Goal: Task Accomplishment & Management: Use online tool/utility

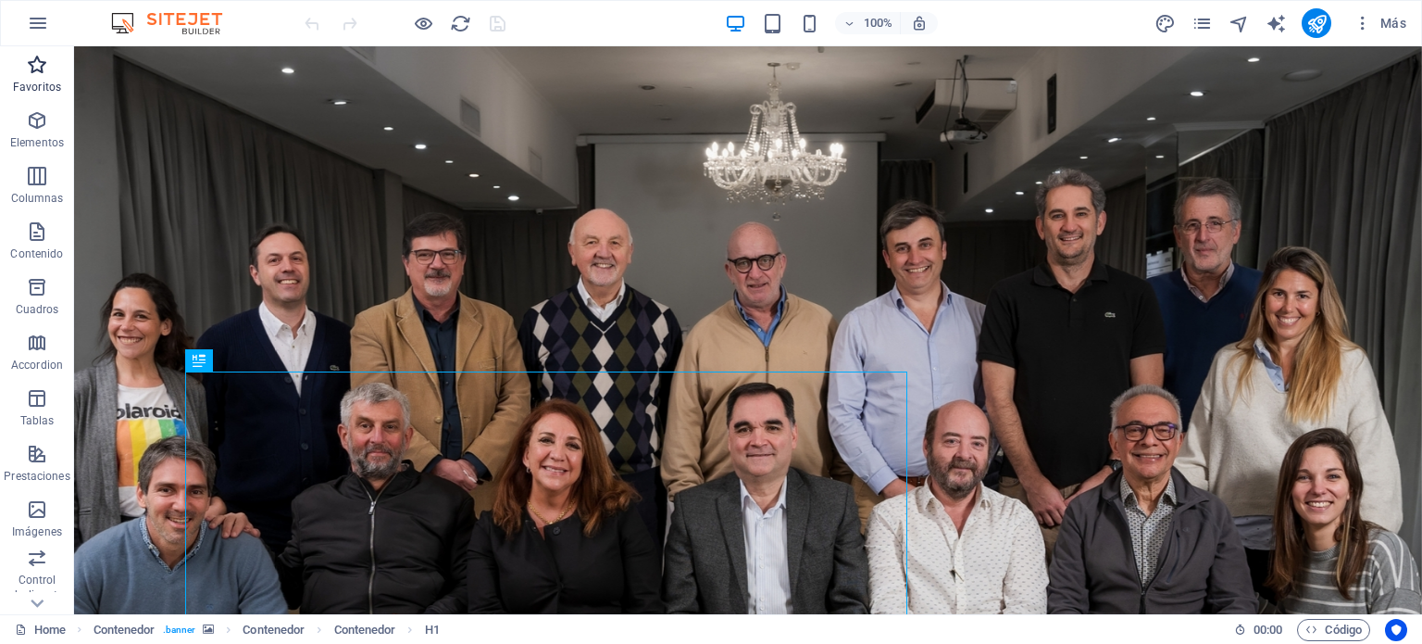
click at [35, 69] on icon "button" at bounding box center [37, 65] width 22 height 22
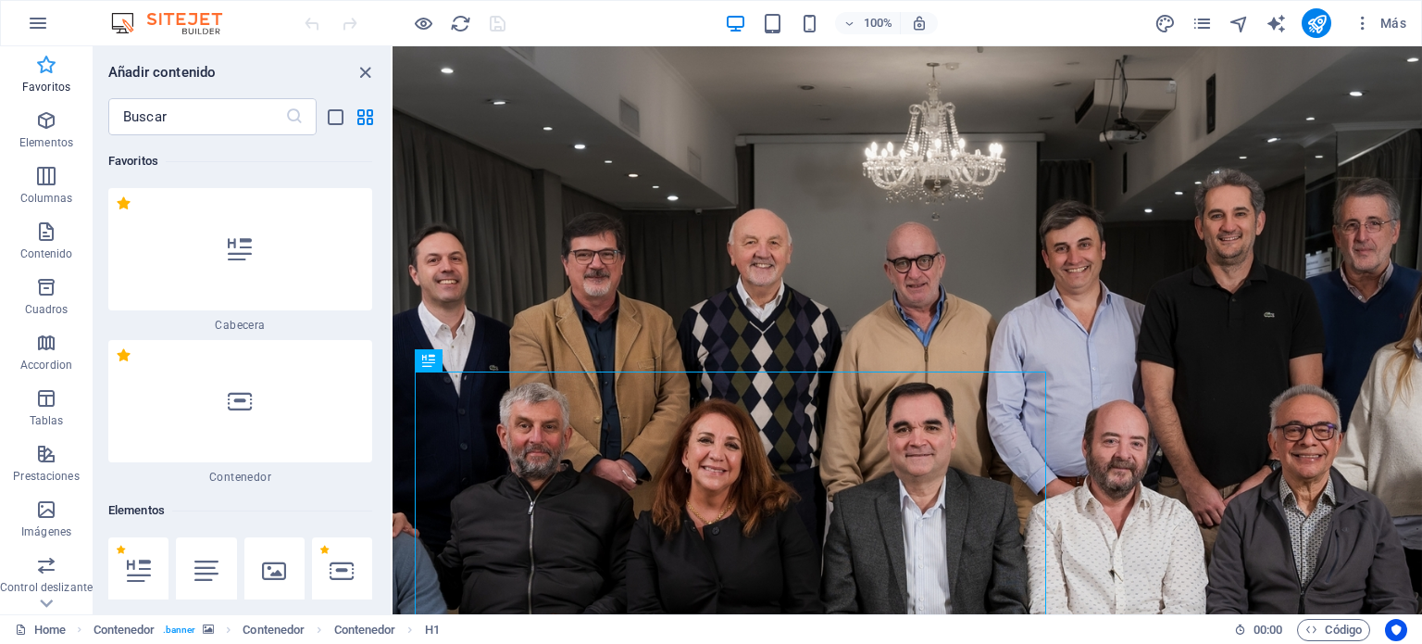
click at [35, 69] on icon "button" at bounding box center [46, 65] width 22 height 22
click at [54, 128] on icon "button" at bounding box center [46, 120] width 22 height 22
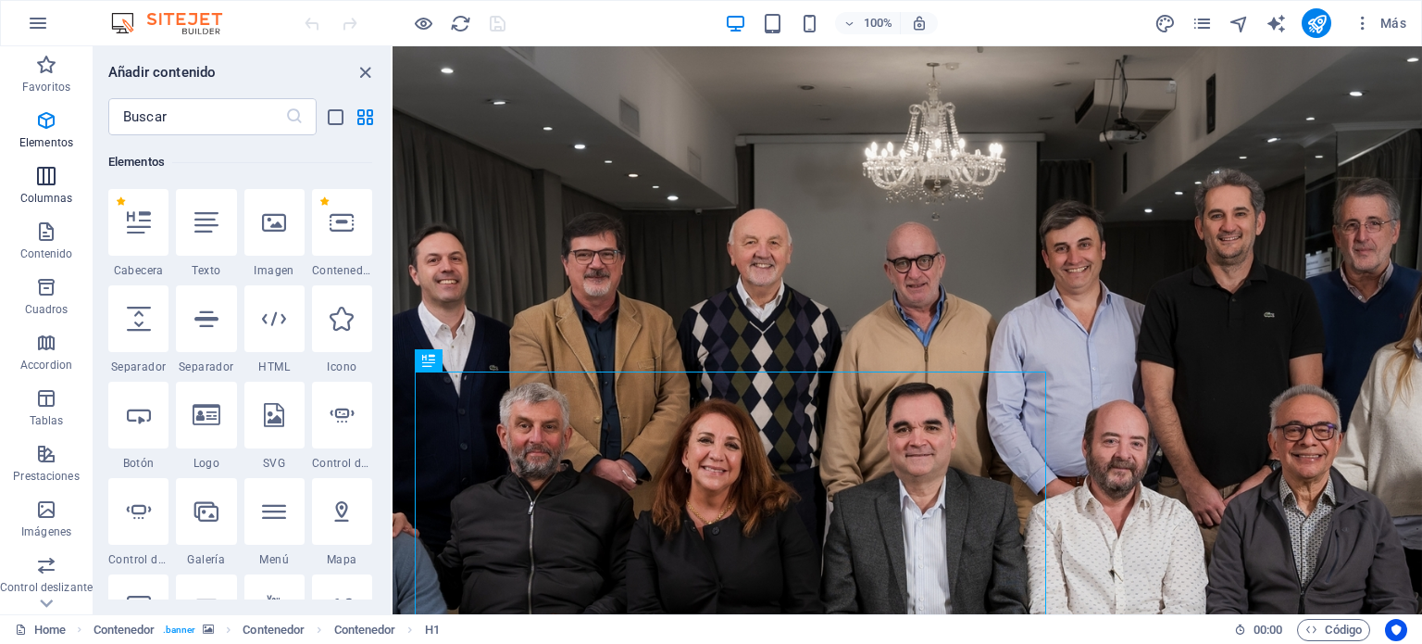
click at [56, 177] on span "Columnas" at bounding box center [46, 187] width 93 height 44
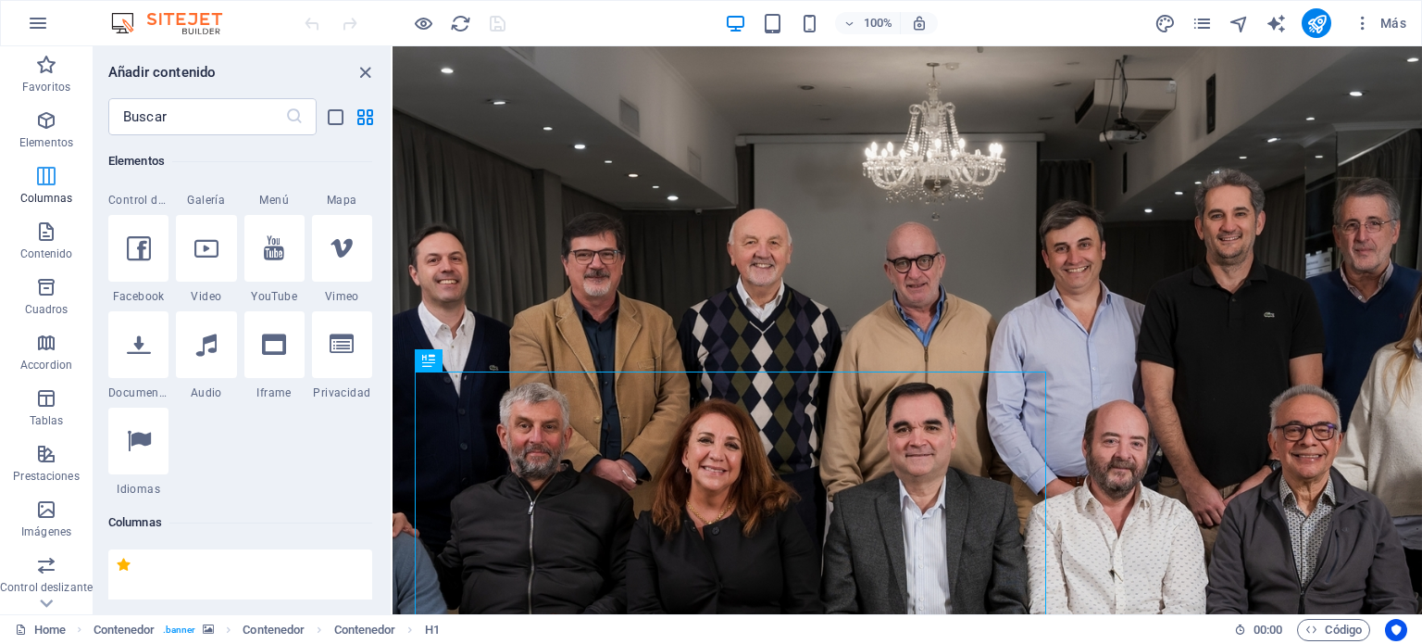
scroll to position [1068, 0]
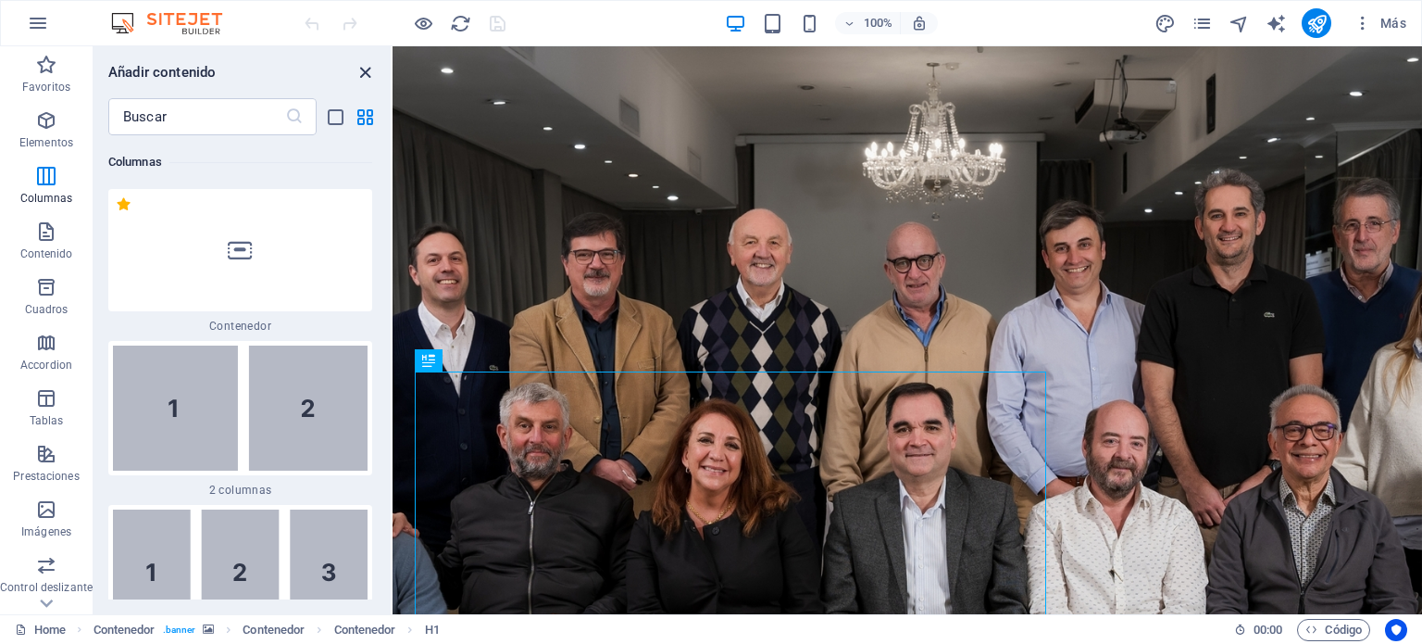
click at [366, 73] on icon "close panel" at bounding box center [365, 72] width 21 height 21
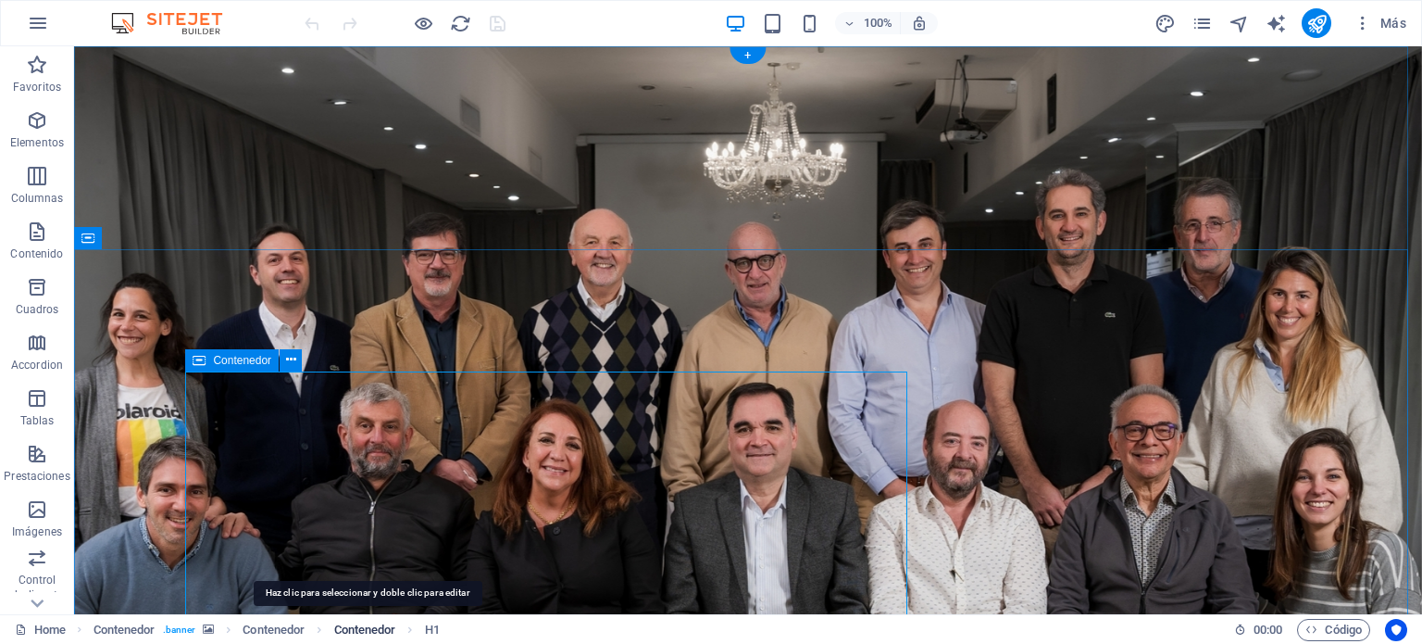
click at [371, 624] on span "Contenedor" at bounding box center [365, 630] width 62 height 22
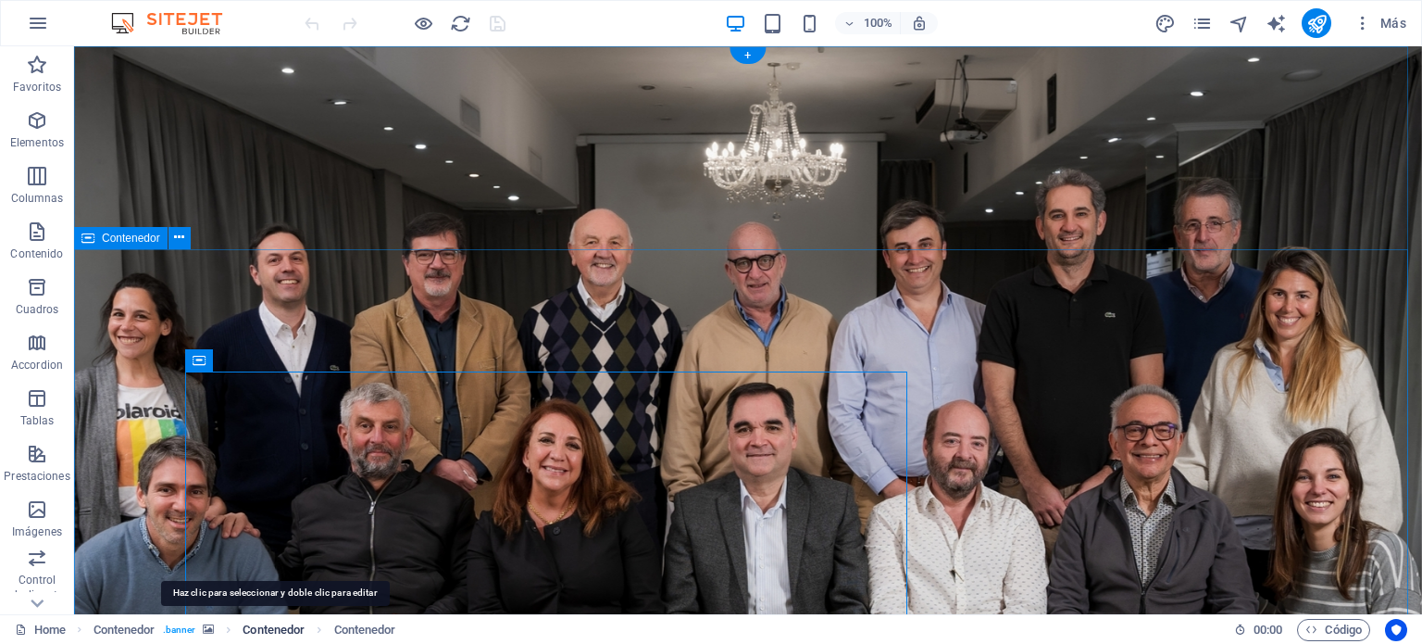
click at [289, 623] on span "Contenedor" at bounding box center [274, 630] width 62 height 22
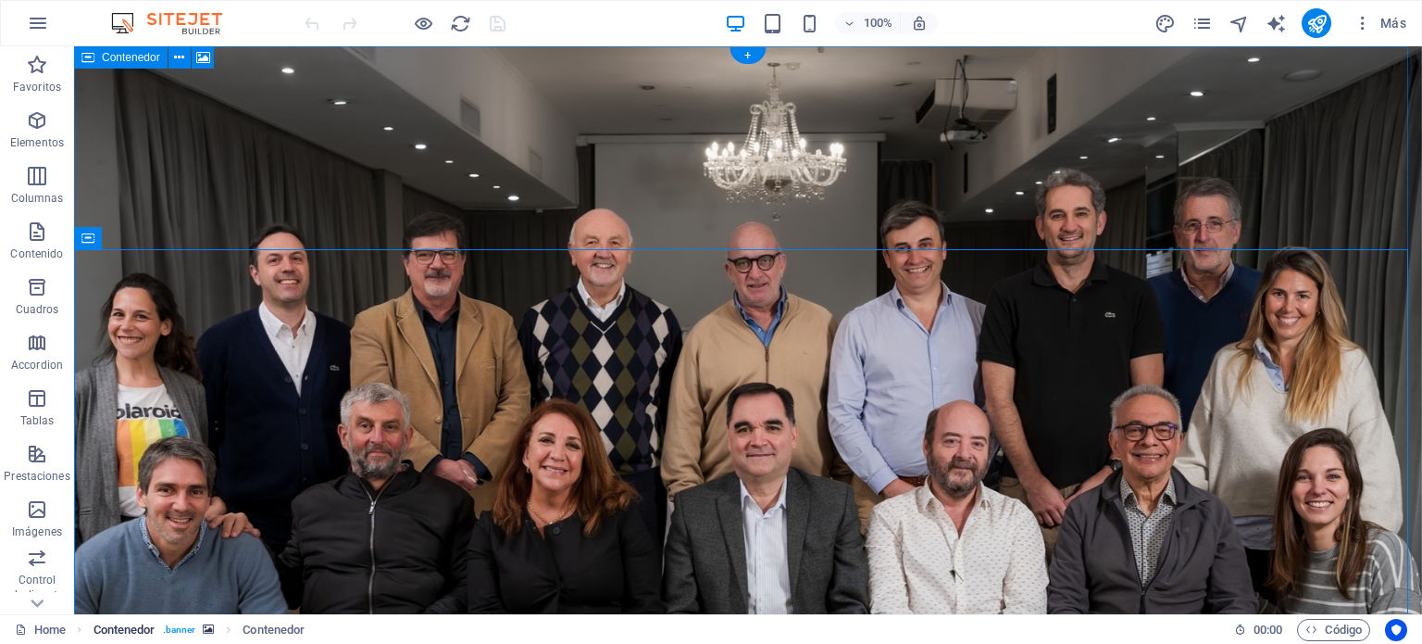
click at [180, 625] on span ". banner" at bounding box center [179, 630] width 33 height 22
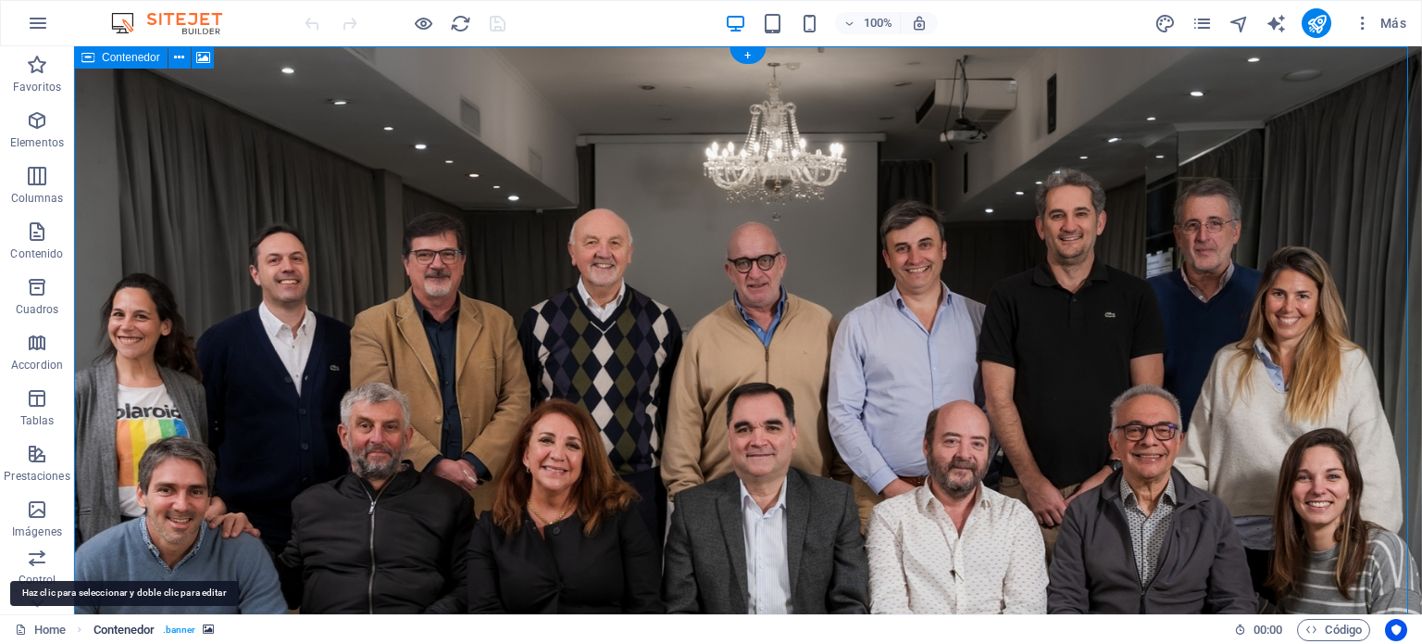
click at [122, 627] on span "Contenedor" at bounding box center [125, 630] width 62 height 22
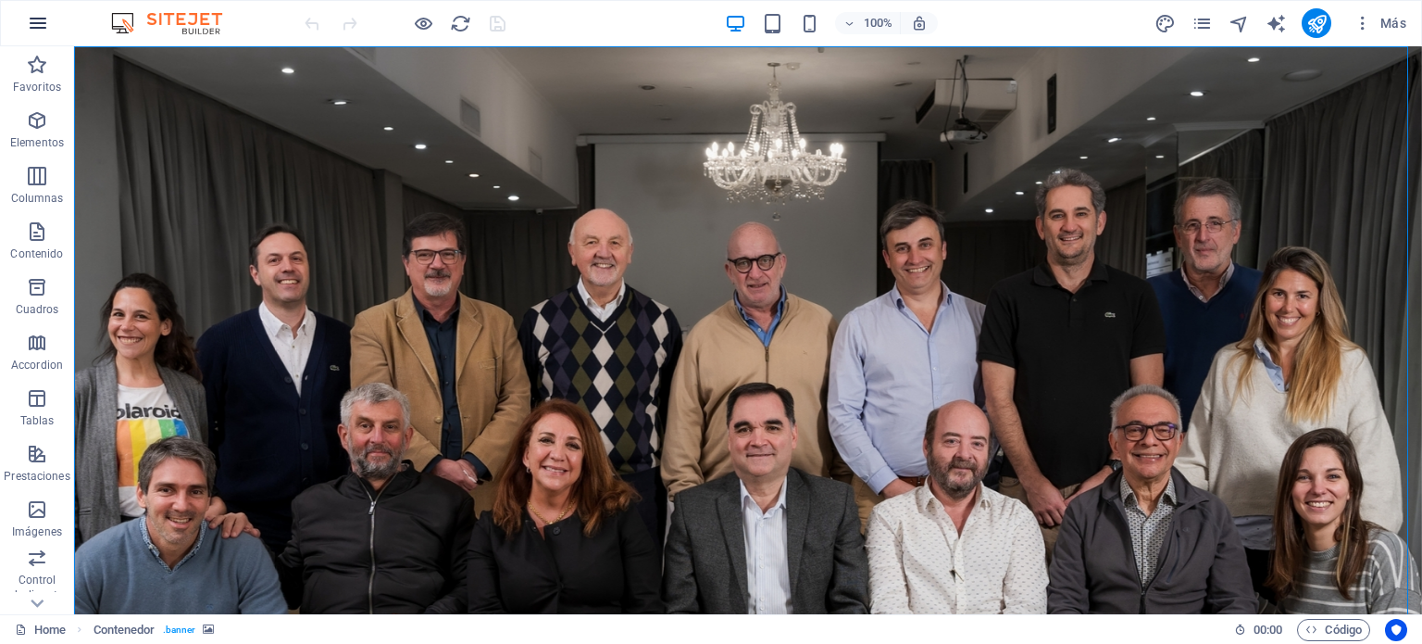
click at [38, 28] on icon "button" at bounding box center [38, 23] width 22 height 22
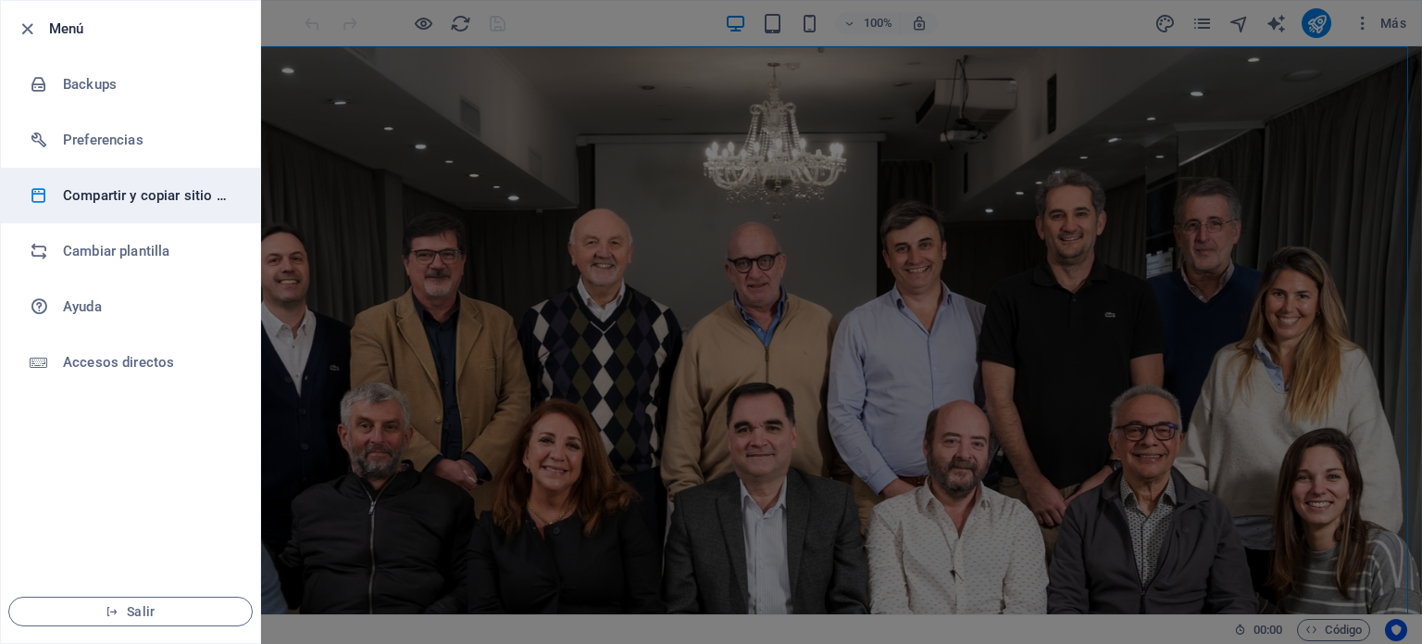
click at [137, 195] on h6 "Compartir y copiar sitio web" at bounding box center [148, 195] width 171 height 22
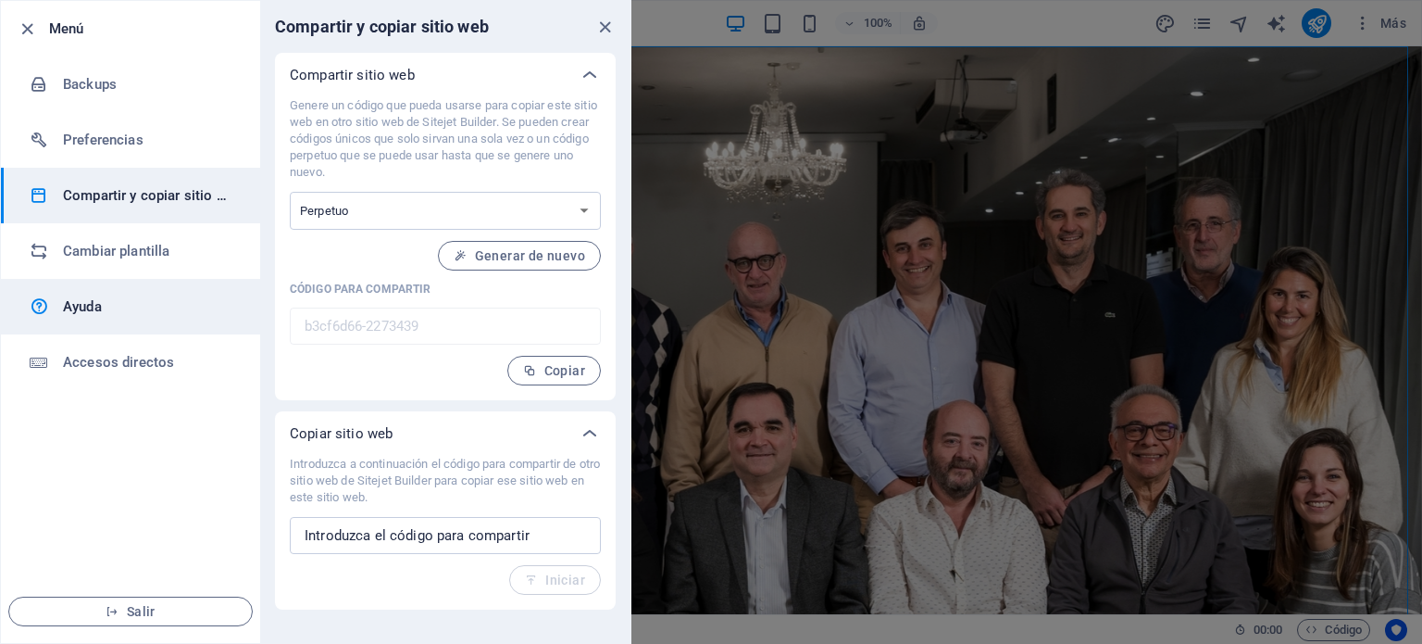
click at [121, 301] on h6 "Ayuda" at bounding box center [148, 306] width 171 height 22
click at [605, 18] on icon "close" at bounding box center [605, 27] width 21 height 21
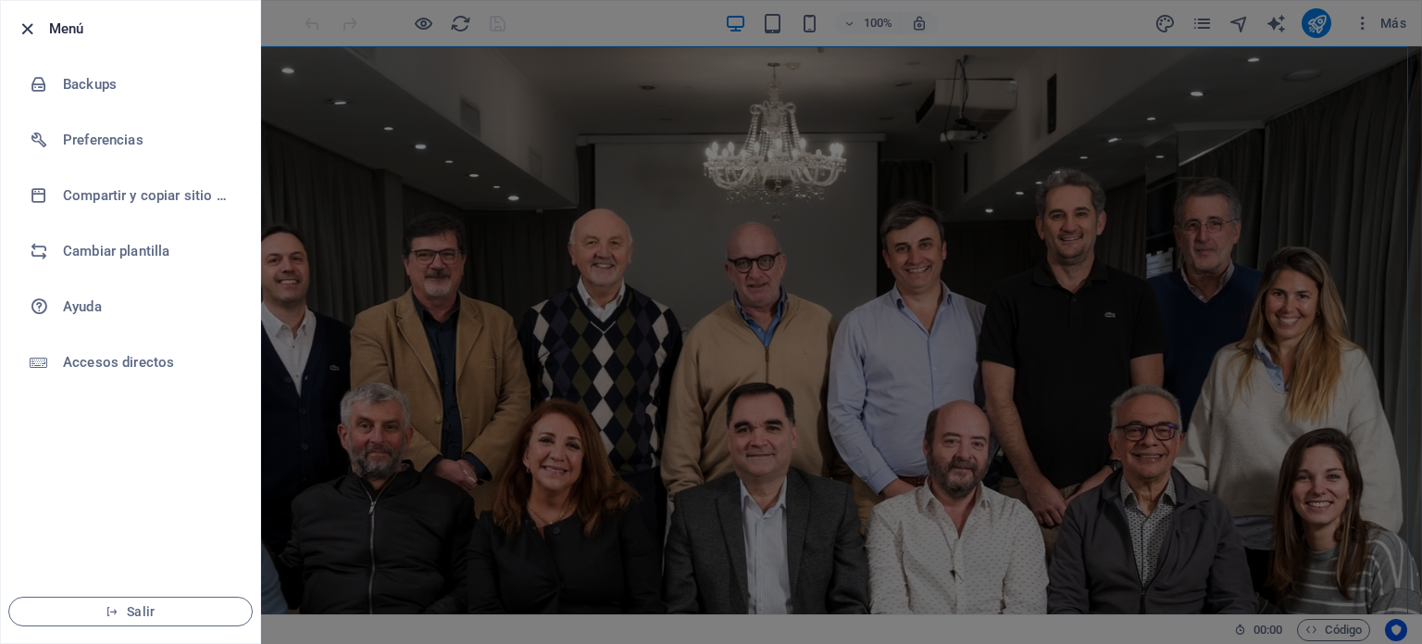
click at [30, 28] on icon "button" at bounding box center [27, 29] width 21 height 21
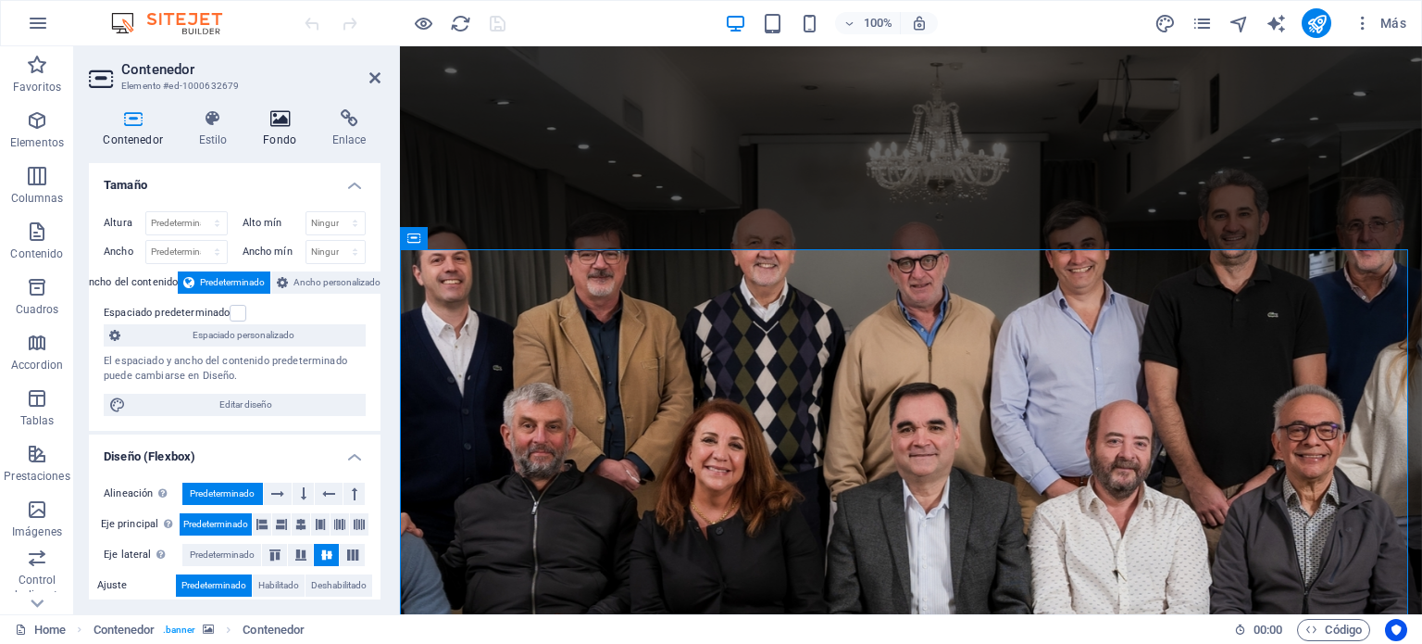
click at [282, 129] on h4 "Fondo" at bounding box center [283, 128] width 69 height 39
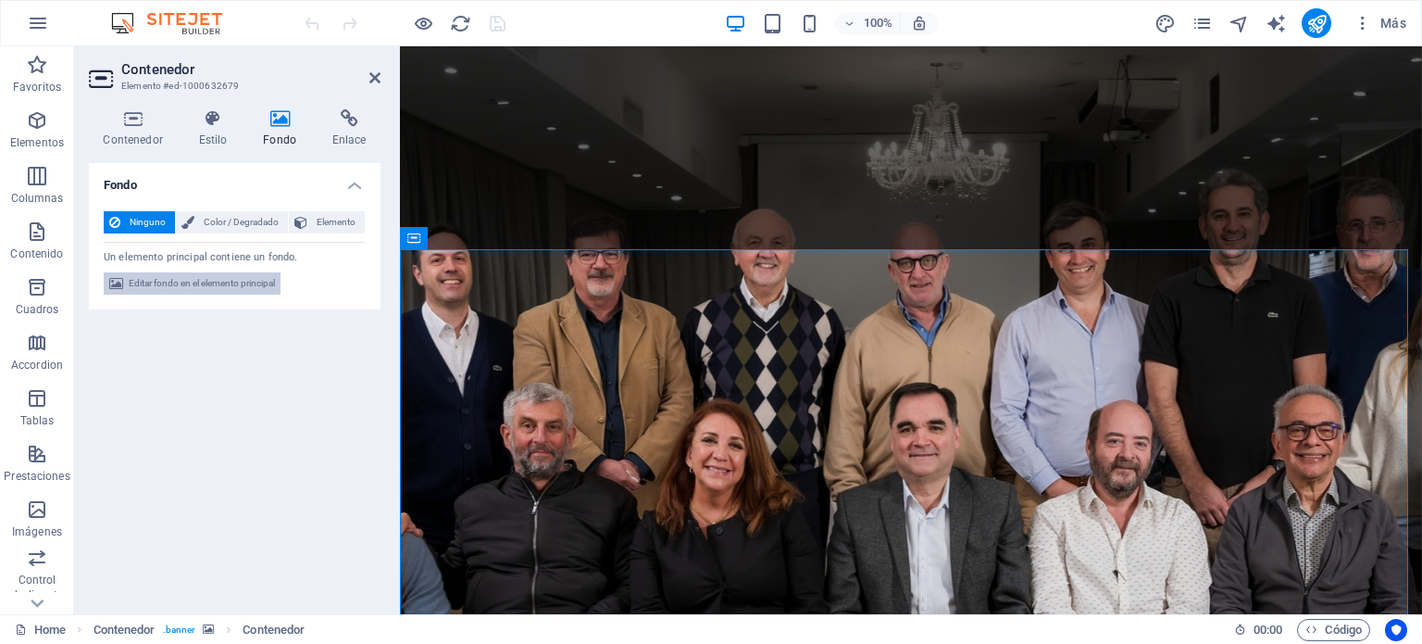
click at [238, 284] on span "Editar fondo en el elemento principal" at bounding box center [202, 283] width 146 height 22
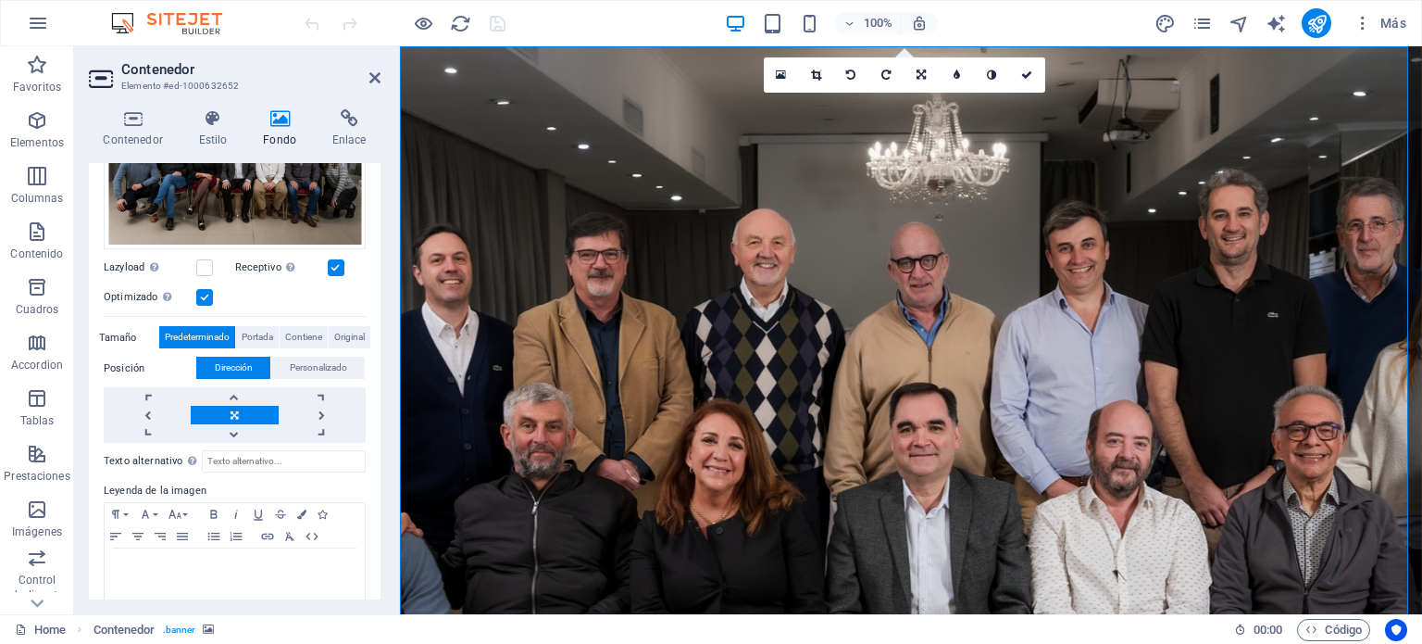
scroll to position [295, 0]
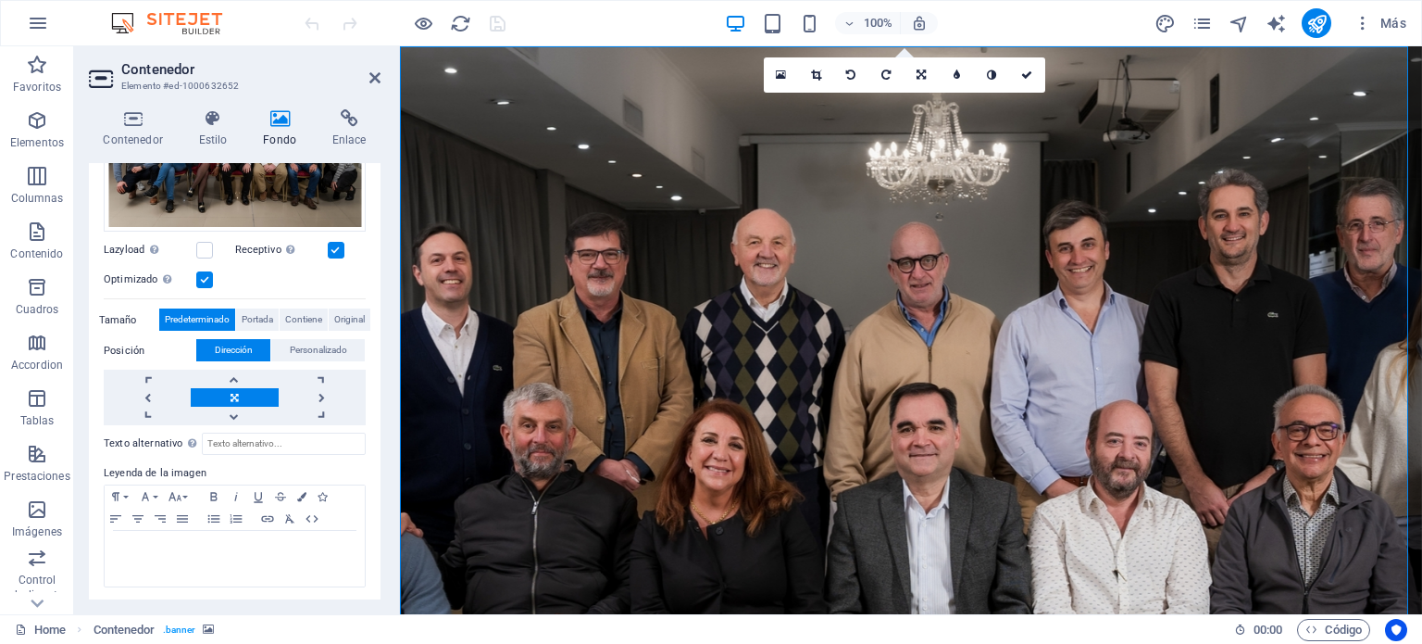
drag, startPoint x: 378, startPoint y: 281, endPoint x: 0, endPoint y: 445, distance: 412.2
click at [219, 541] on p at bounding box center [235, 548] width 242 height 17
click at [246, 314] on span "Portada" at bounding box center [257, 319] width 31 height 22
click at [294, 320] on span "Contiene" at bounding box center [303, 319] width 37 height 22
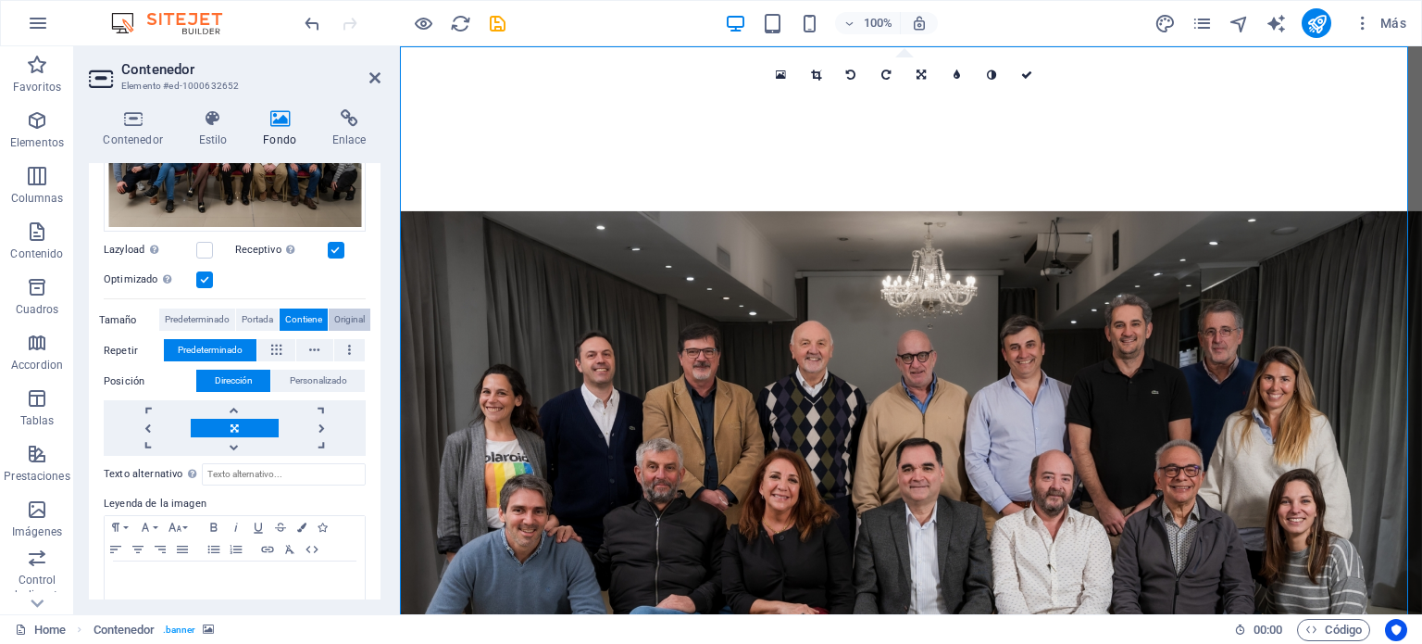
click at [345, 321] on span "Original" at bounding box center [349, 319] width 31 height 22
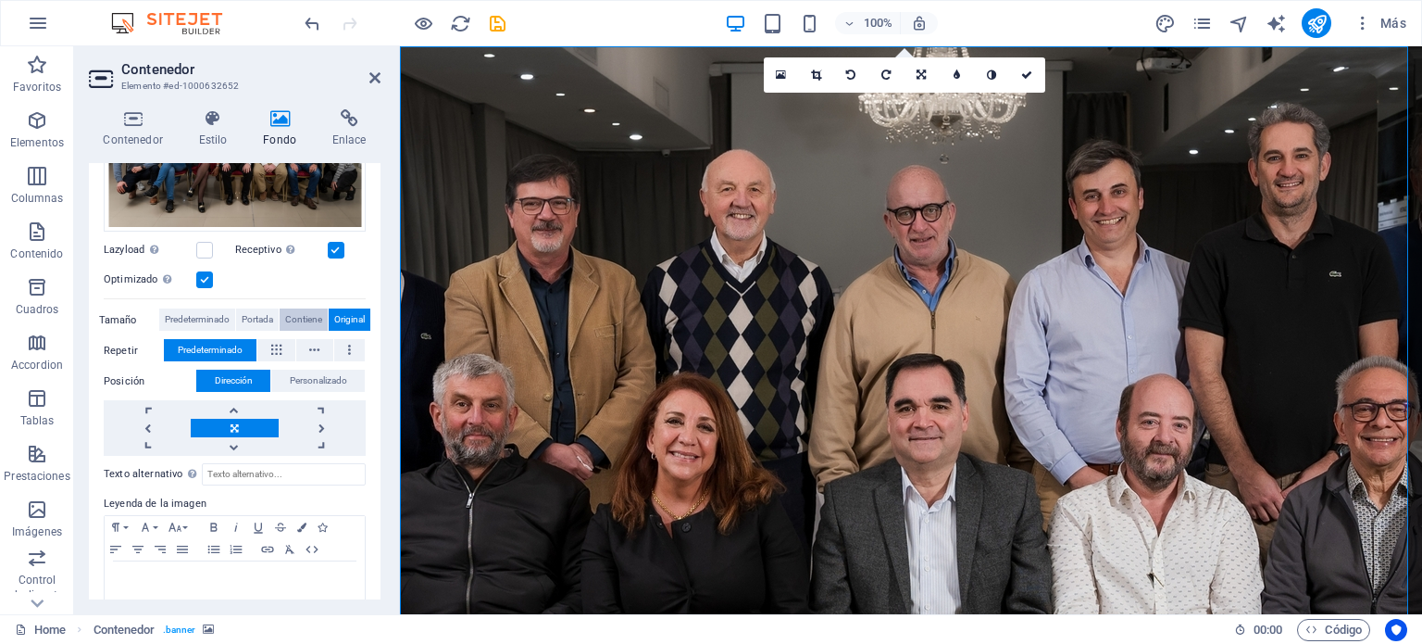
click at [313, 320] on span "Contiene" at bounding box center [303, 319] width 37 height 22
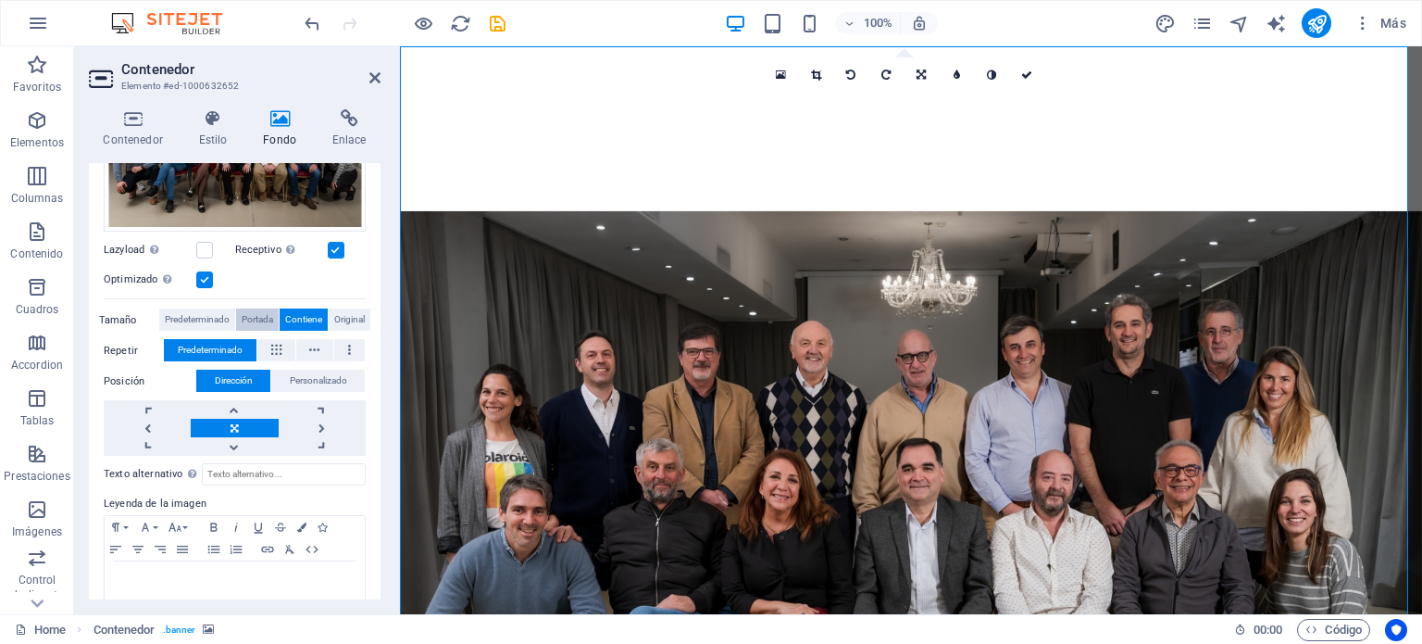
click at [266, 313] on span "Portada" at bounding box center [257, 319] width 31 height 22
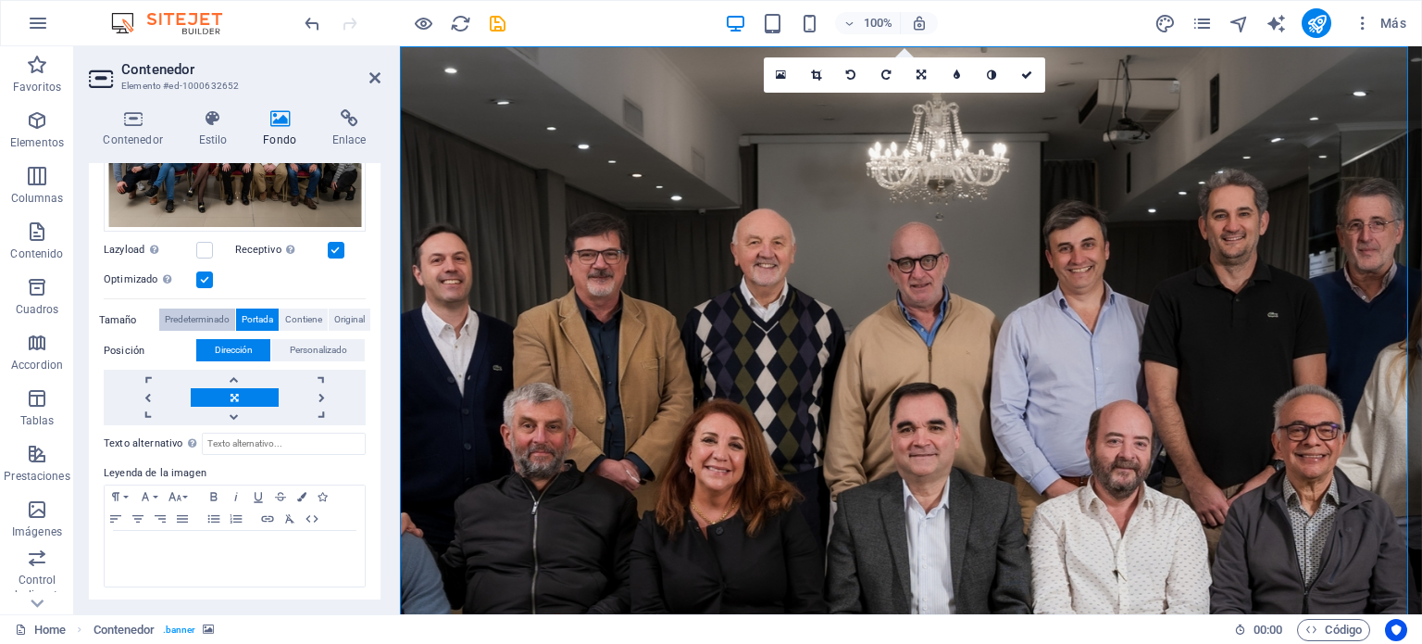
click at [196, 310] on span "Predeterminado" at bounding box center [197, 319] width 65 height 22
click at [294, 320] on span "Contiene" at bounding box center [303, 319] width 37 height 22
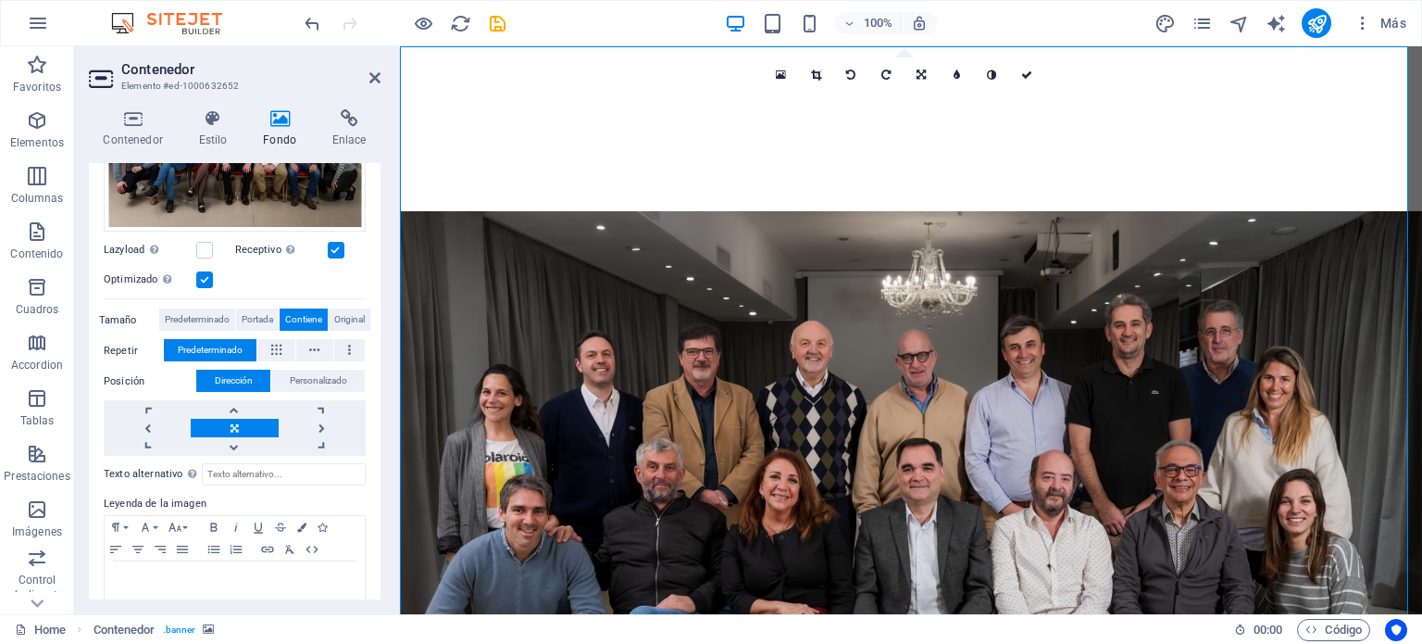
click at [213, 247] on div "Lazyload La carga de imágenes tras la carga de la página mejora la velocidad de…" at bounding box center [170, 250] width 132 height 22
click at [211, 246] on label at bounding box center [204, 250] width 17 height 17
click at [0, 0] on input "Lazyload La carga de imágenes tras la carga de la página mejora la velocidad de…" at bounding box center [0, 0] width 0 height 0
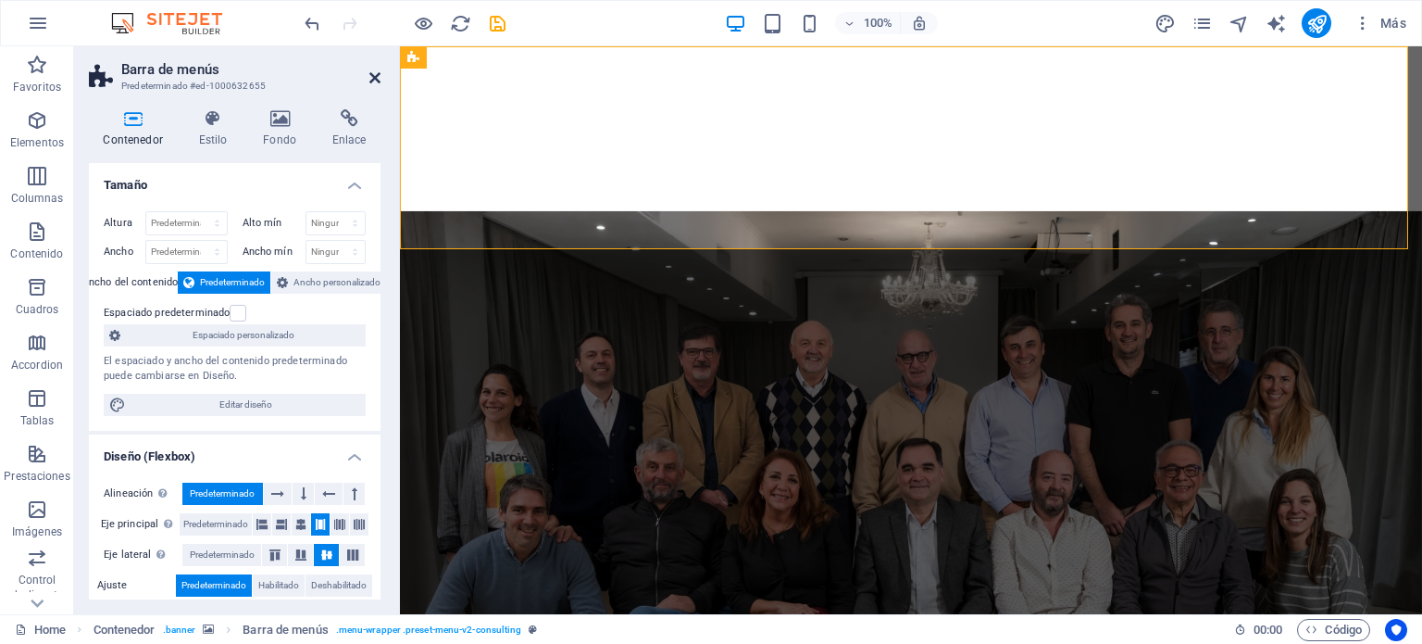
click at [370, 78] on icon at bounding box center [375, 77] width 11 height 15
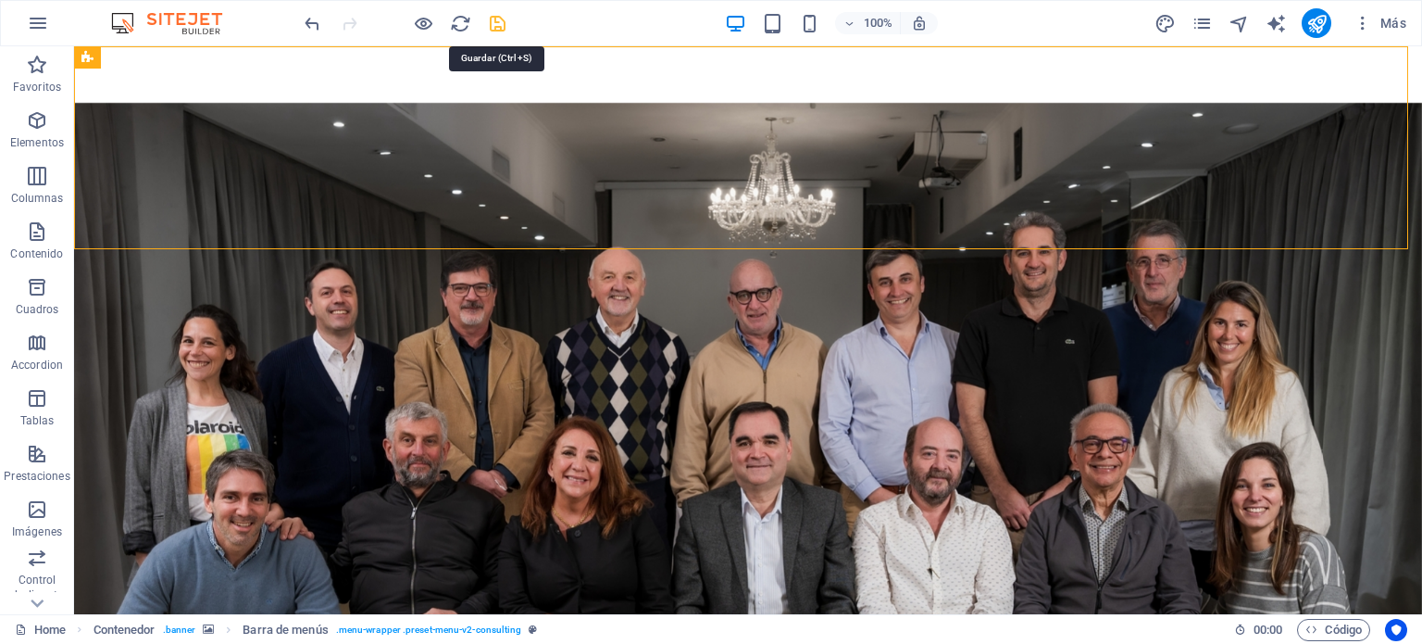
click at [495, 18] on icon "save" at bounding box center [497, 23] width 21 height 21
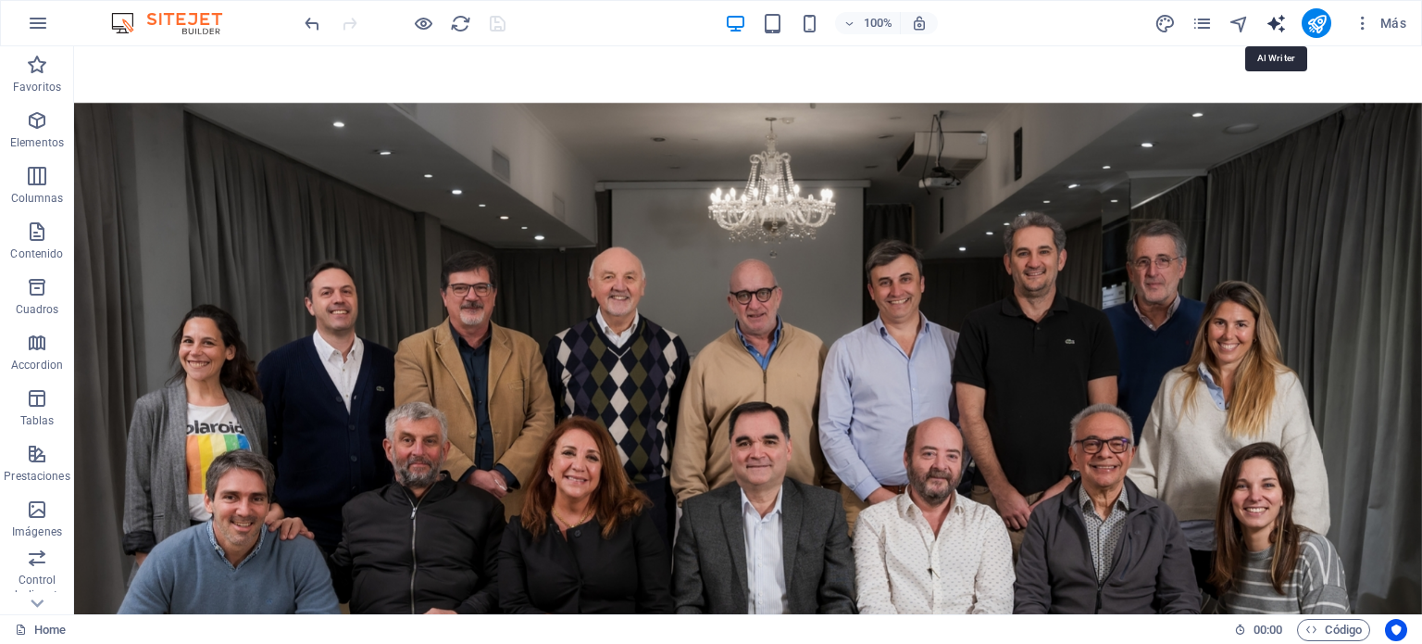
click at [1266, 22] on icon "text_generator" at bounding box center [1276, 23] width 21 height 21
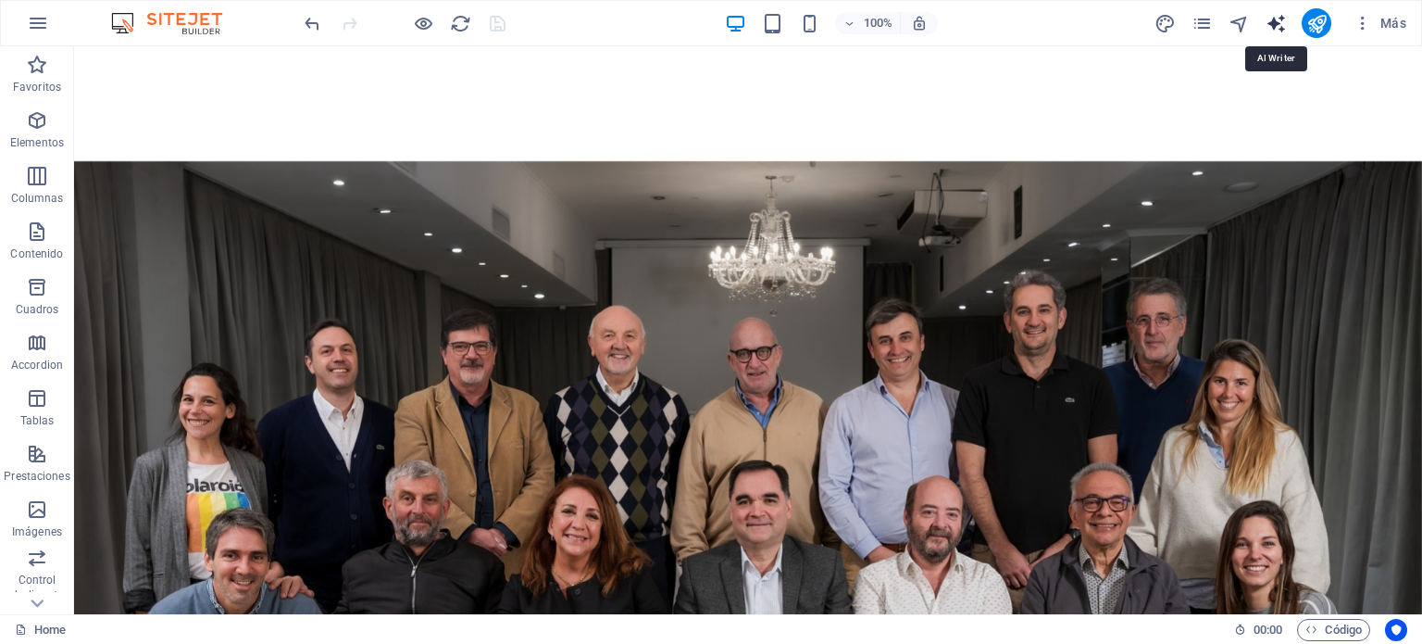
select select "English"
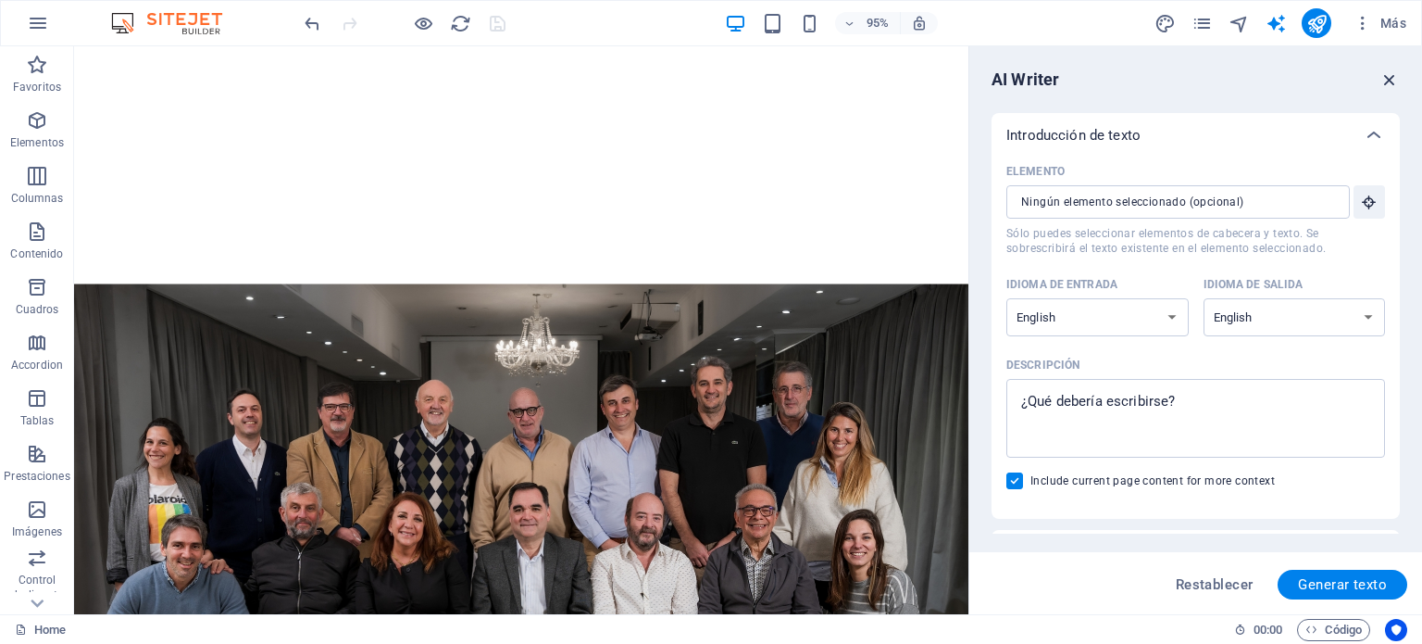
click at [1393, 79] on icon "button" at bounding box center [1390, 79] width 20 height 20
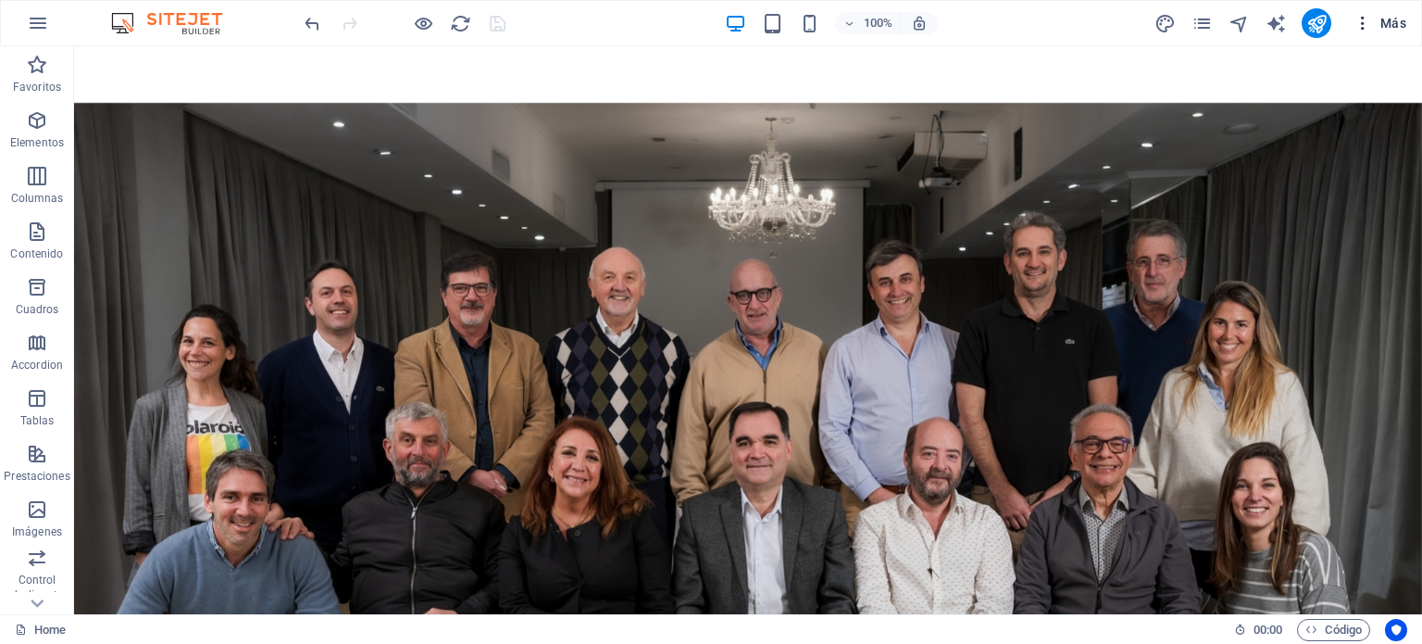
click at [1389, 29] on span "Más" at bounding box center [1380, 23] width 53 height 19
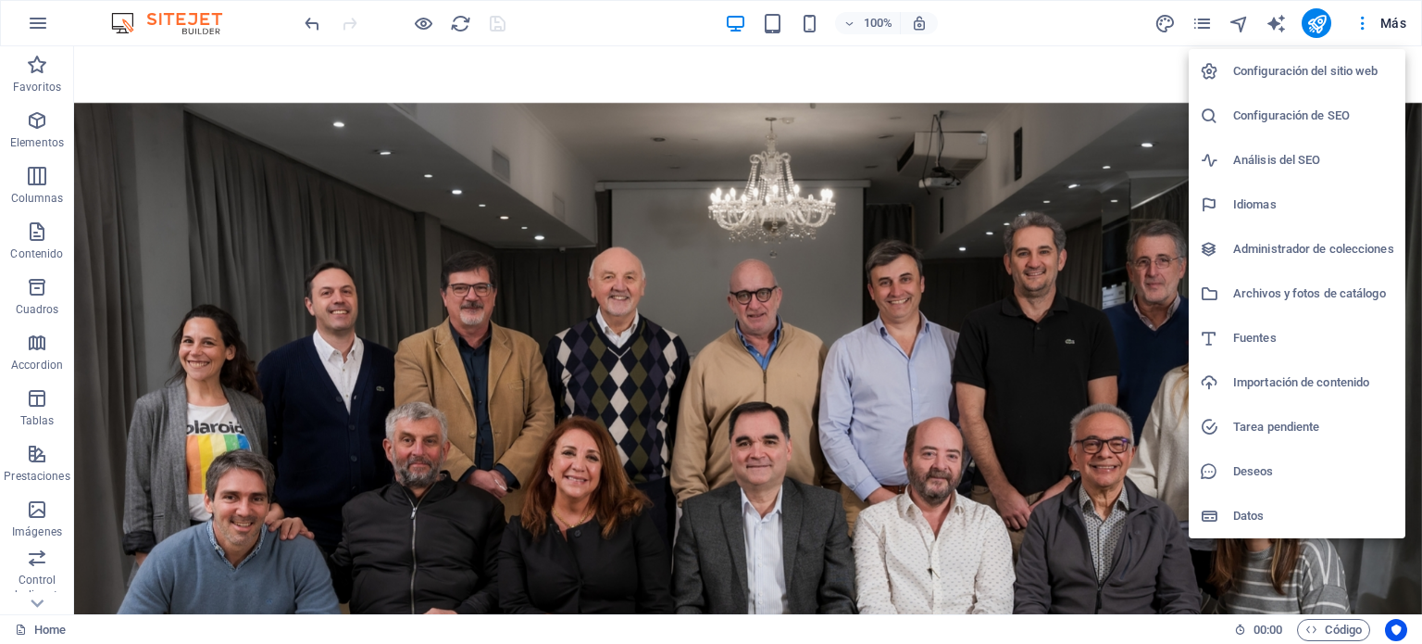
drag, startPoint x: 1413, startPoint y: 97, endPoint x: 1422, endPoint y: 170, distance: 73.6
click at [1422, 170] on div at bounding box center [711, 322] width 1422 height 644
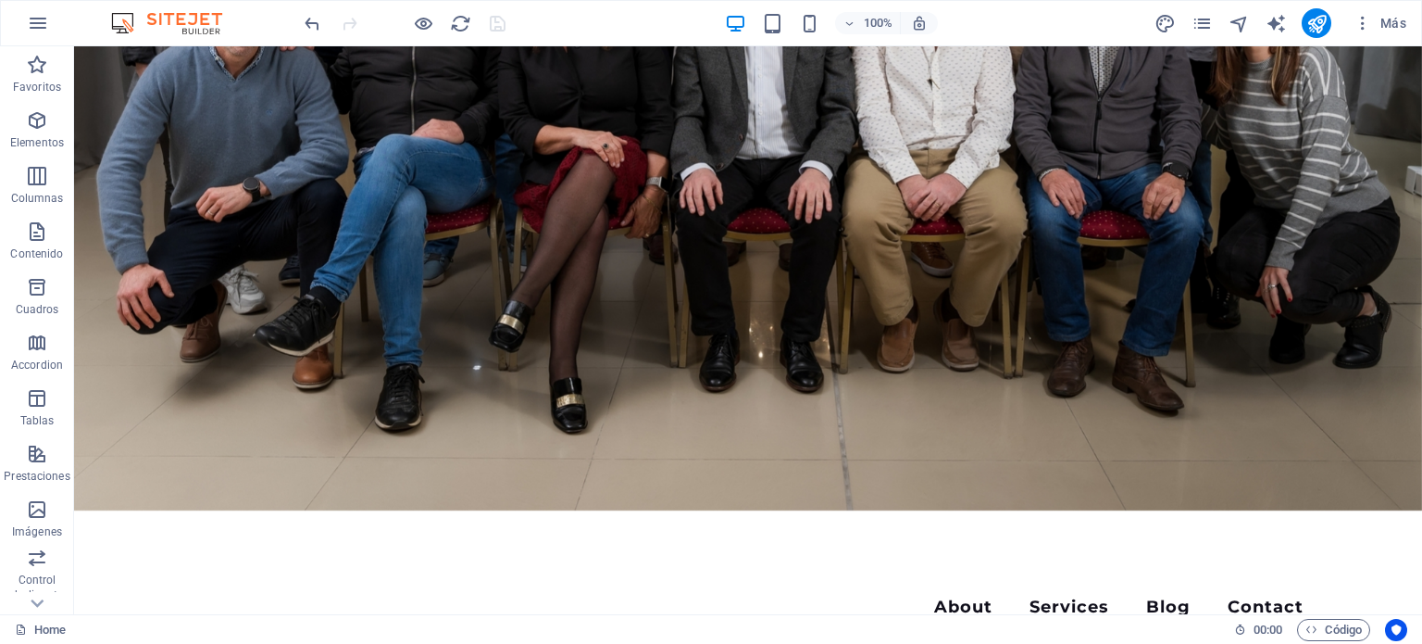
scroll to position [0, 0]
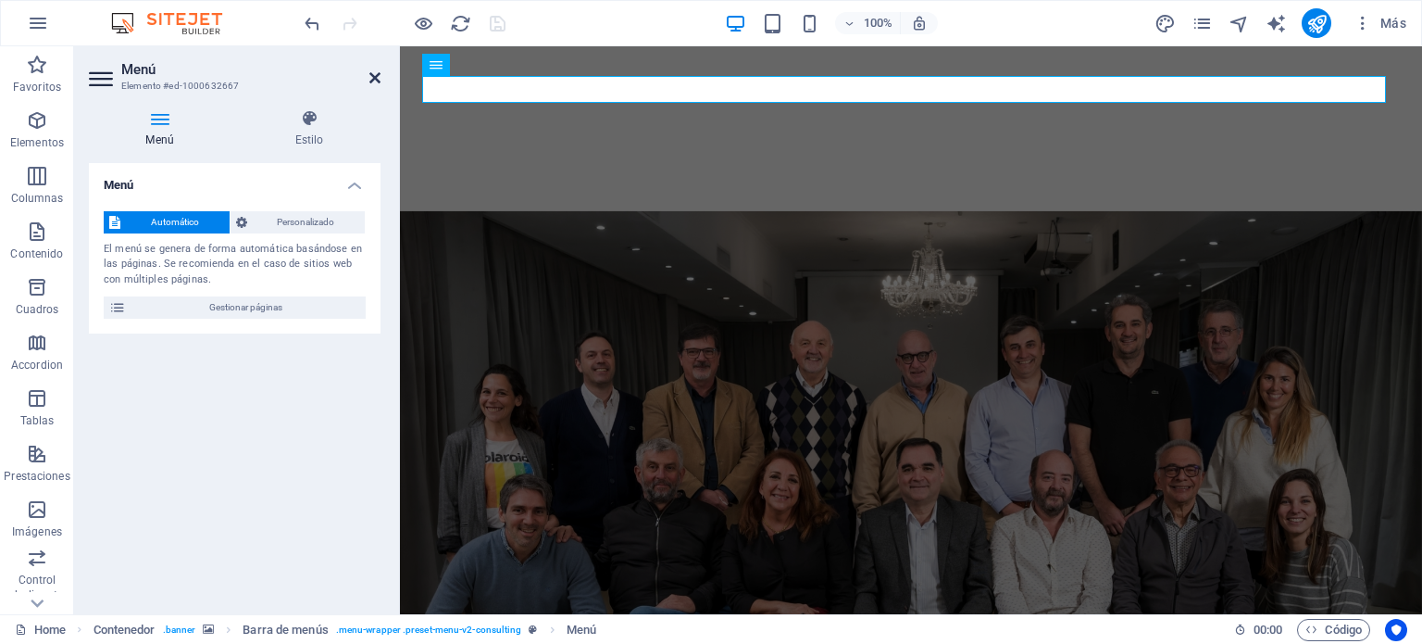
click at [377, 81] on icon at bounding box center [375, 77] width 11 height 15
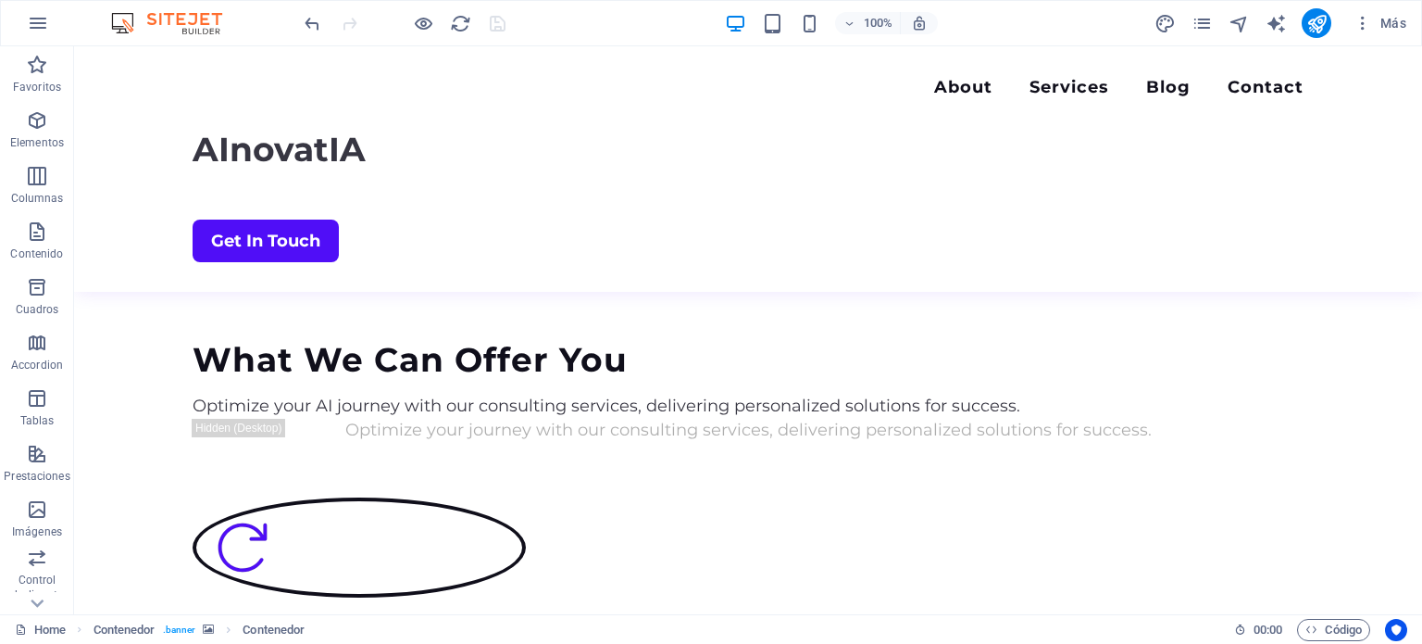
scroll to position [2173, 0]
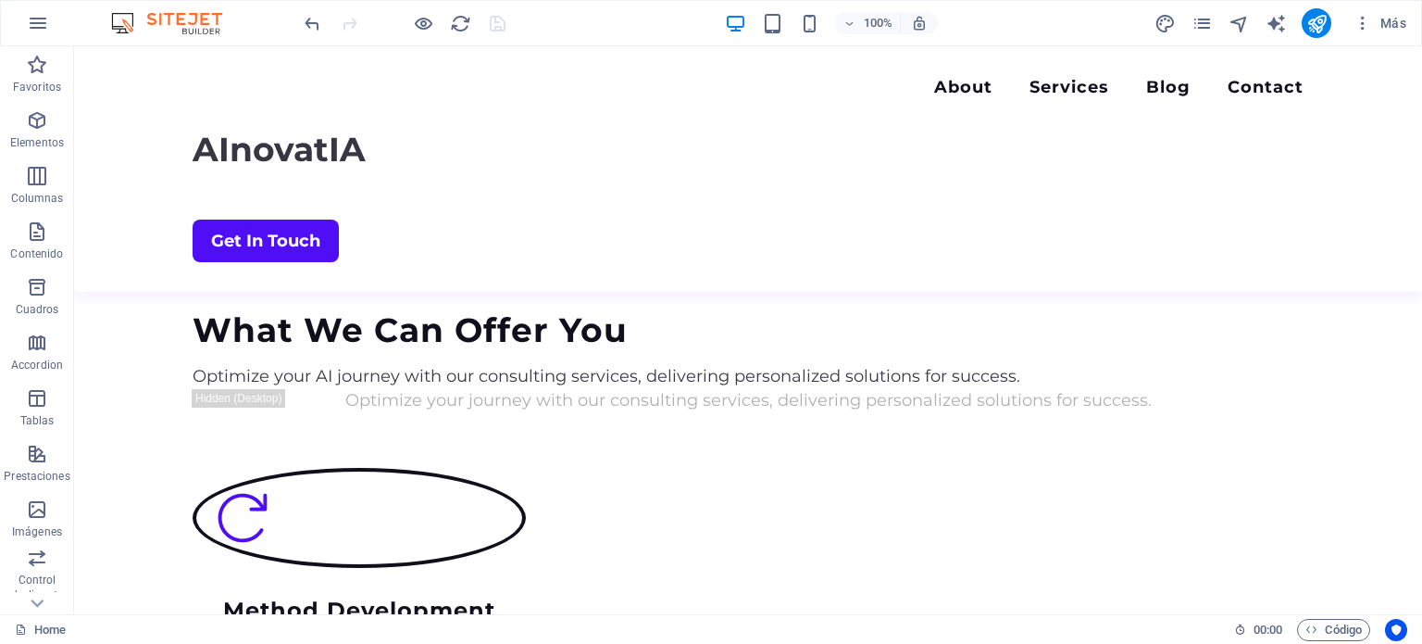
click at [1247, 219] on div "Get In Touch" at bounding box center [748, 240] width 1111 height 43
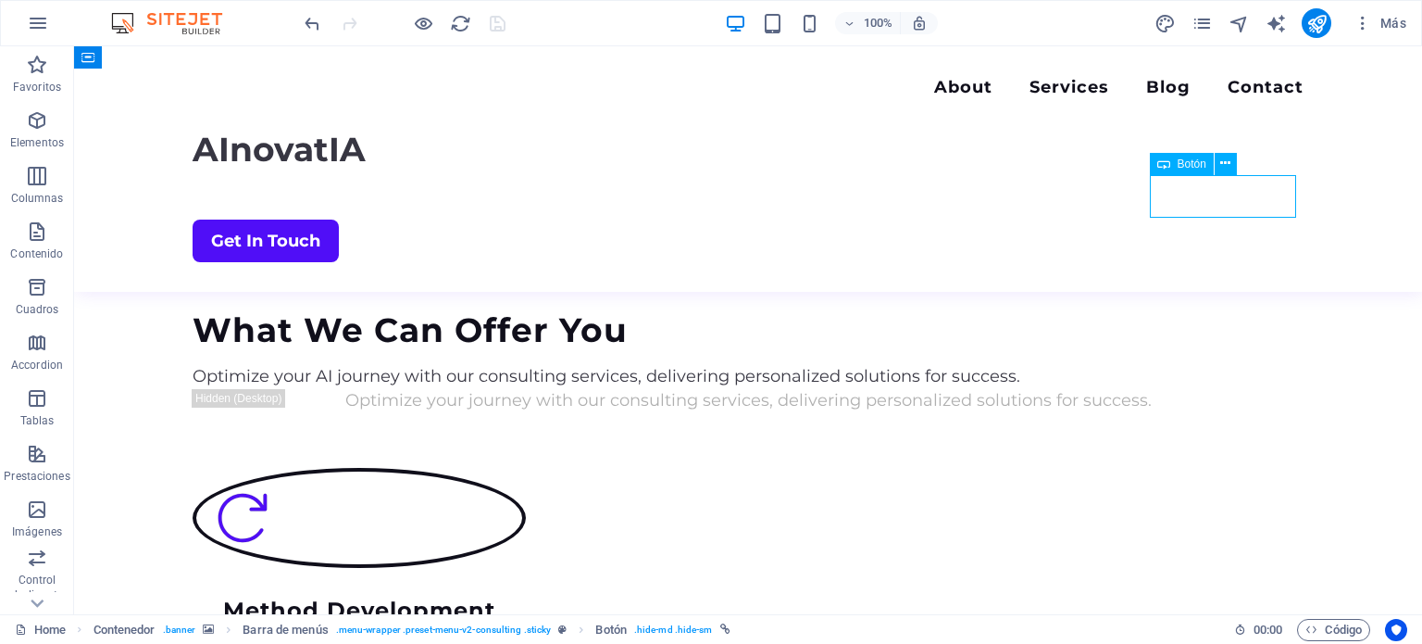
click at [1222, 219] on div "Get In Touch" at bounding box center [748, 240] width 1111 height 43
click at [1223, 162] on icon at bounding box center [1226, 163] width 10 height 19
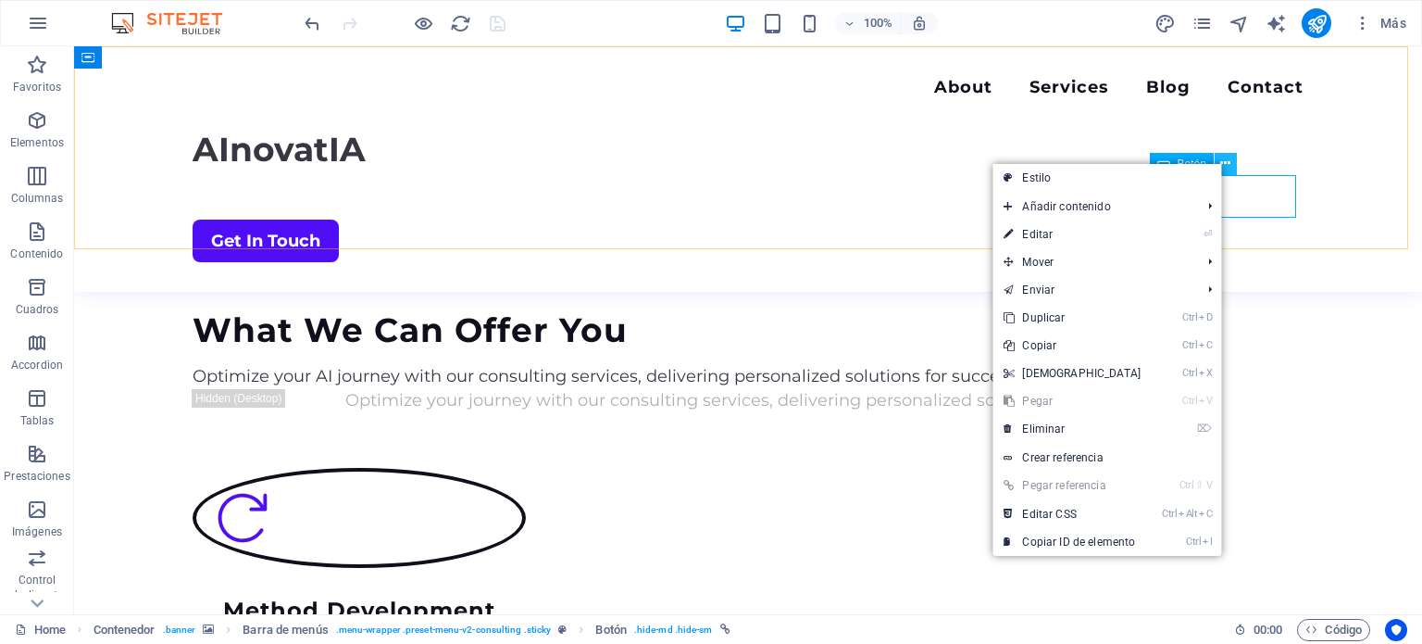
click at [1223, 162] on icon at bounding box center [1226, 163] width 10 height 19
drag, startPoint x: 1408, startPoint y: 315, endPoint x: 1412, endPoint y: 341, distance: 26.3
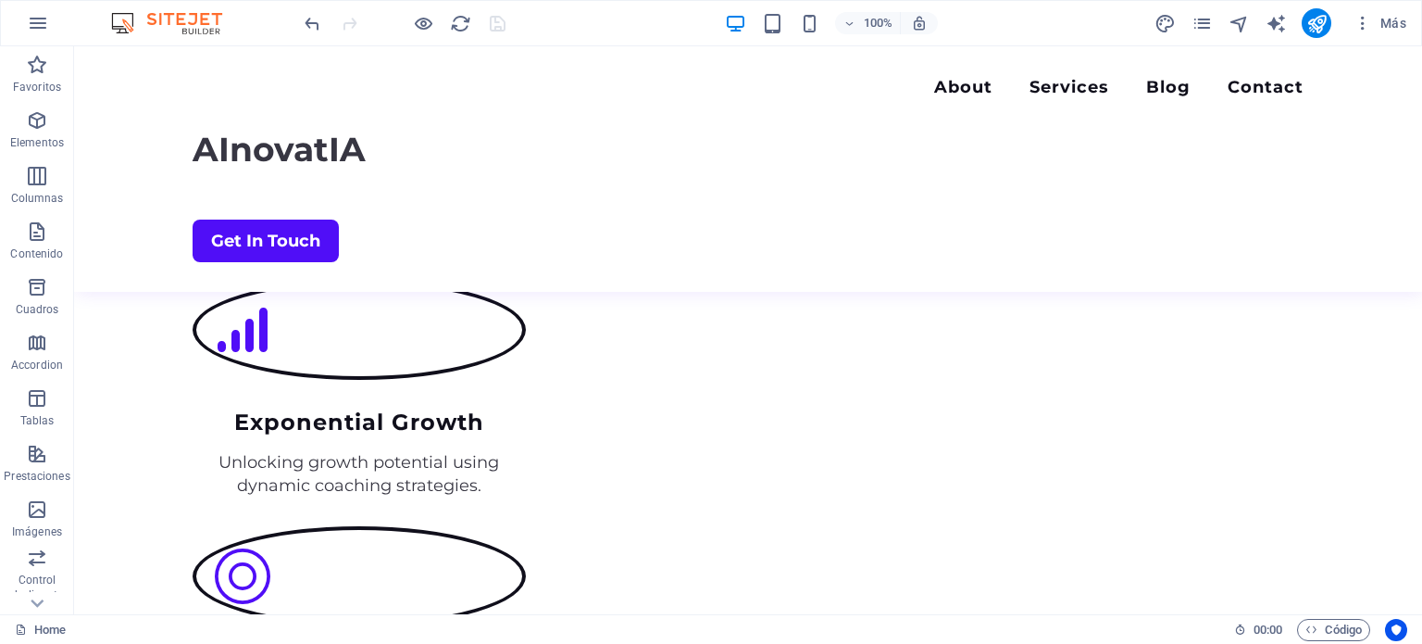
scroll to position [3233, 0]
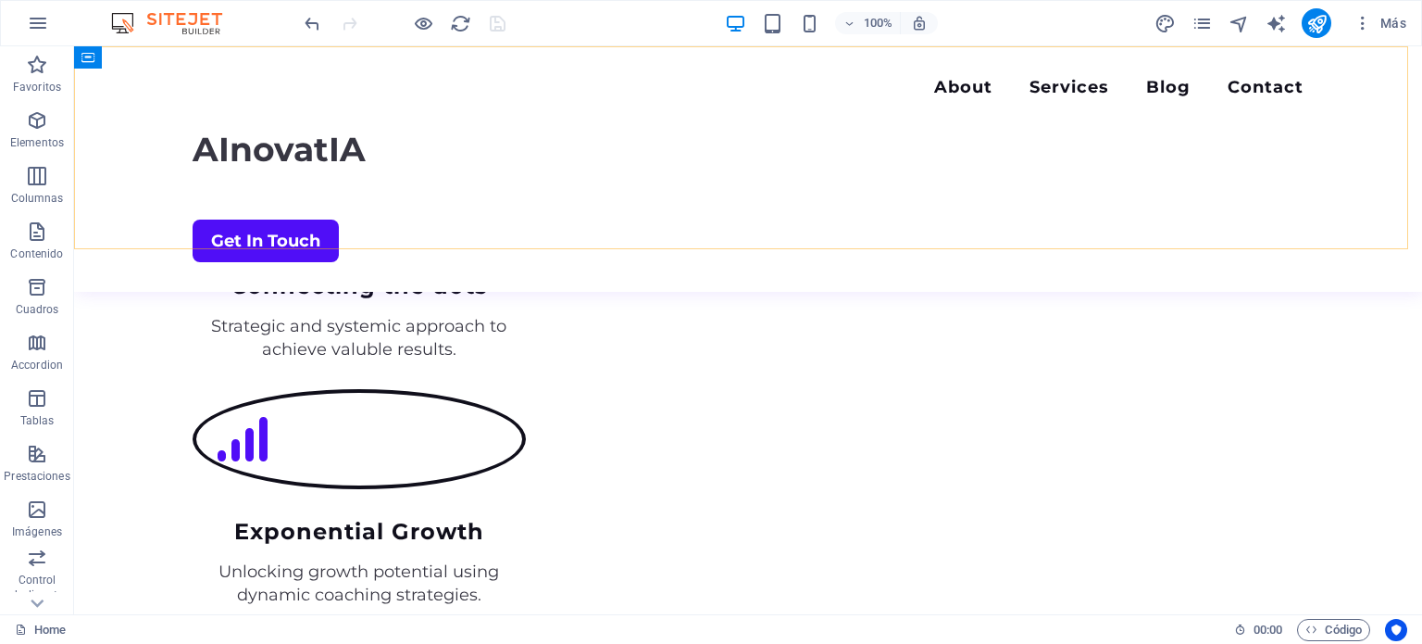
click at [749, 165] on div "AInovatIA" at bounding box center [748, 138] width 1111 height 70
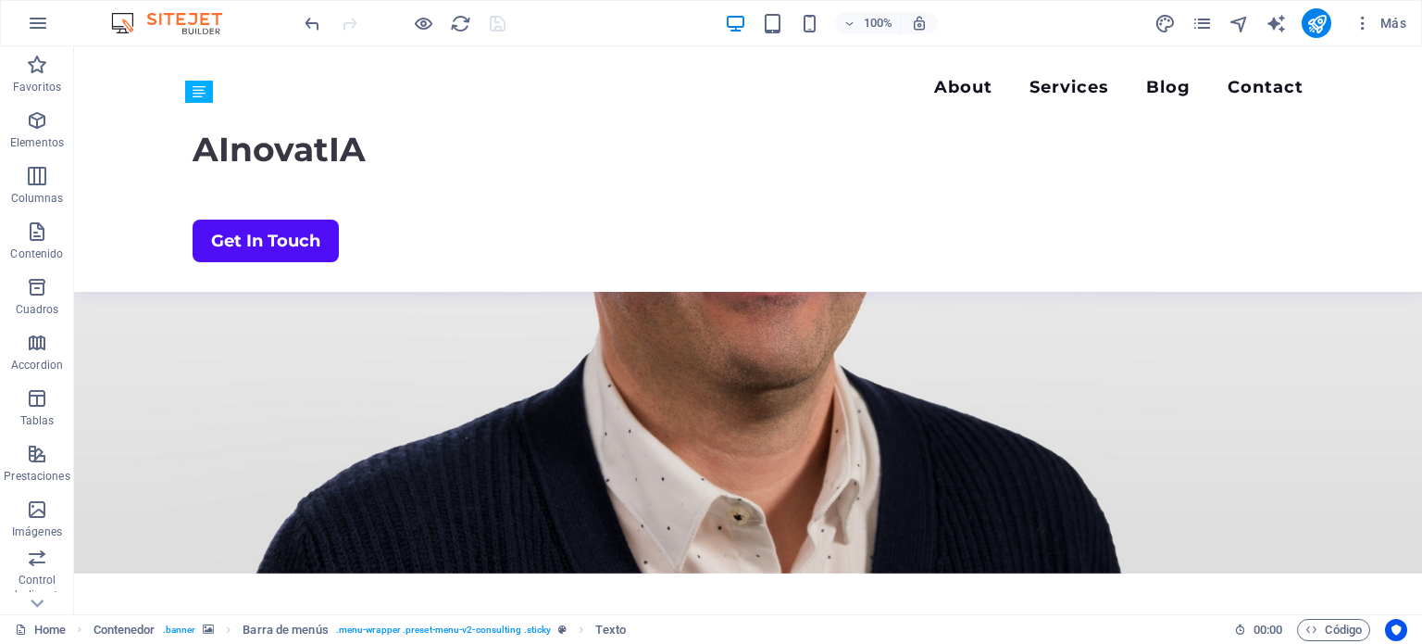
scroll to position [4265, 0]
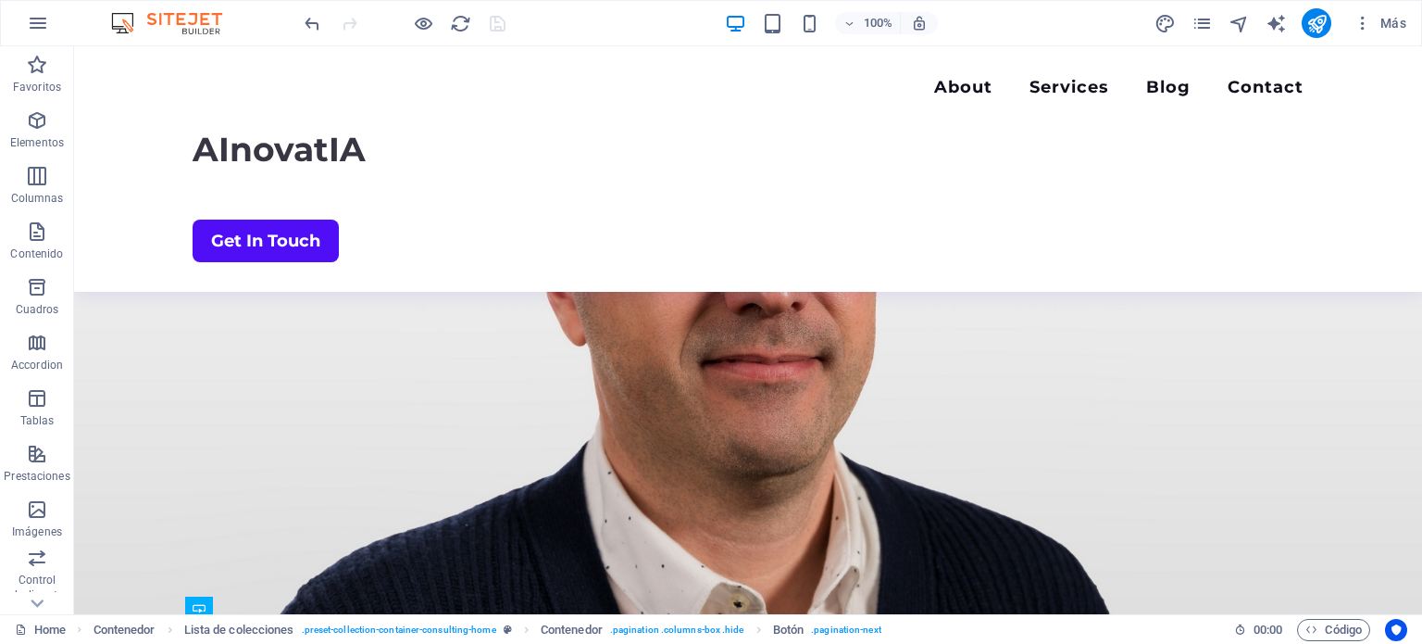
scroll to position [4149, 0]
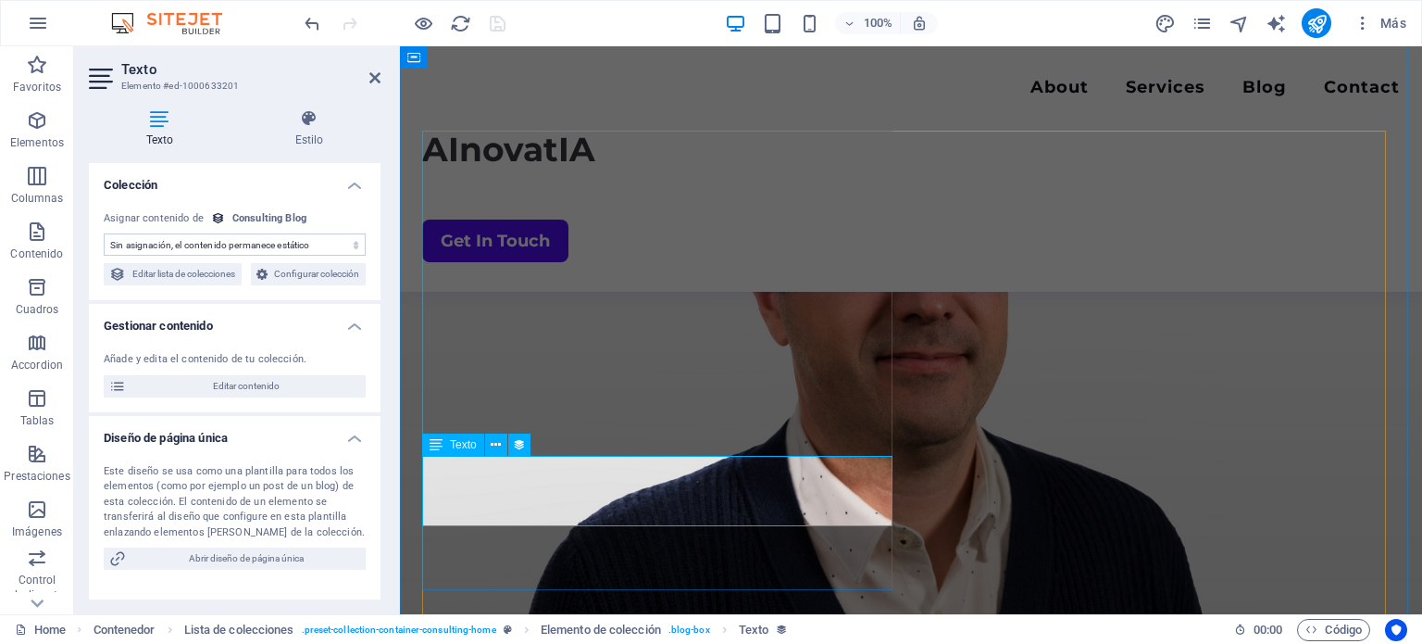
scroll to position [4218, 0]
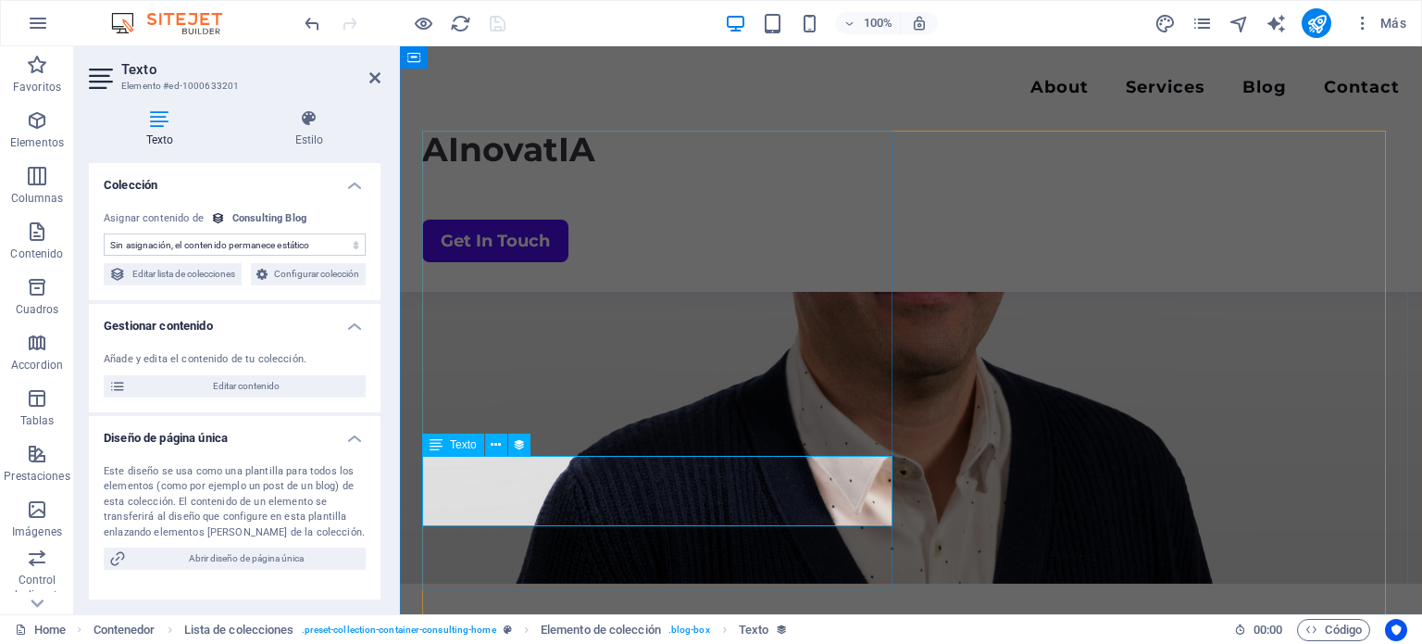
select select "blog-short-intro"
click at [688, 104] on div "AInovatIA" at bounding box center [911, 138] width 978 height 70
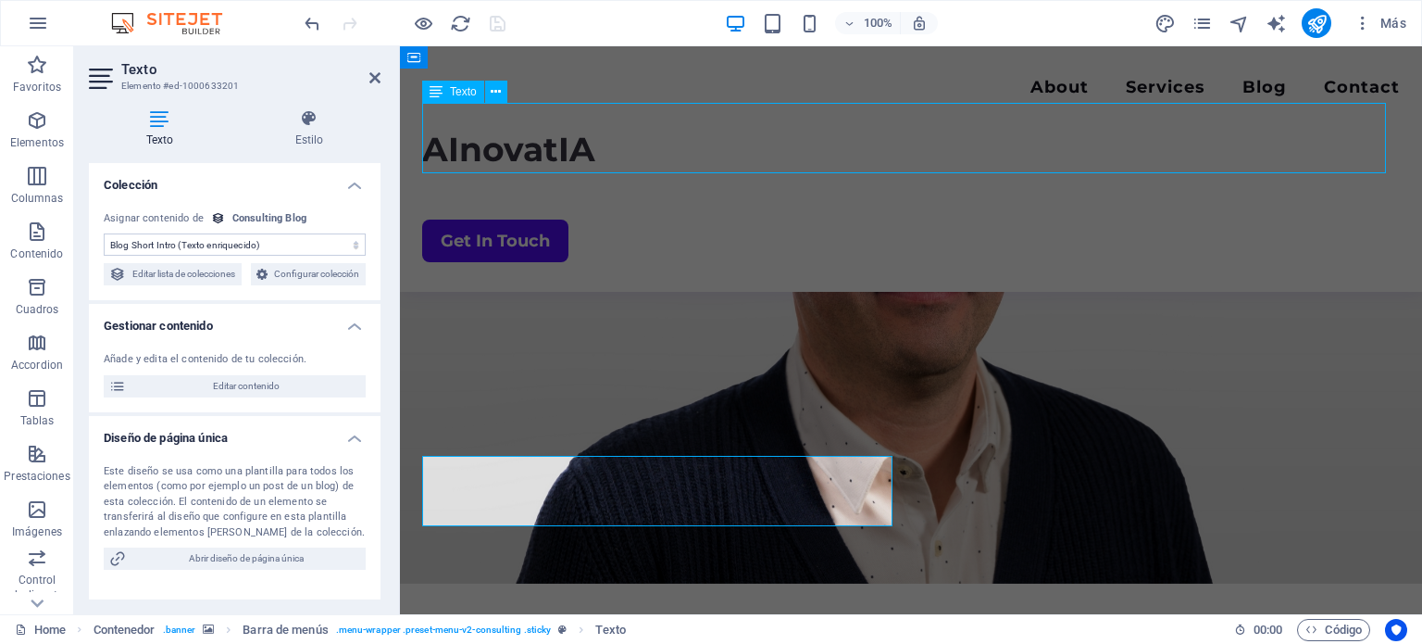
scroll to position [4149, 0]
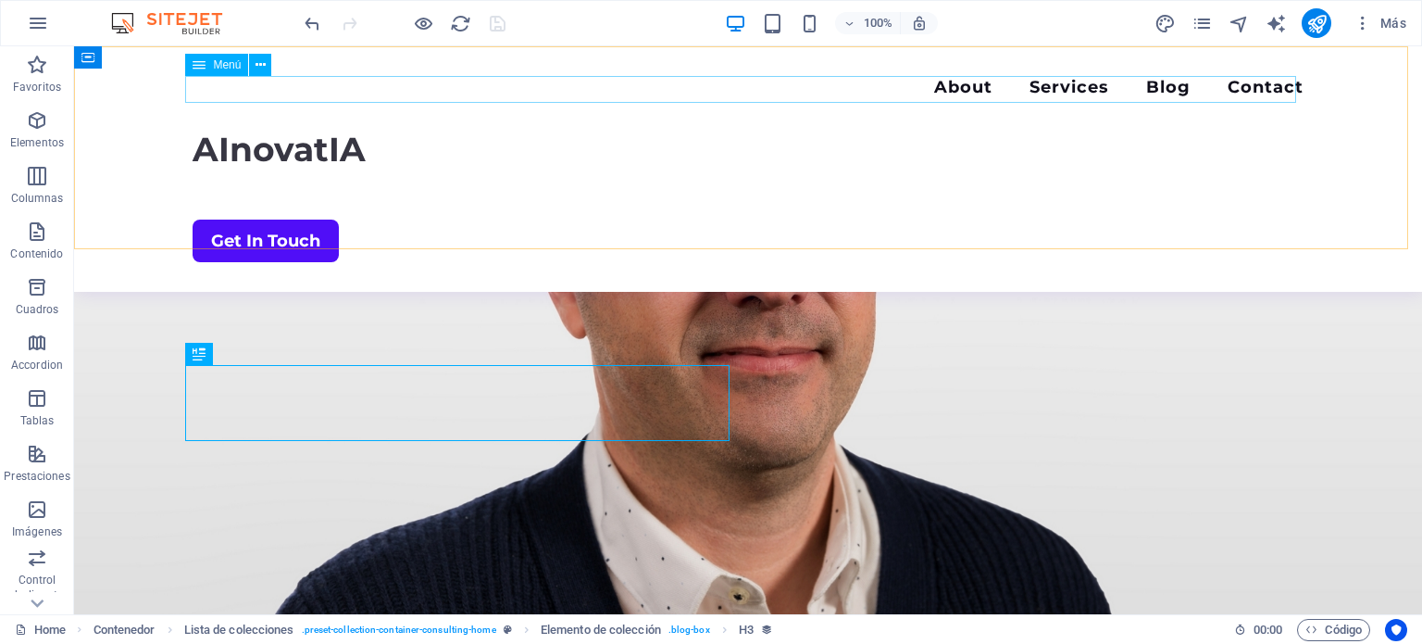
click at [1159, 86] on nav "About Services Blog Contact" at bounding box center [748, 89] width 1111 height 27
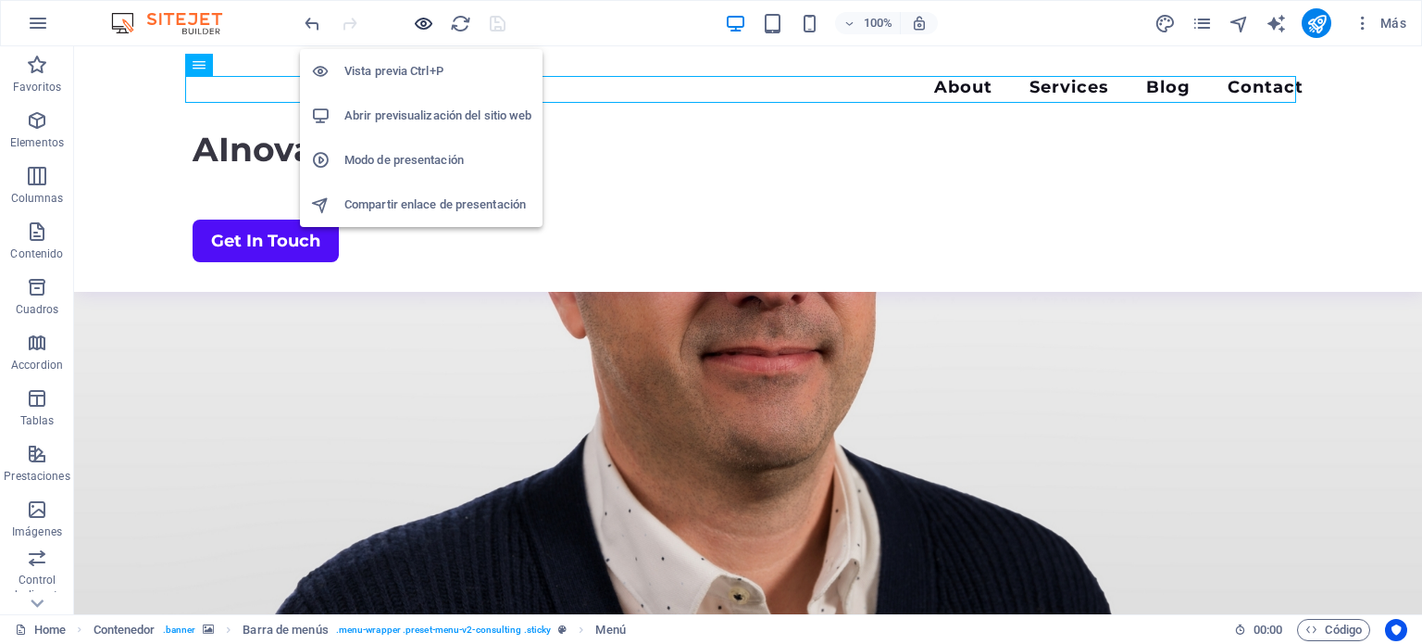
click at [431, 24] on icon "button" at bounding box center [423, 23] width 21 height 21
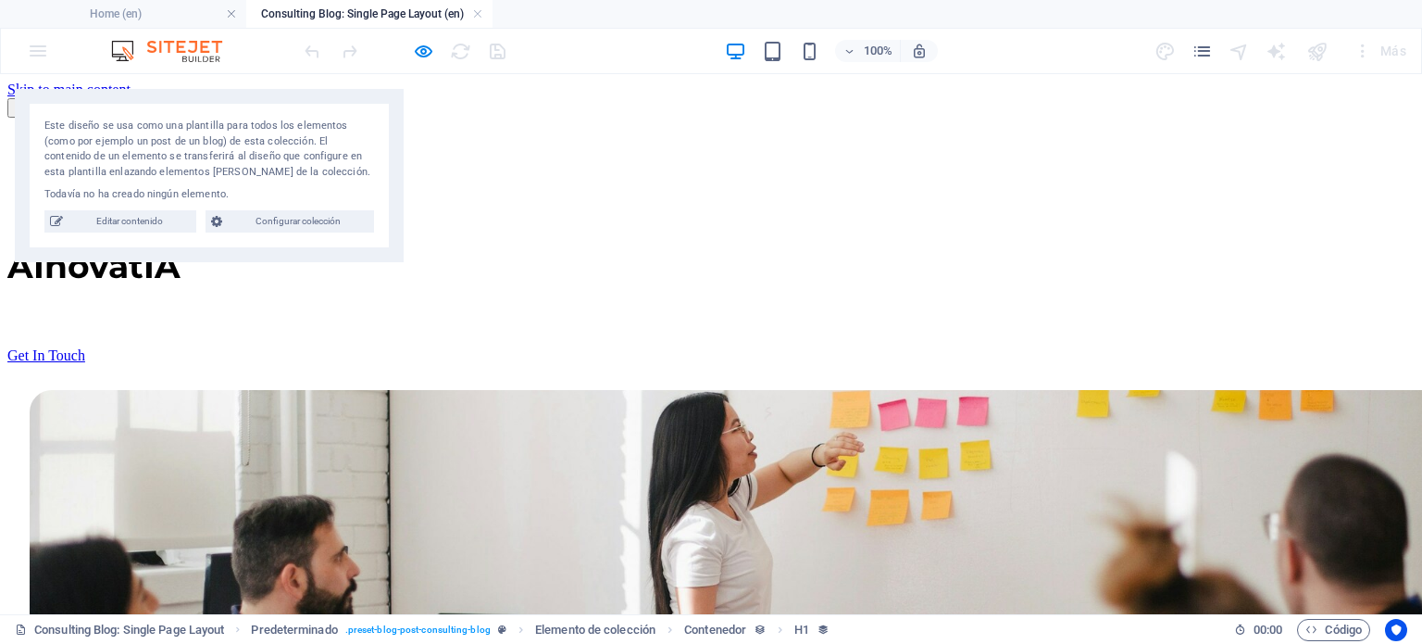
scroll to position [432, 0]
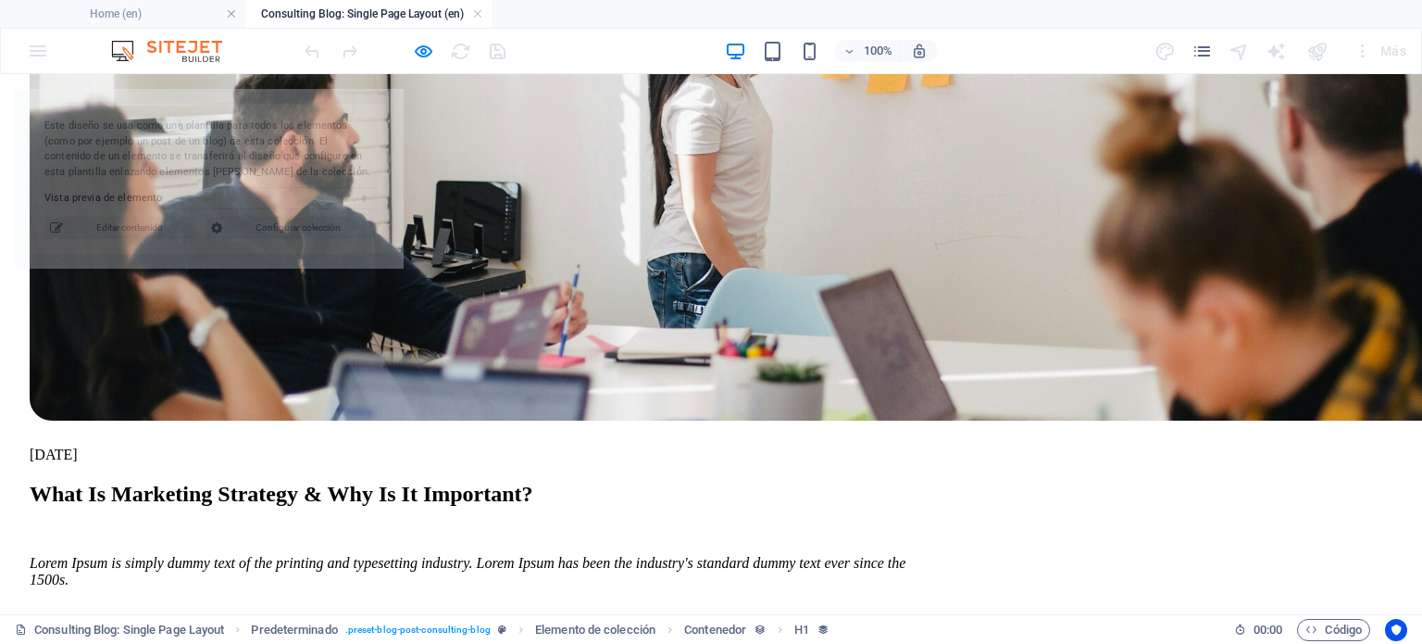
select select "68dd57b2c018a0d56500b450"
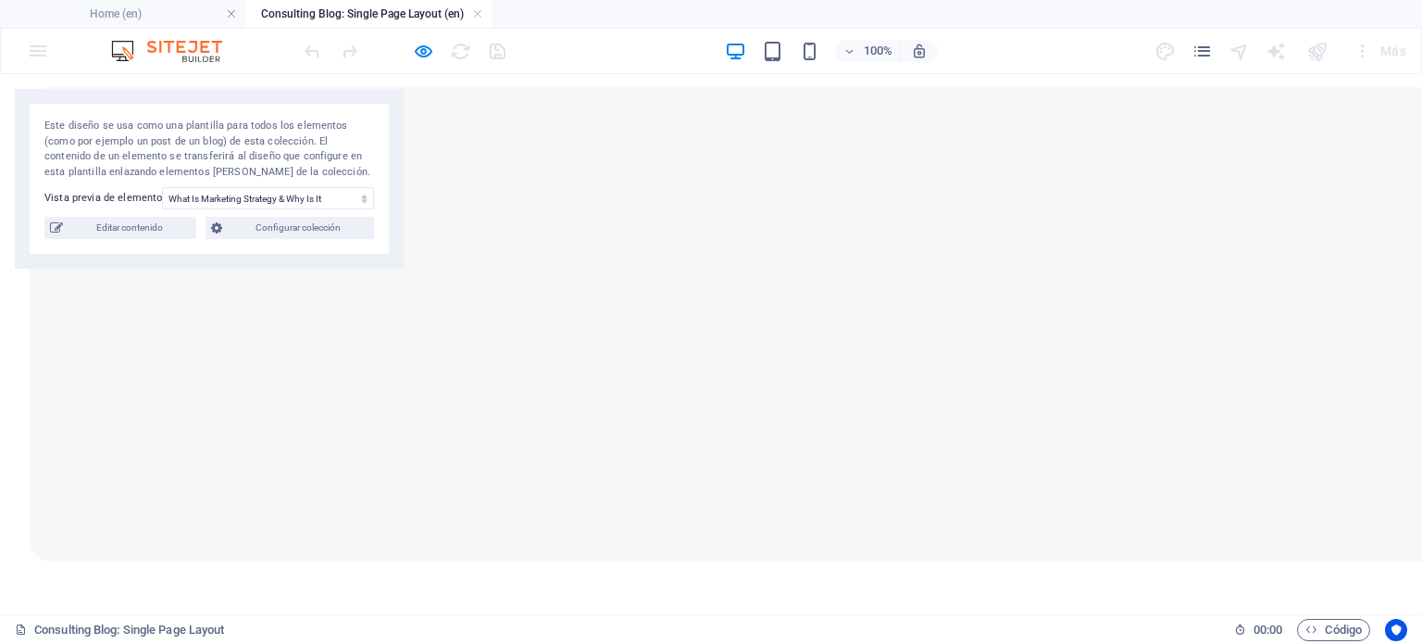
scroll to position [2507, 0]
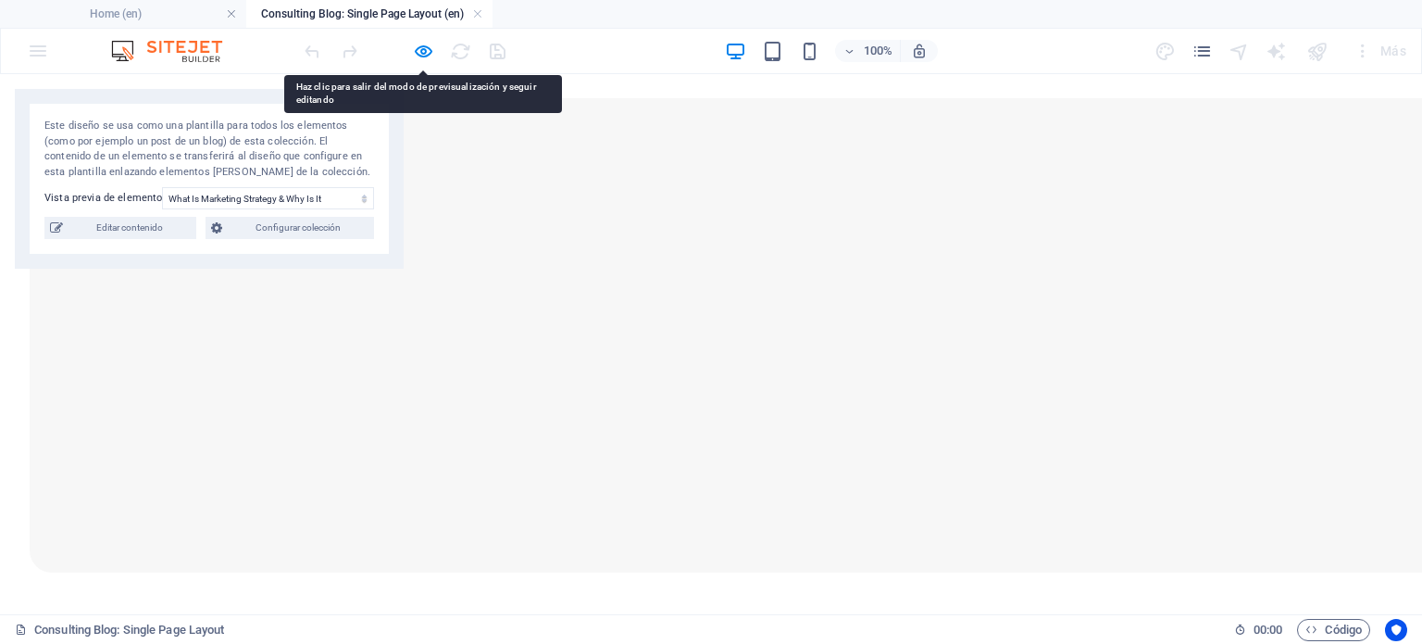
click at [417, 51] on icon "button" at bounding box center [423, 51] width 21 height 21
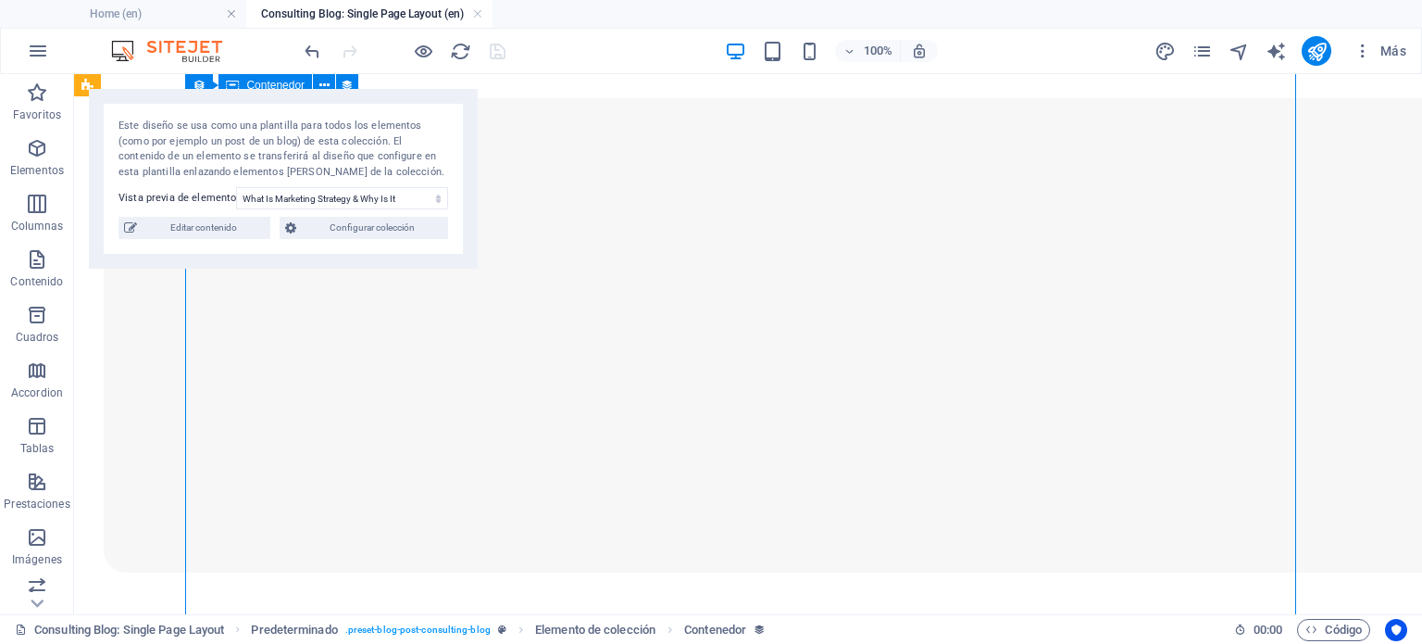
select select "blog-details"
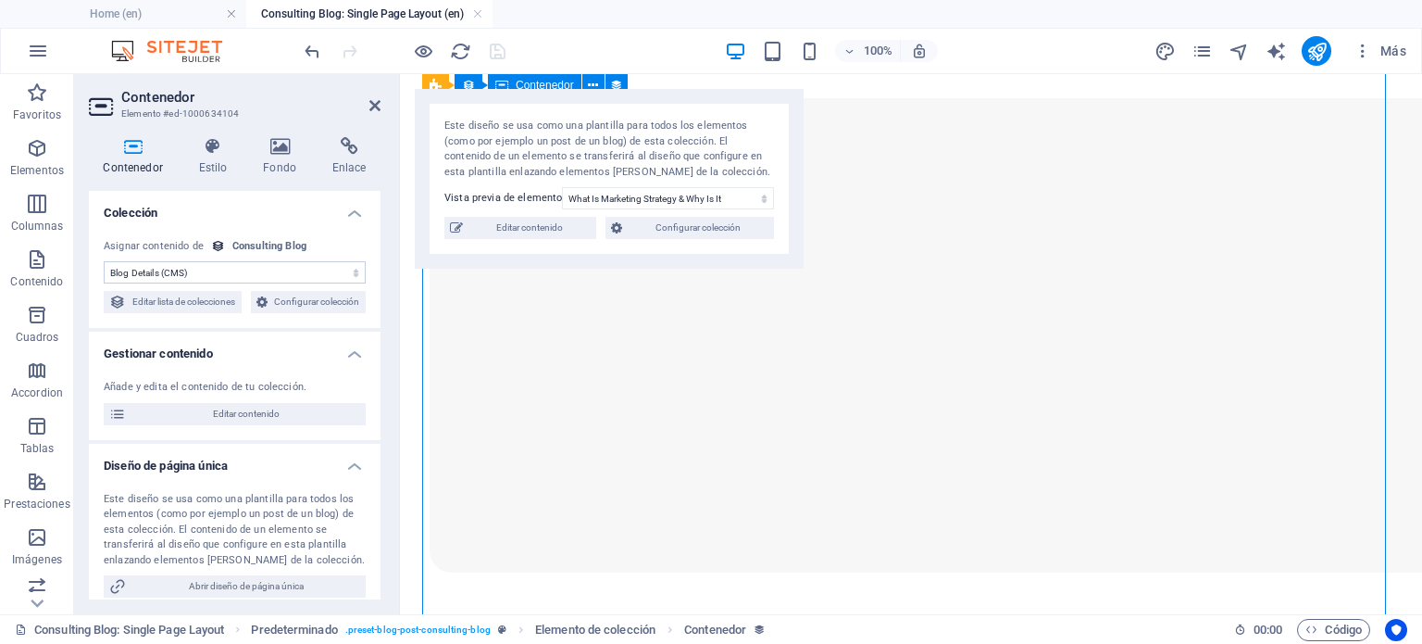
drag, startPoint x: 737, startPoint y: 392, endPoint x: 950, endPoint y: 397, distance: 213.1
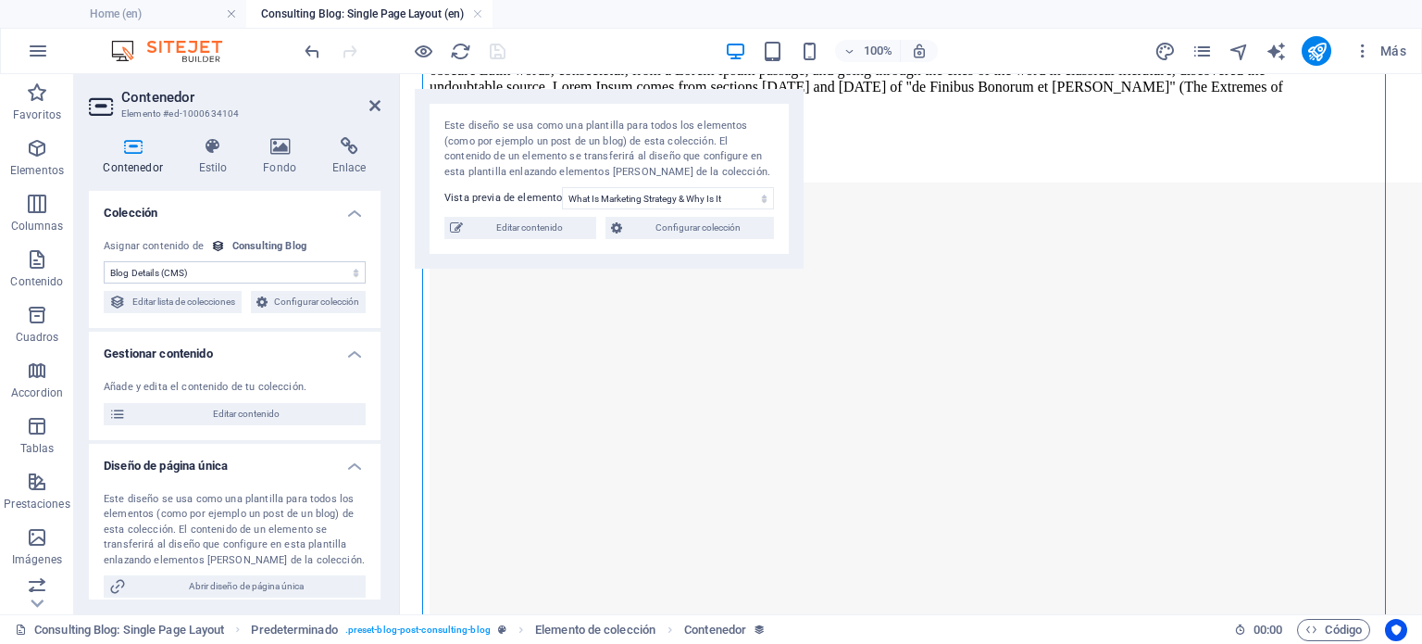
scroll to position [2395, 0]
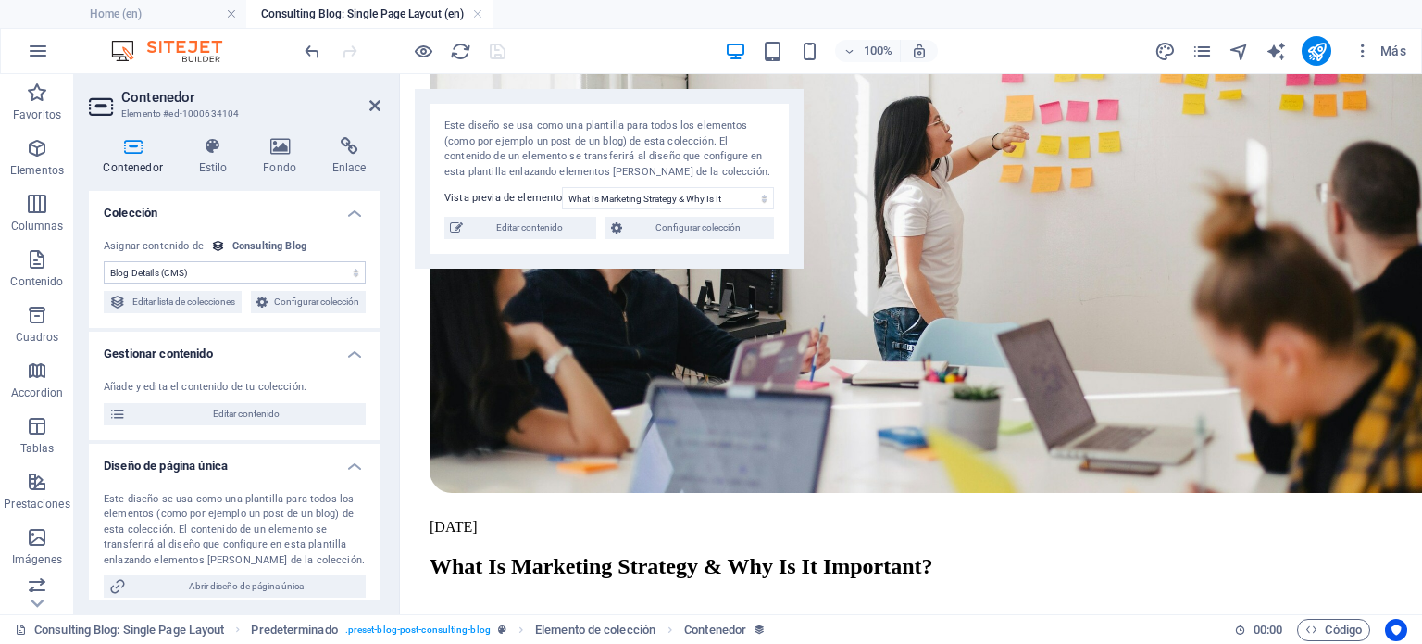
scroll to position [378, 0]
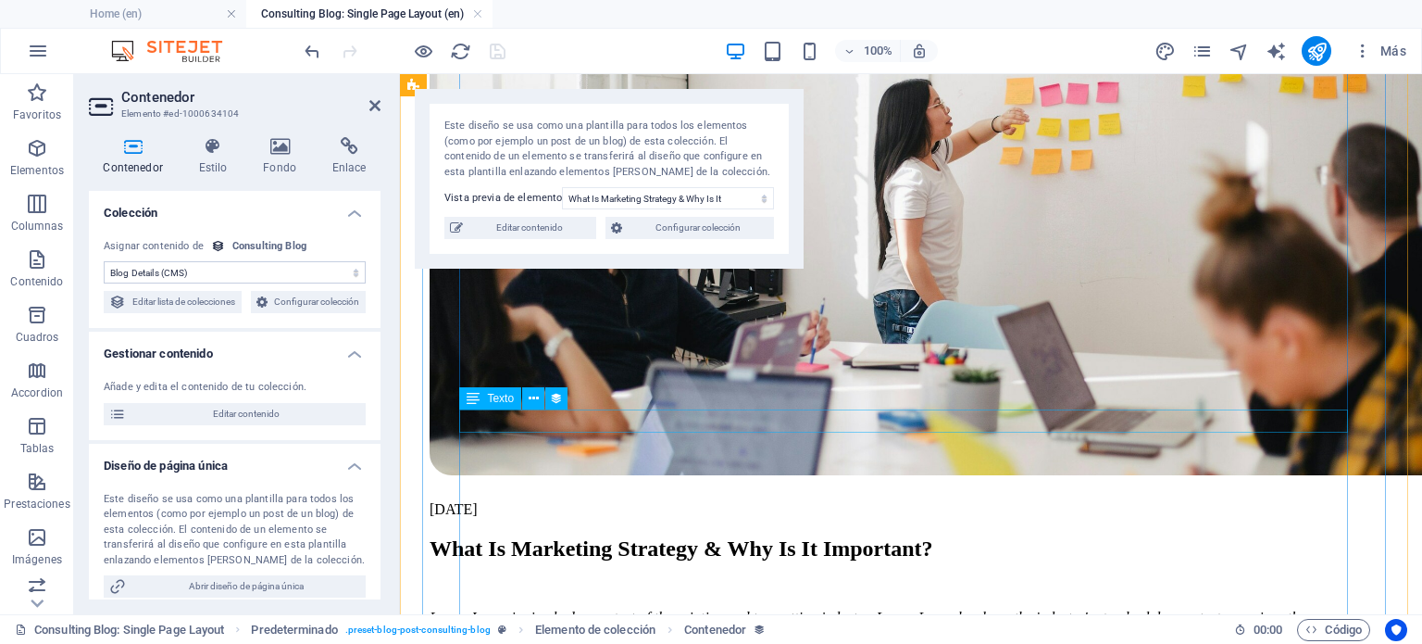
click at [544, 501] on div "[DATE]" at bounding box center [874, 509] width 889 height 17
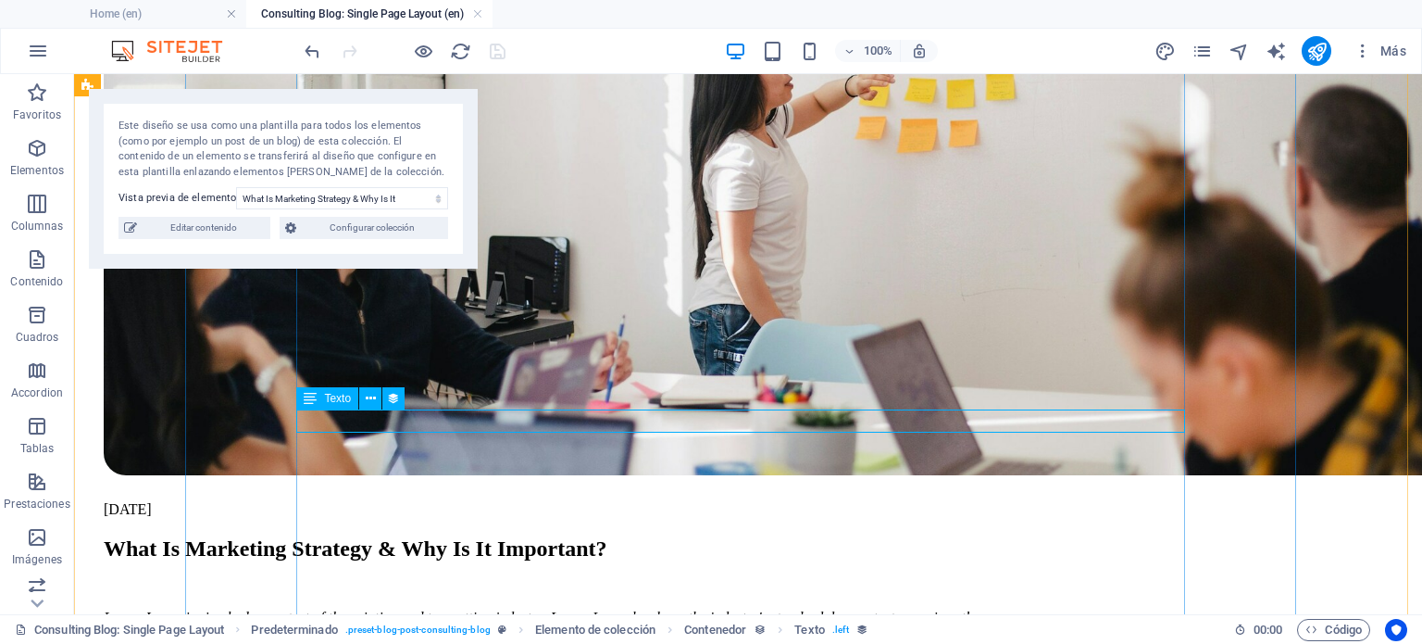
click at [428, 501] on div "[DATE]" at bounding box center [548, 509] width 889 height 17
click at [459, 501] on div "[DATE]" at bounding box center [548, 509] width 889 height 17
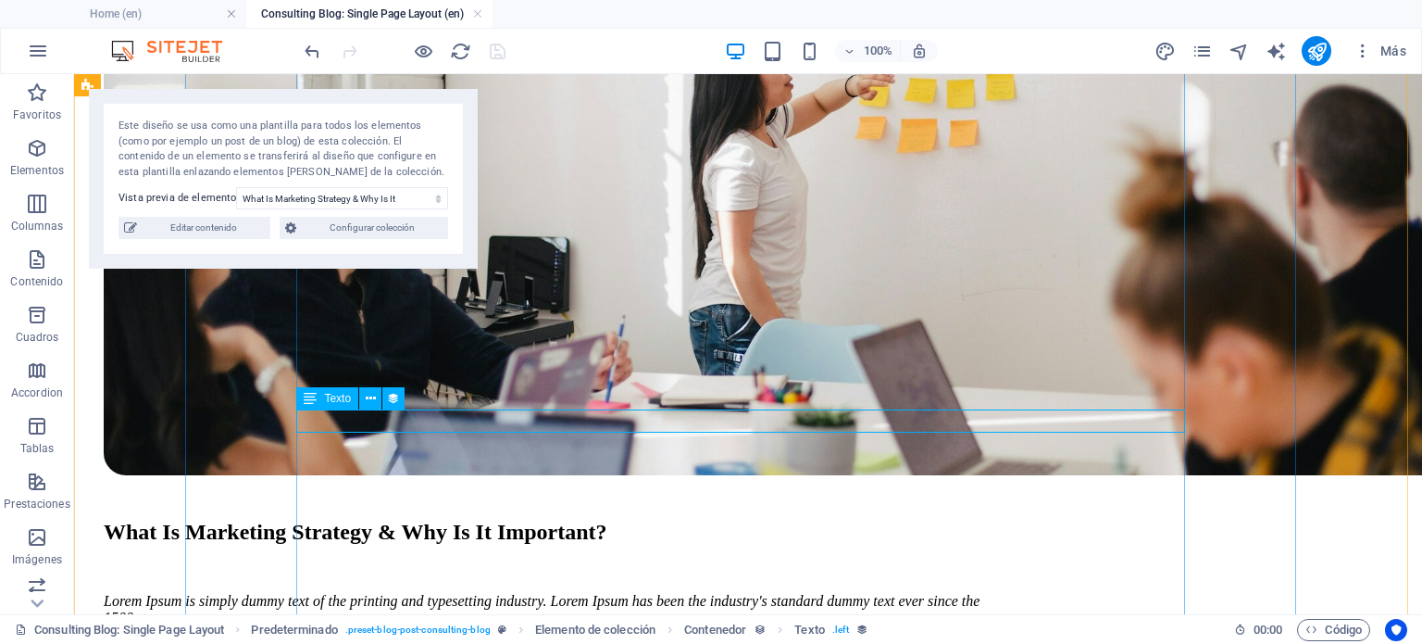
select select "createdAt"
select select "3"
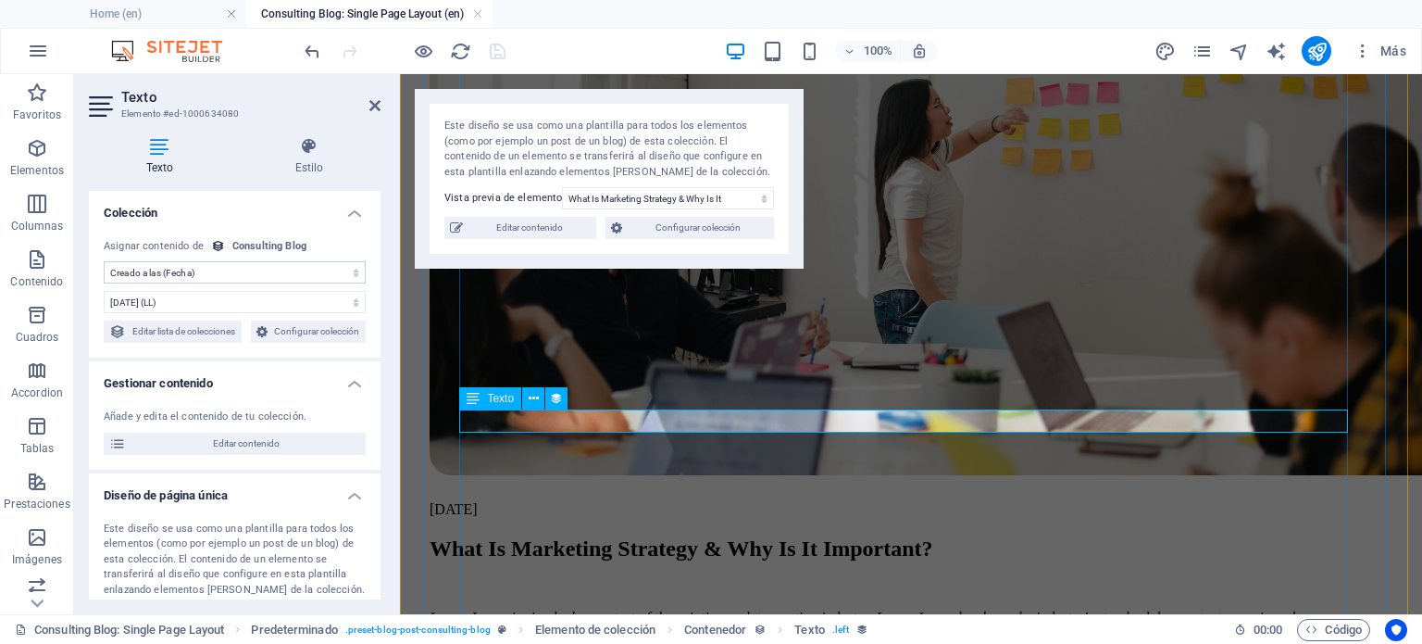
click at [610, 501] on div "[DATE]" at bounding box center [874, 509] width 889 height 17
click at [583, 501] on div "[DATE]" at bounding box center [874, 509] width 889 height 17
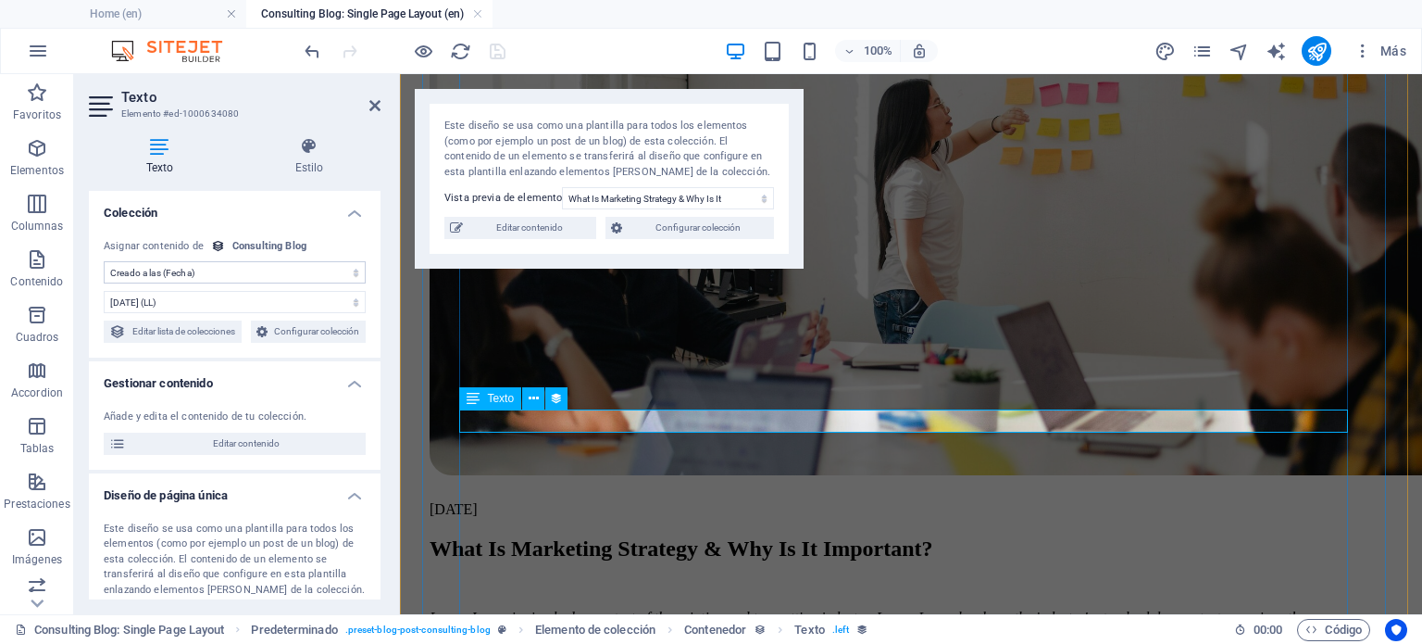
click at [583, 501] on div "[DATE]" at bounding box center [874, 509] width 889 height 17
click at [544, 236] on span "Editar contenido" at bounding box center [530, 228] width 122 height 22
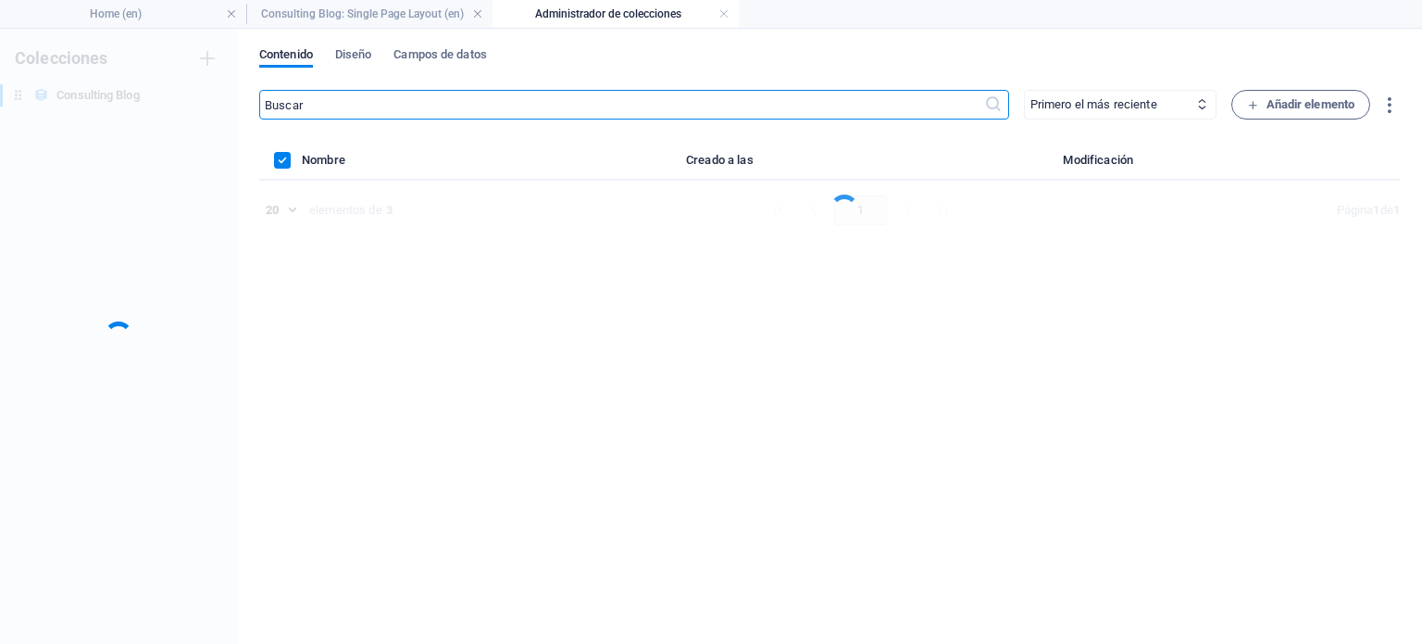
scroll to position [0, 0]
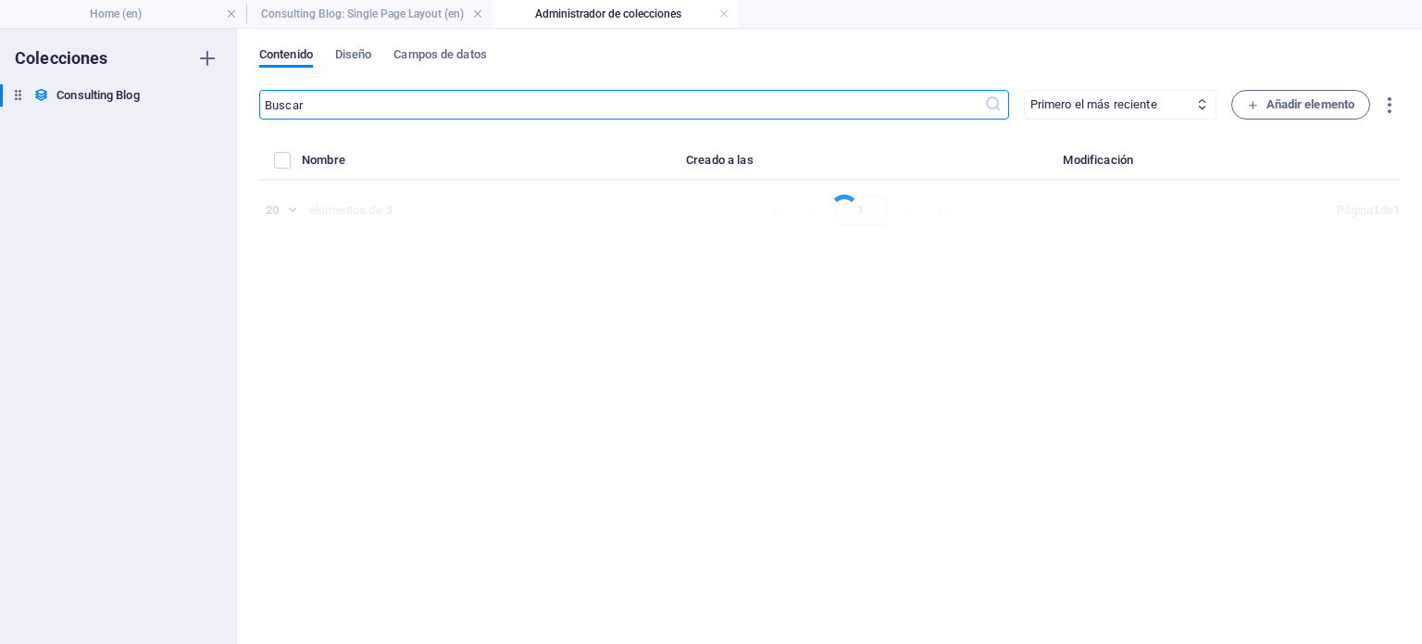
select select "Modern Marketing"
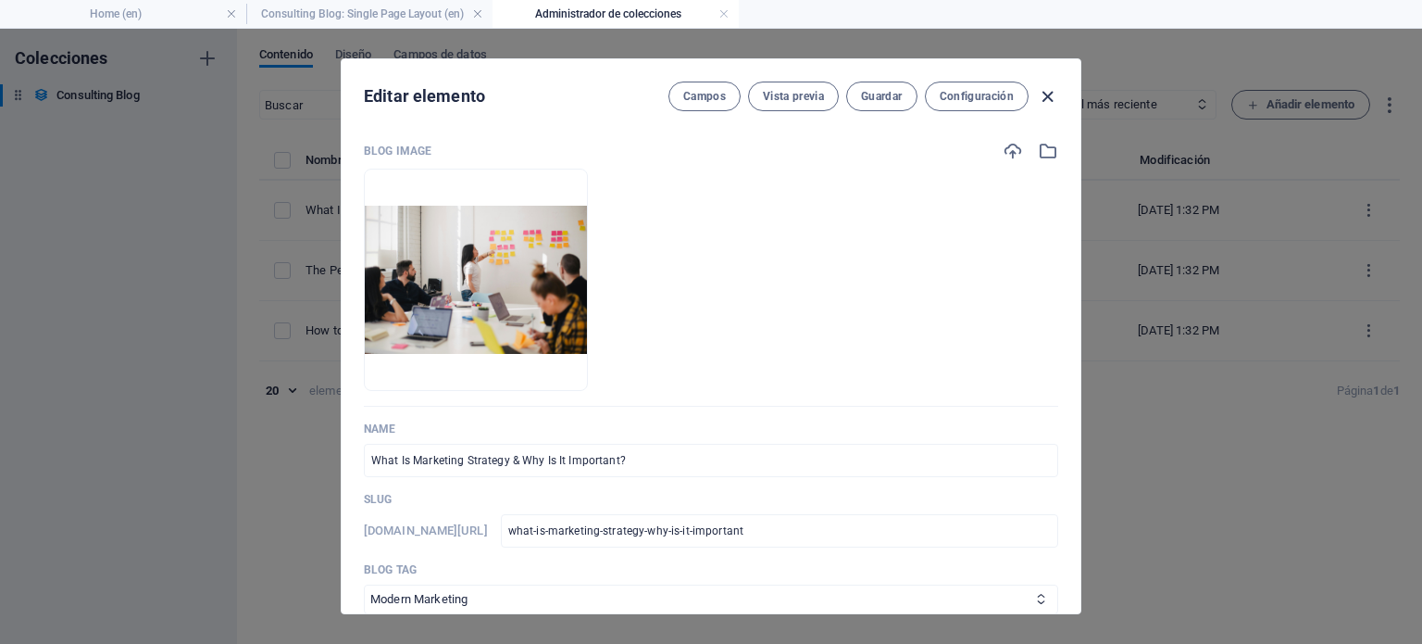
click at [1042, 91] on icon "button" at bounding box center [1047, 96] width 21 height 21
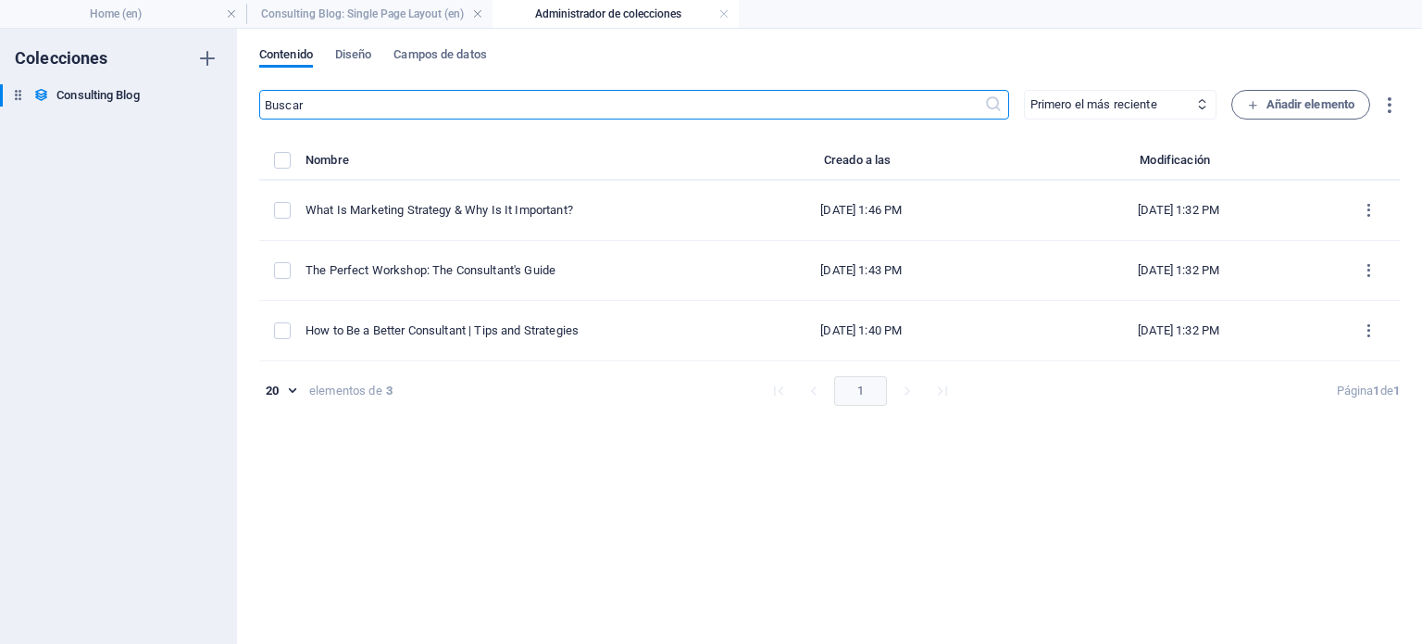
type input "2025-10-01"
type input "what-is-marketing-strategy-why-is-it-important"
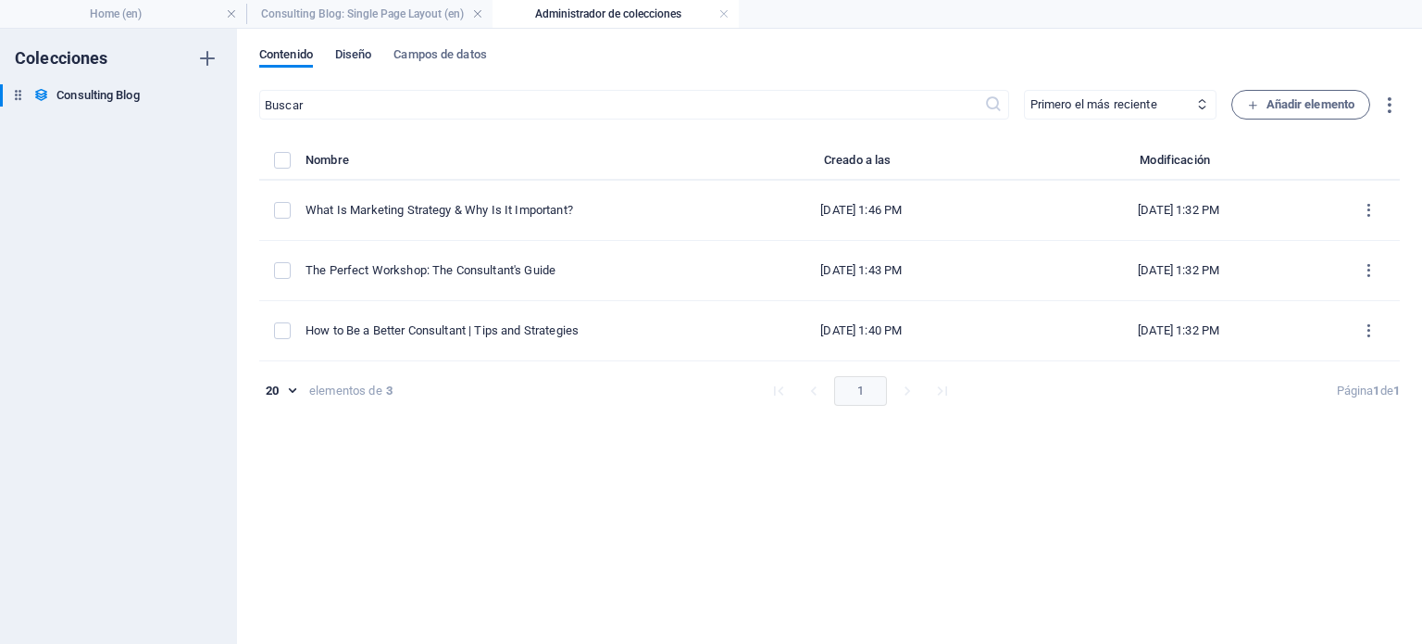
click at [347, 61] on span "Diseño" at bounding box center [353, 57] width 37 height 26
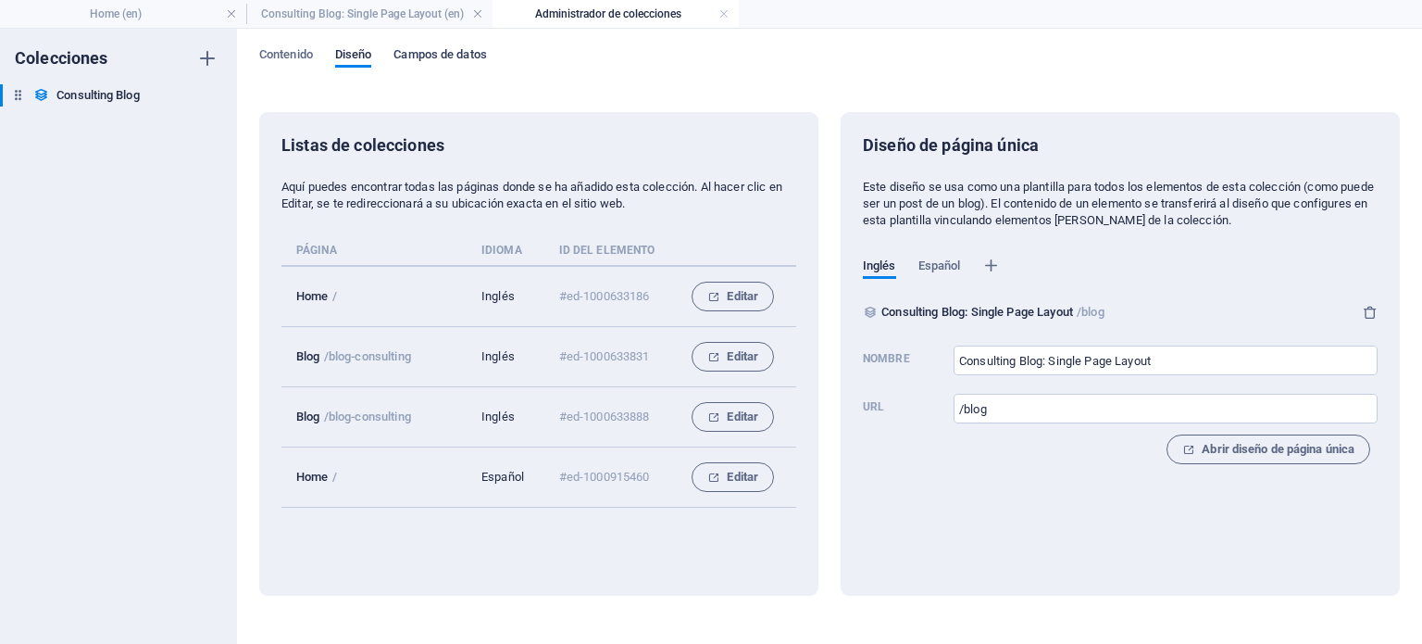
click at [453, 51] on span "Campos de datos" at bounding box center [440, 57] width 93 height 26
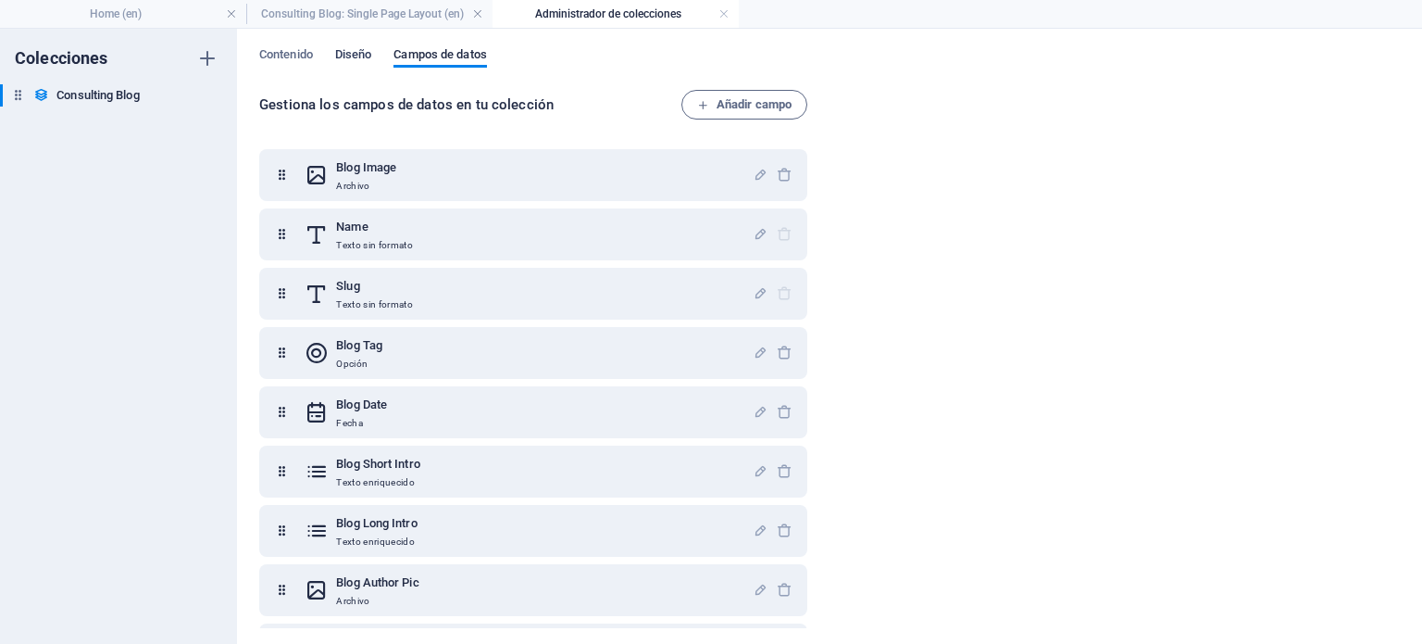
click at [362, 51] on span "Diseño" at bounding box center [353, 57] width 37 height 26
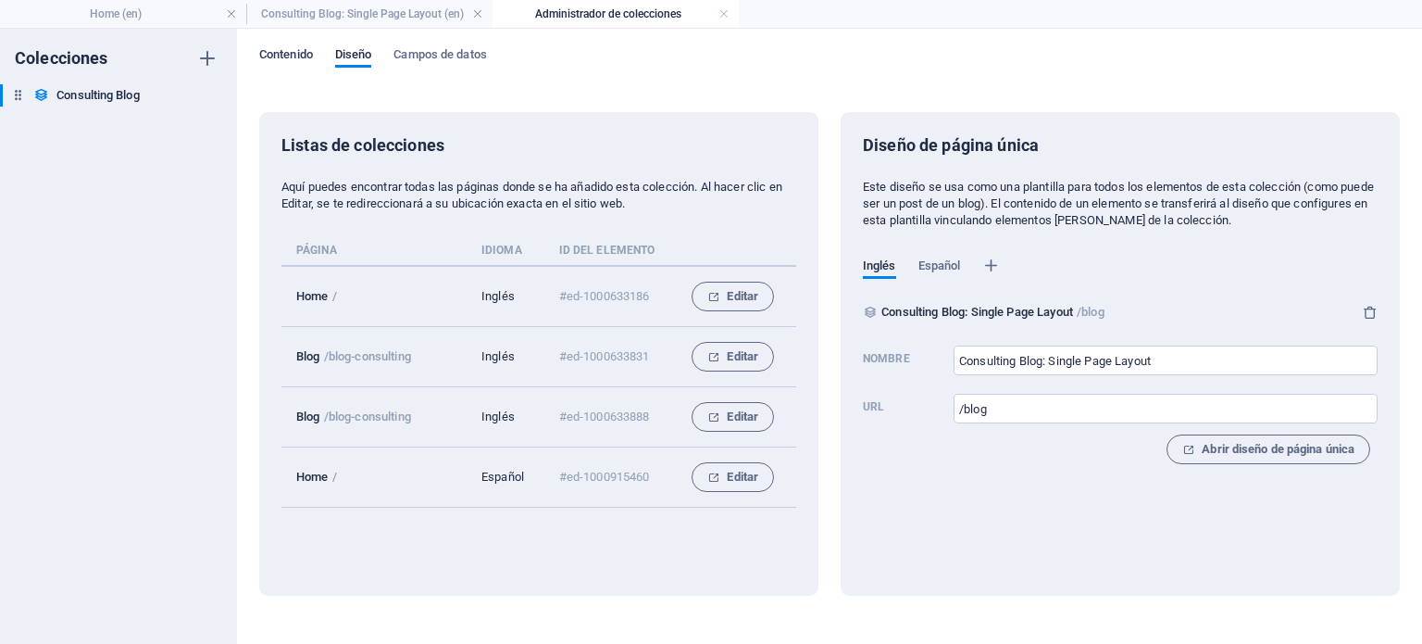
click at [289, 52] on span "Contenido" at bounding box center [286, 57] width 54 height 26
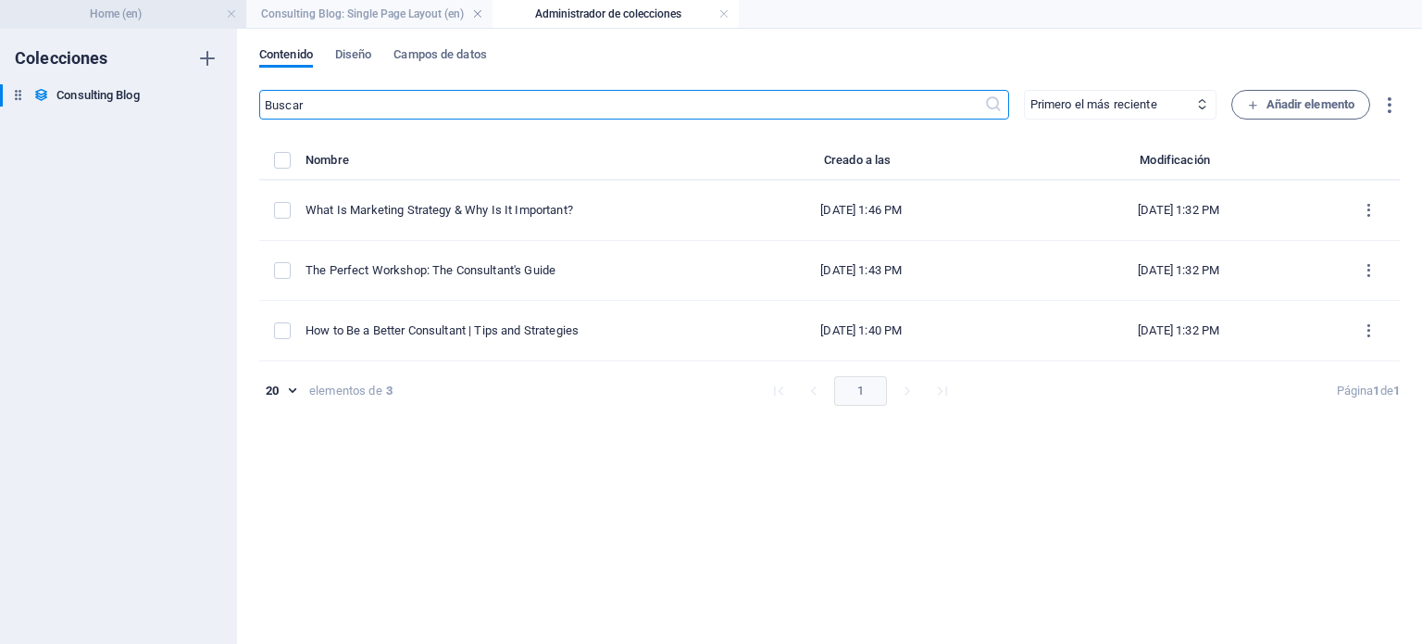
click at [194, 19] on h4 "Home (en)" at bounding box center [123, 14] width 246 height 20
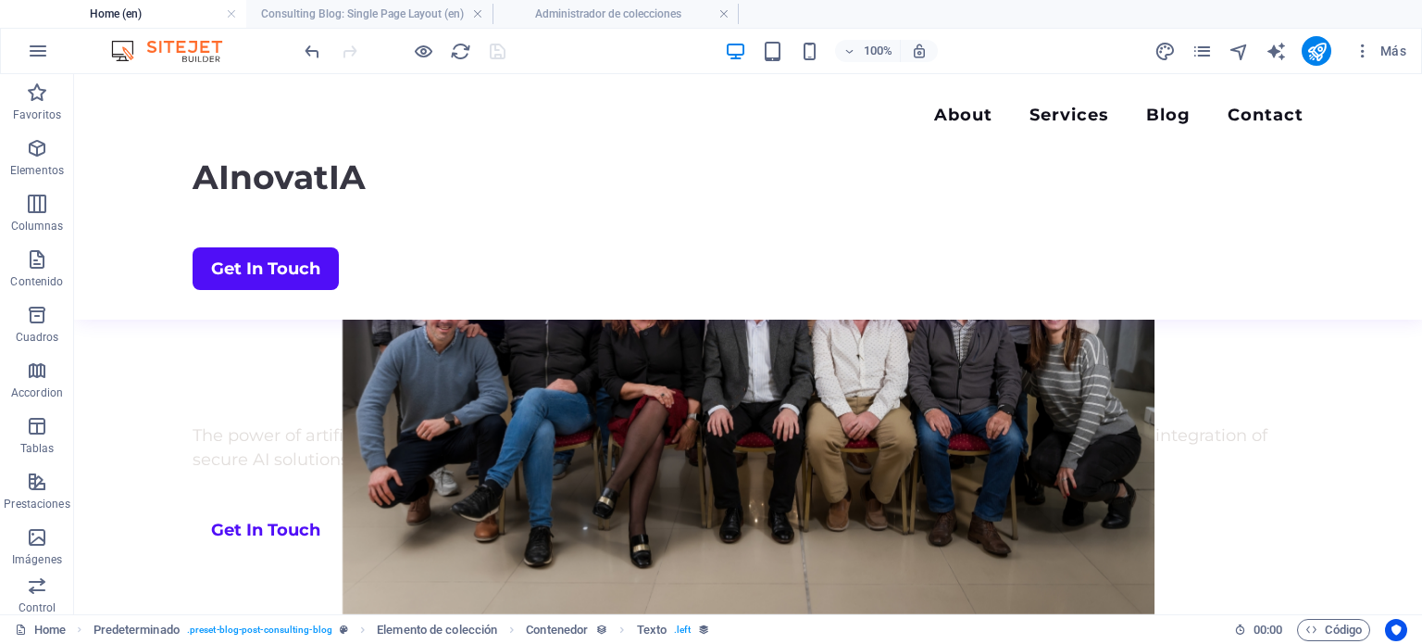
scroll to position [4149, 0]
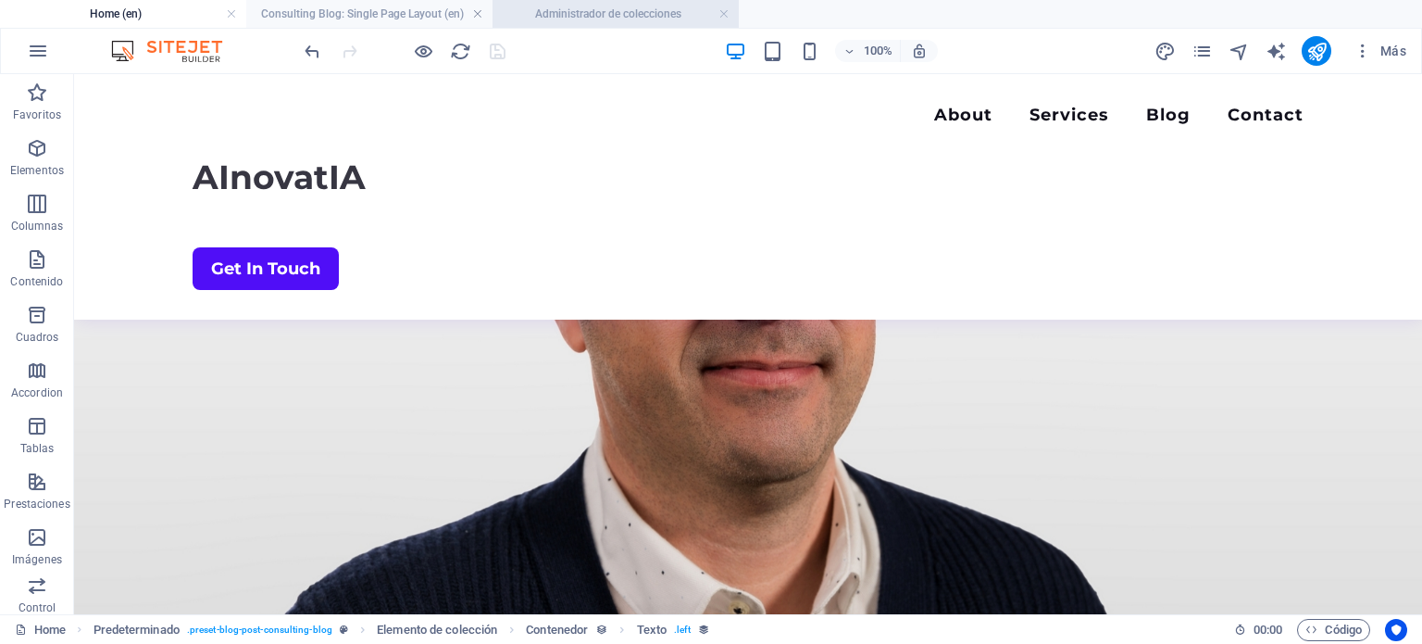
click at [518, 11] on h4 "Administrador de colecciones" at bounding box center [616, 14] width 246 height 20
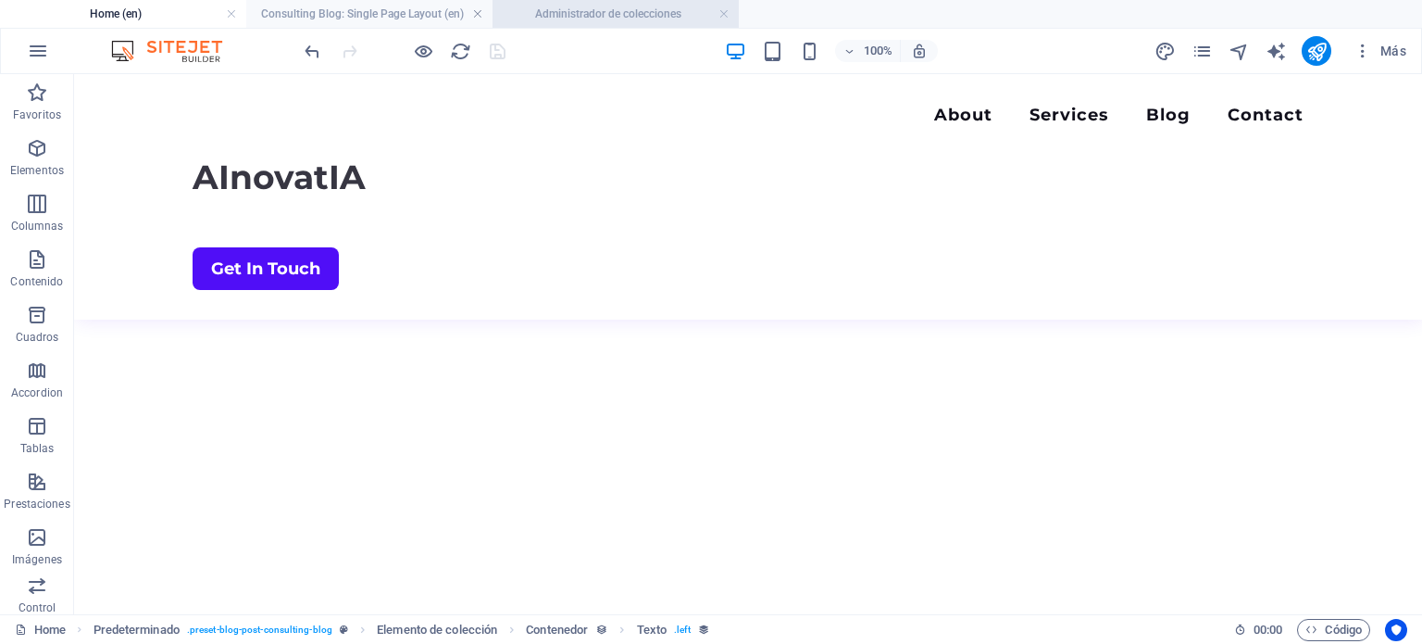
scroll to position [0, 0]
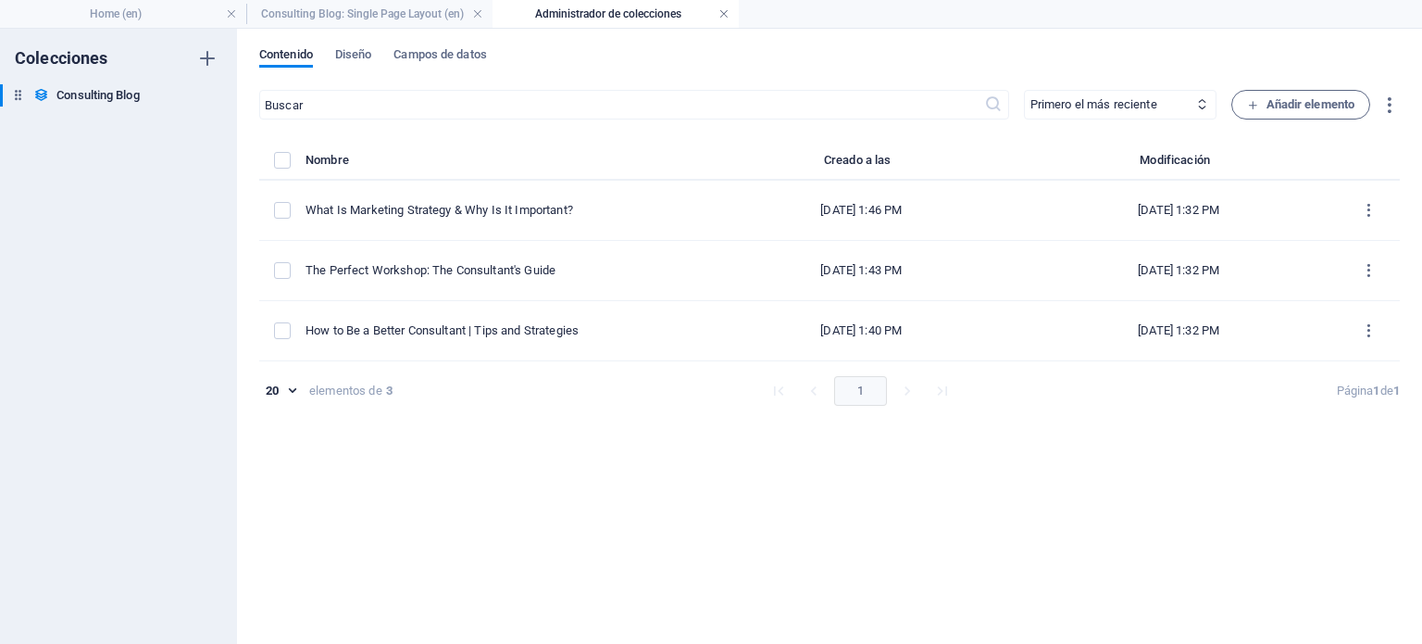
click at [720, 12] on link at bounding box center [724, 15] width 11 height 18
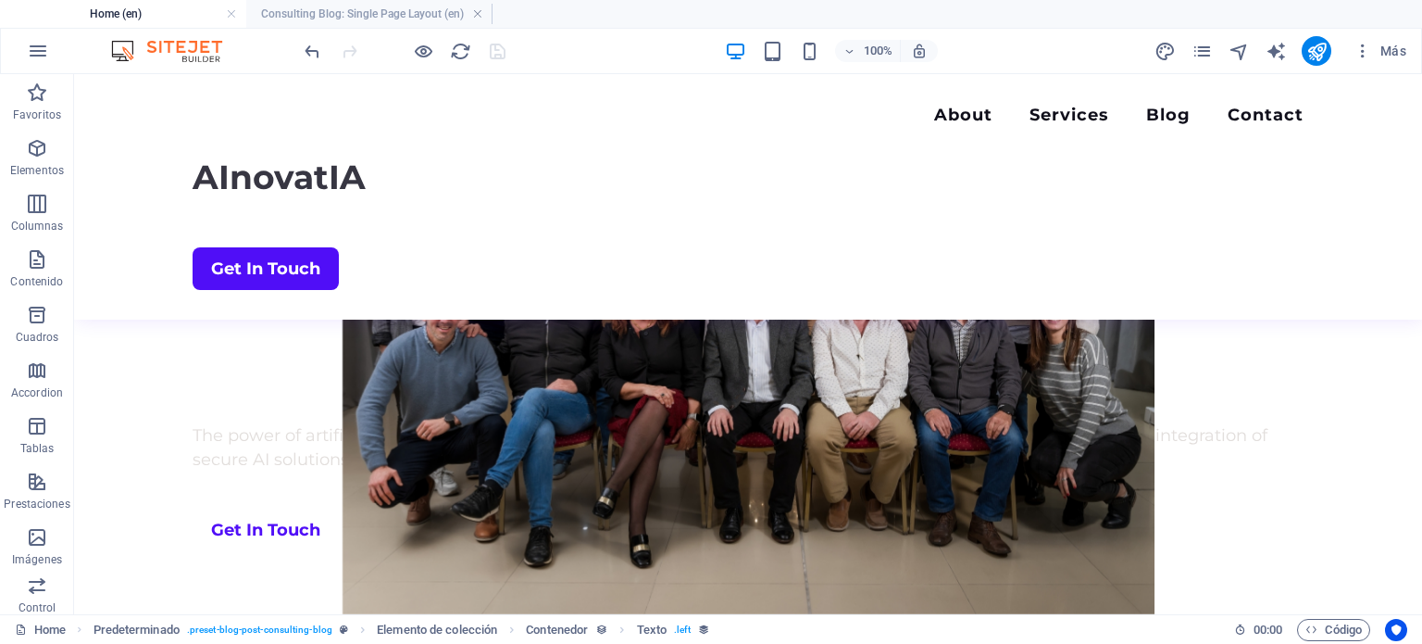
scroll to position [4149, 0]
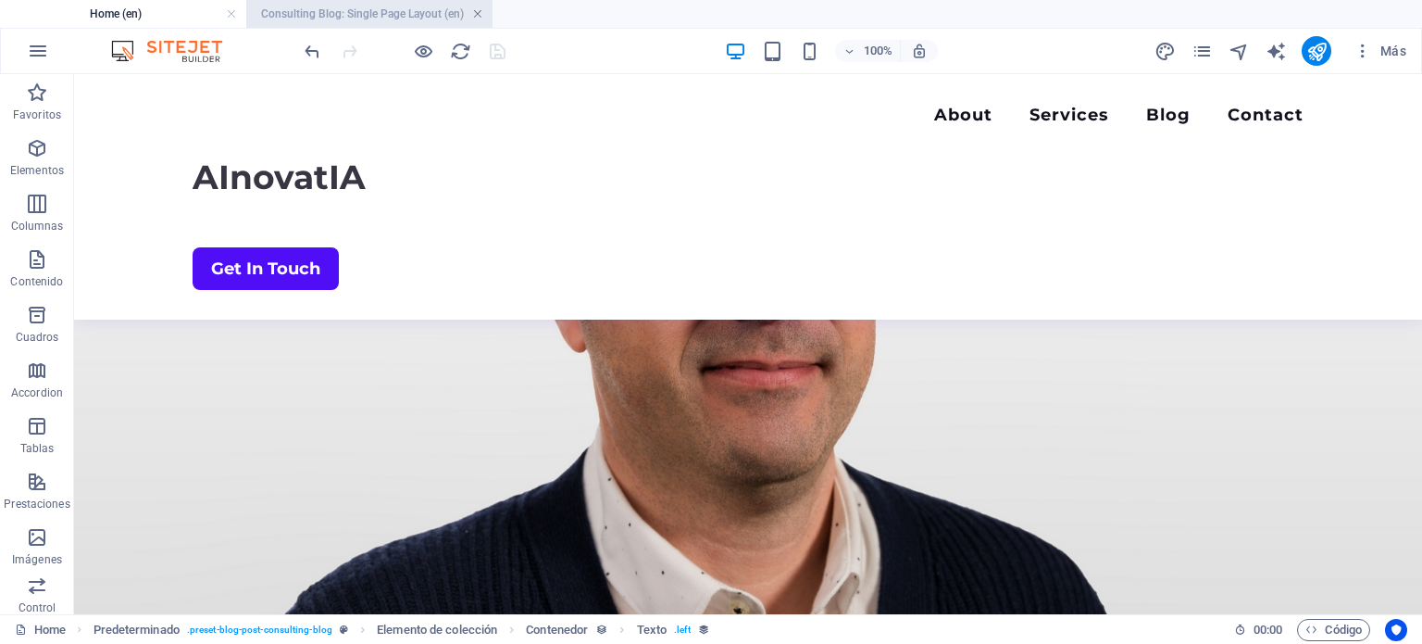
click at [477, 14] on link at bounding box center [477, 15] width 11 height 18
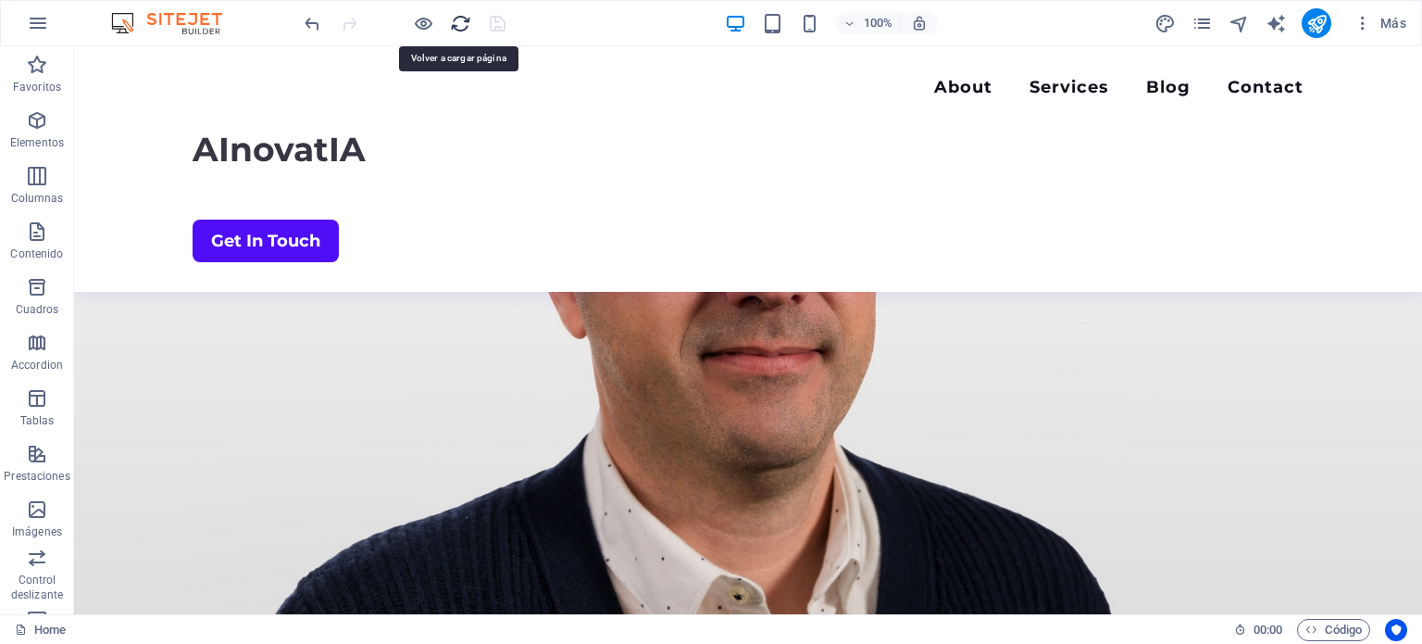
click at [460, 25] on icon "reload" at bounding box center [460, 23] width 21 height 21
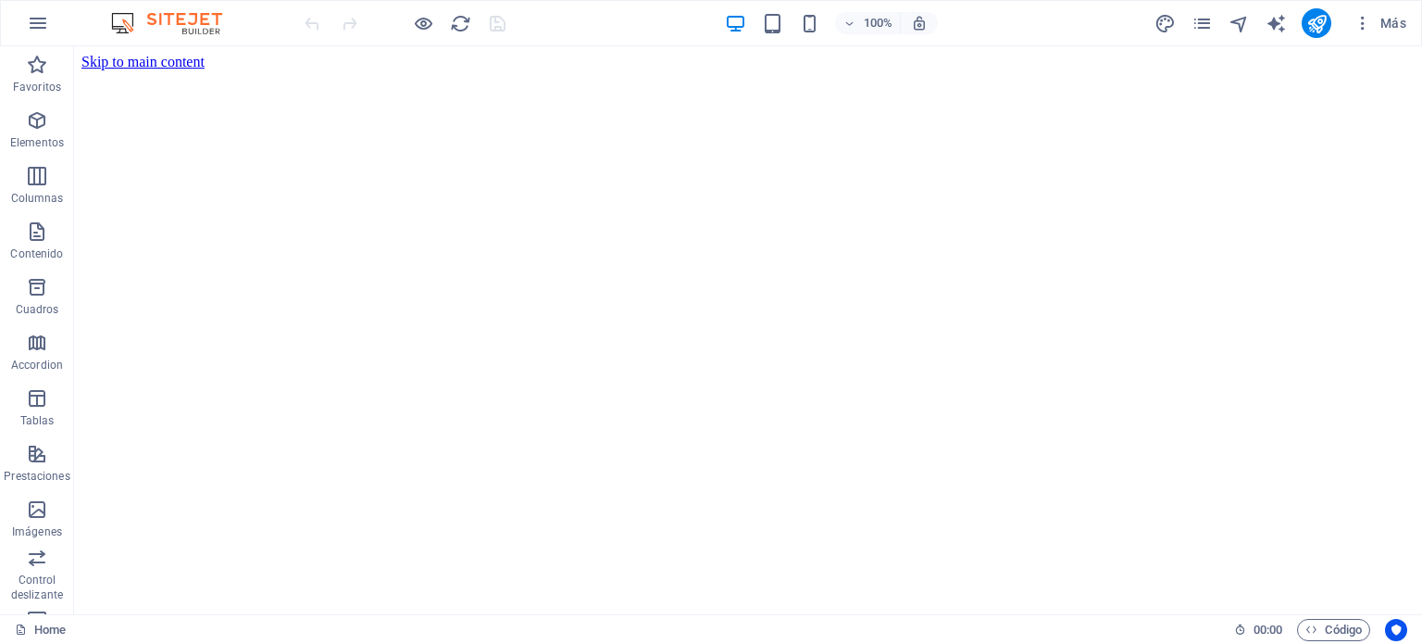
scroll to position [0, 0]
click at [1315, 31] on icon "publish" at bounding box center [1317, 23] width 21 height 21
click at [495, 24] on div at bounding box center [404, 23] width 207 height 30
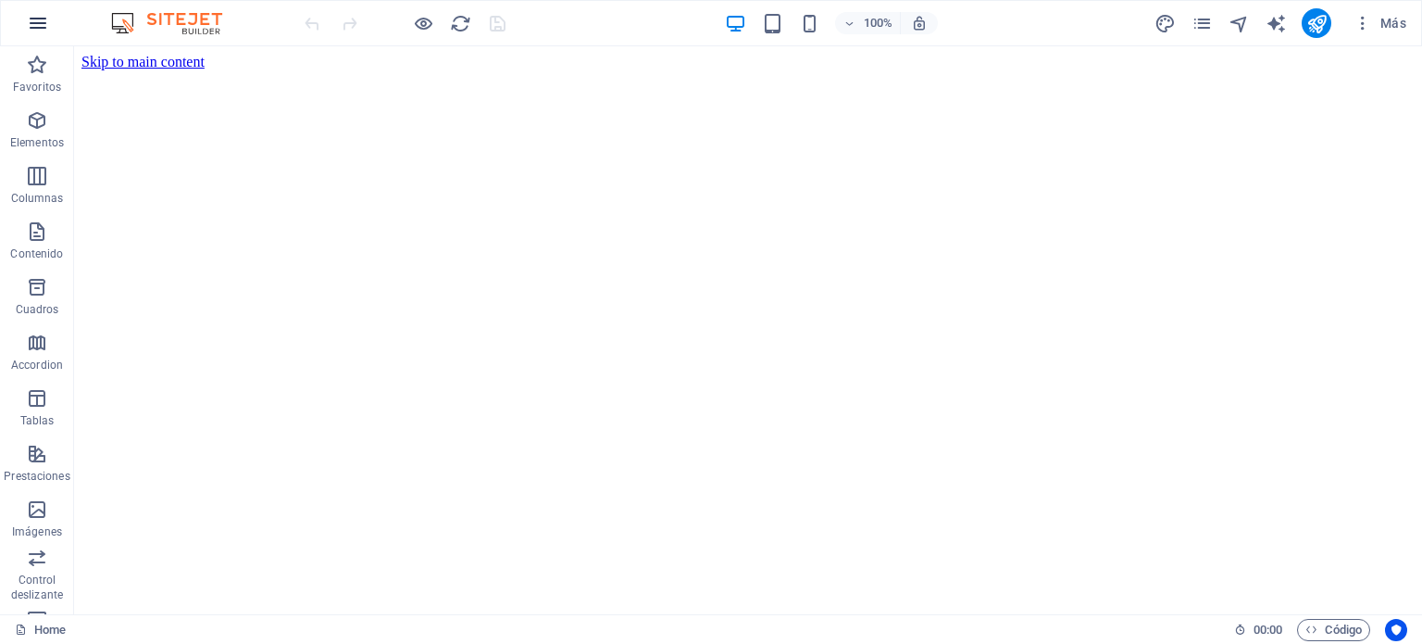
click at [38, 33] on icon "button" at bounding box center [38, 23] width 22 height 22
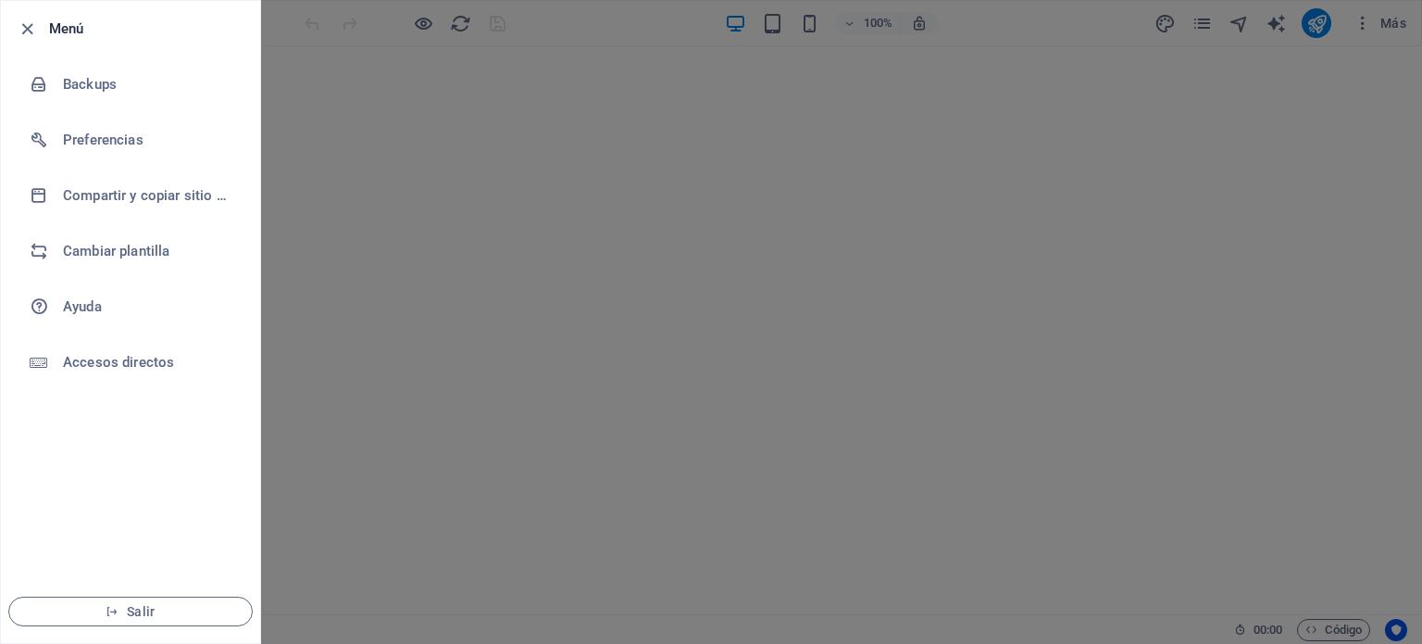
click at [38, 33] on div at bounding box center [32, 29] width 33 height 22
click at [596, 317] on div at bounding box center [711, 322] width 1422 height 644
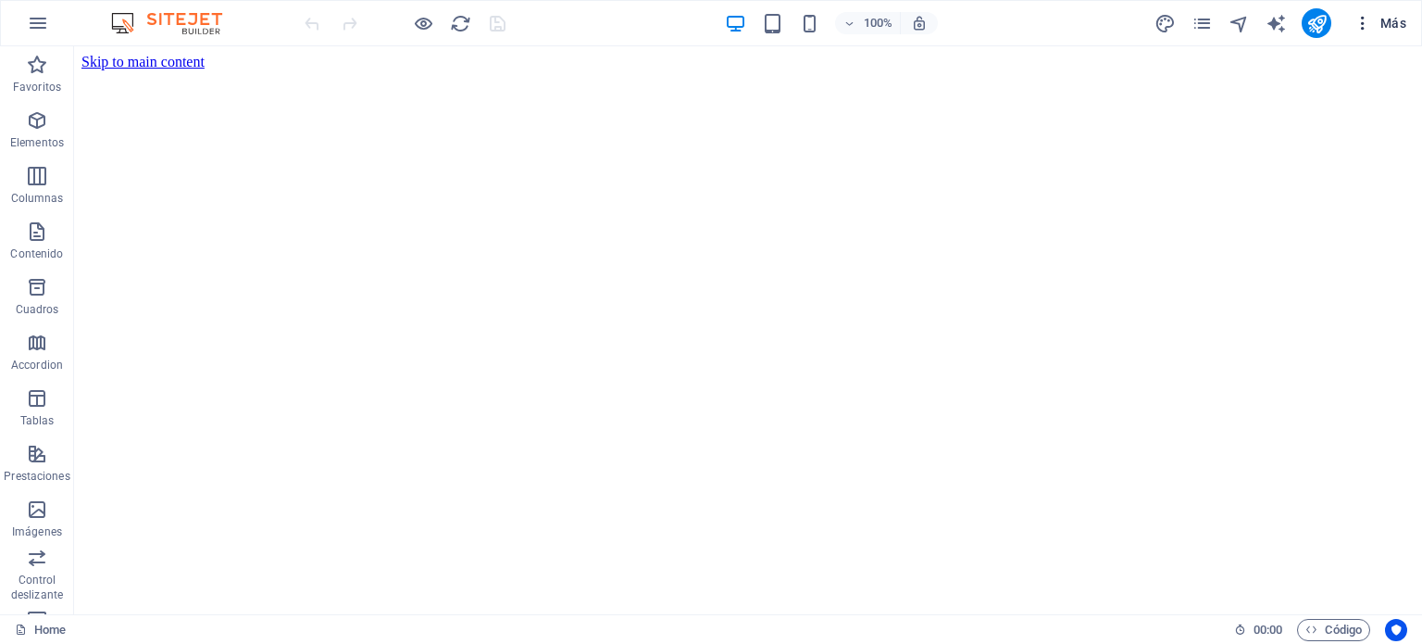
click at [1363, 26] on icon "button" at bounding box center [1363, 23] width 19 height 19
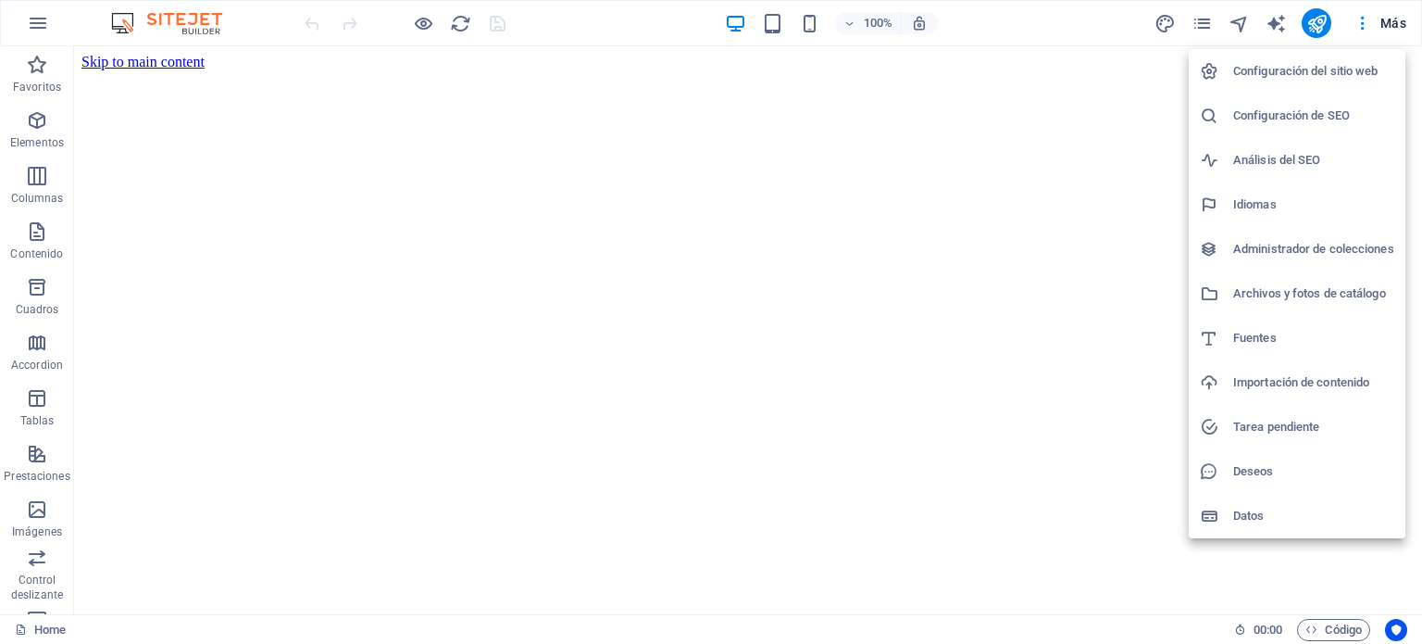
click at [1297, 69] on h6 "Configuración del sitio web" at bounding box center [1314, 71] width 161 height 22
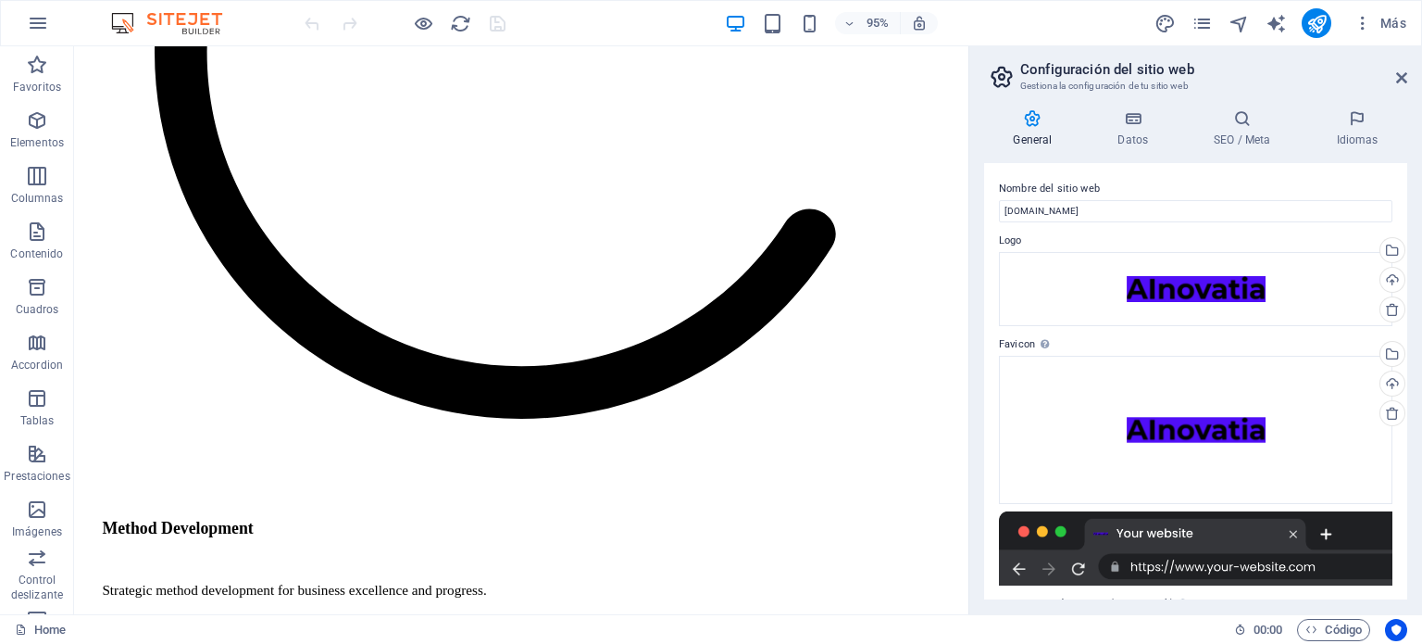
scroll to position [3051, 0]
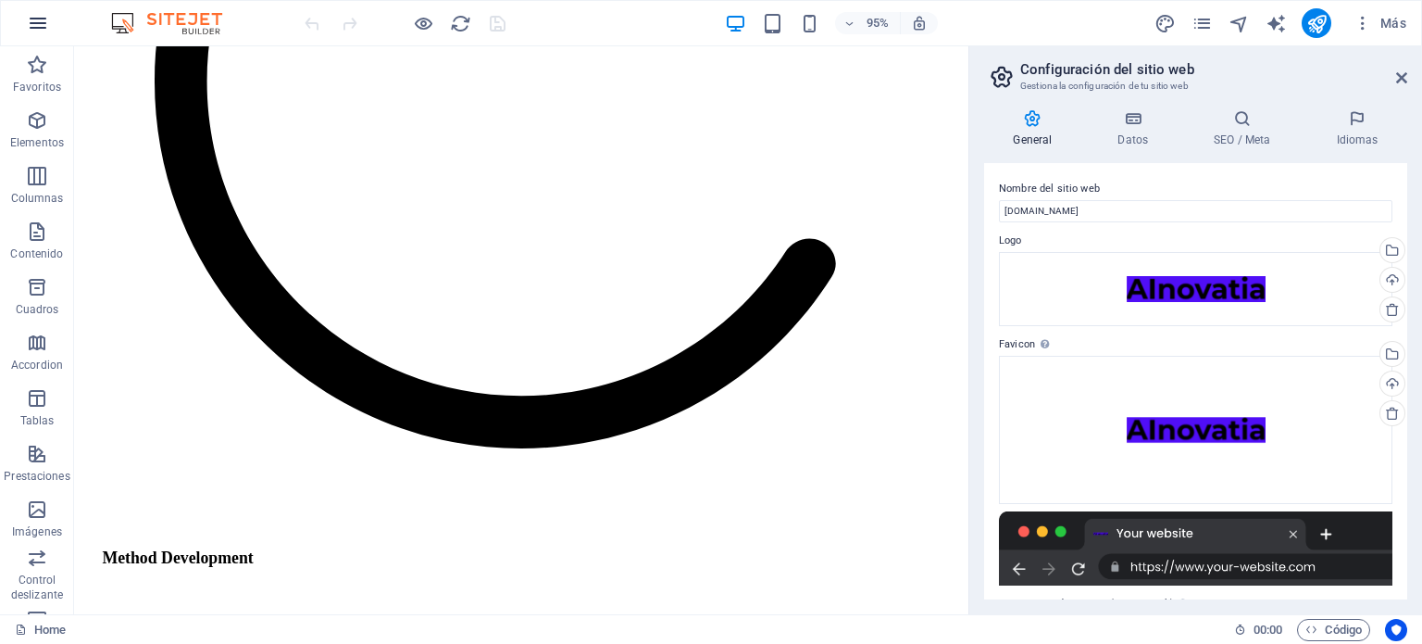
click at [44, 28] on icon "button" at bounding box center [38, 23] width 22 height 22
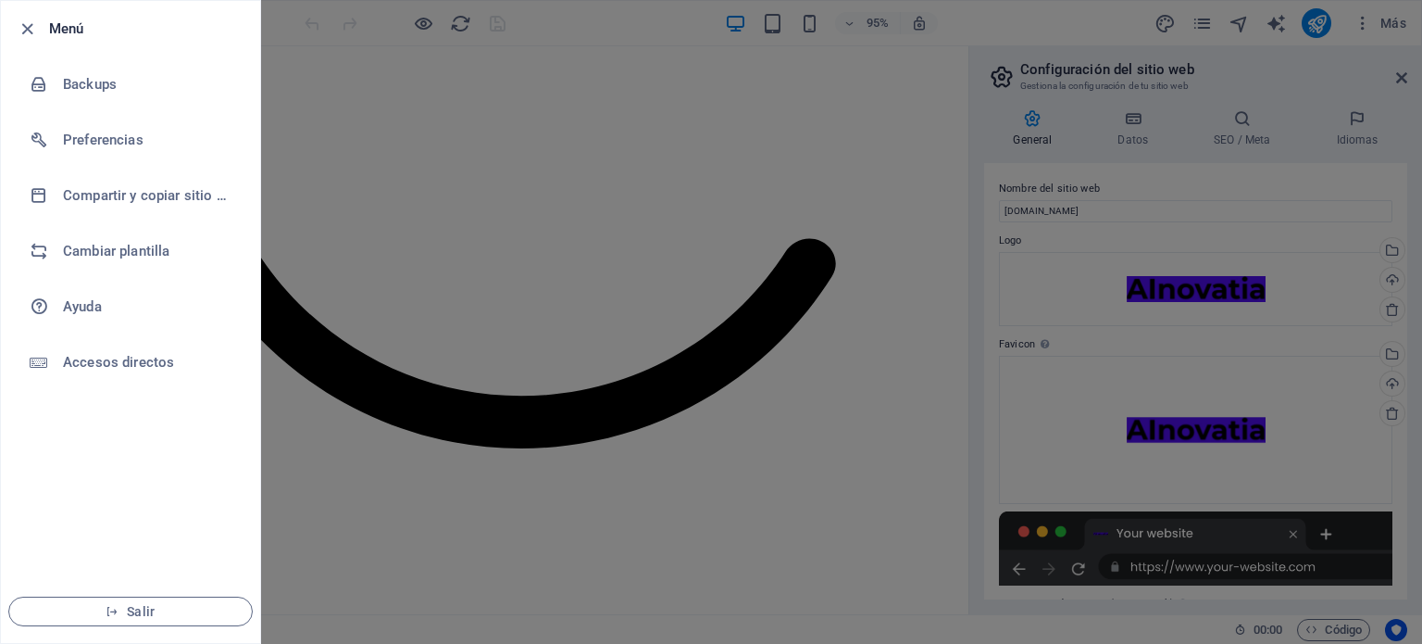
click at [366, 85] on div at bounding box center [711, 322] width 1422 height 644
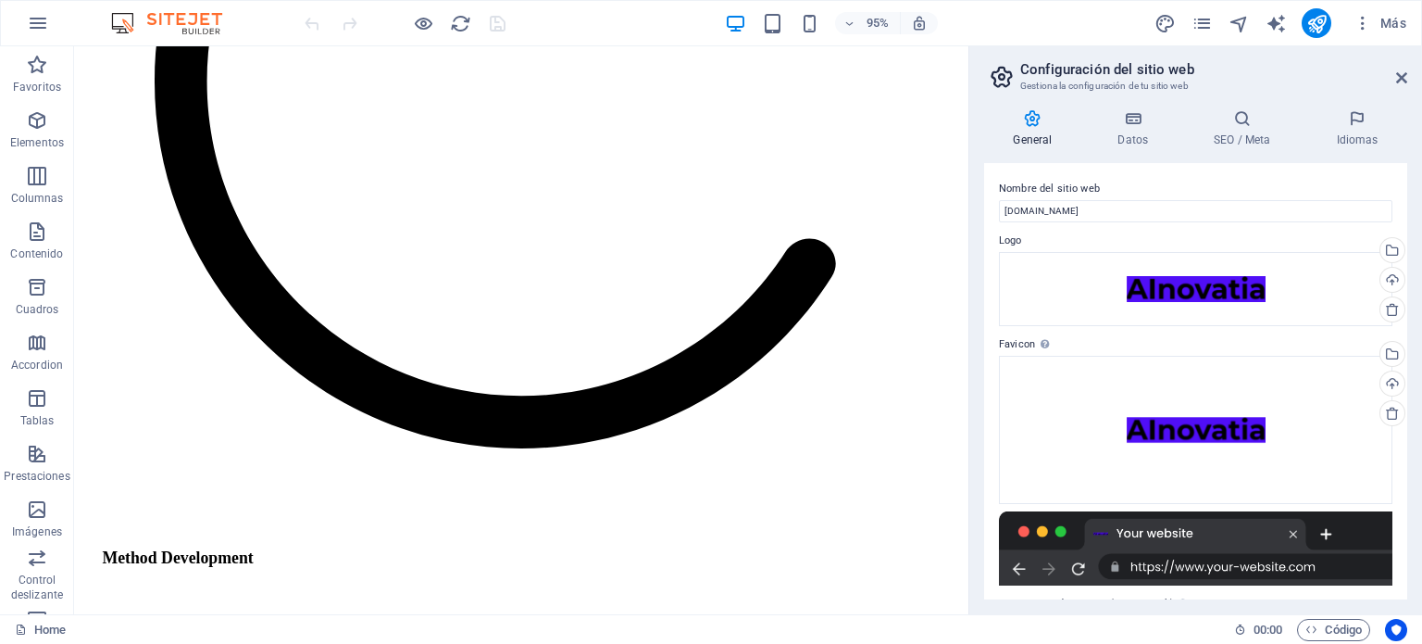
click at [496, 25] on div at bounding box center [404, 23] width 207 height 30
click at [1402, 77] on icon at bounding box center [1402, 77] width 11 height 15
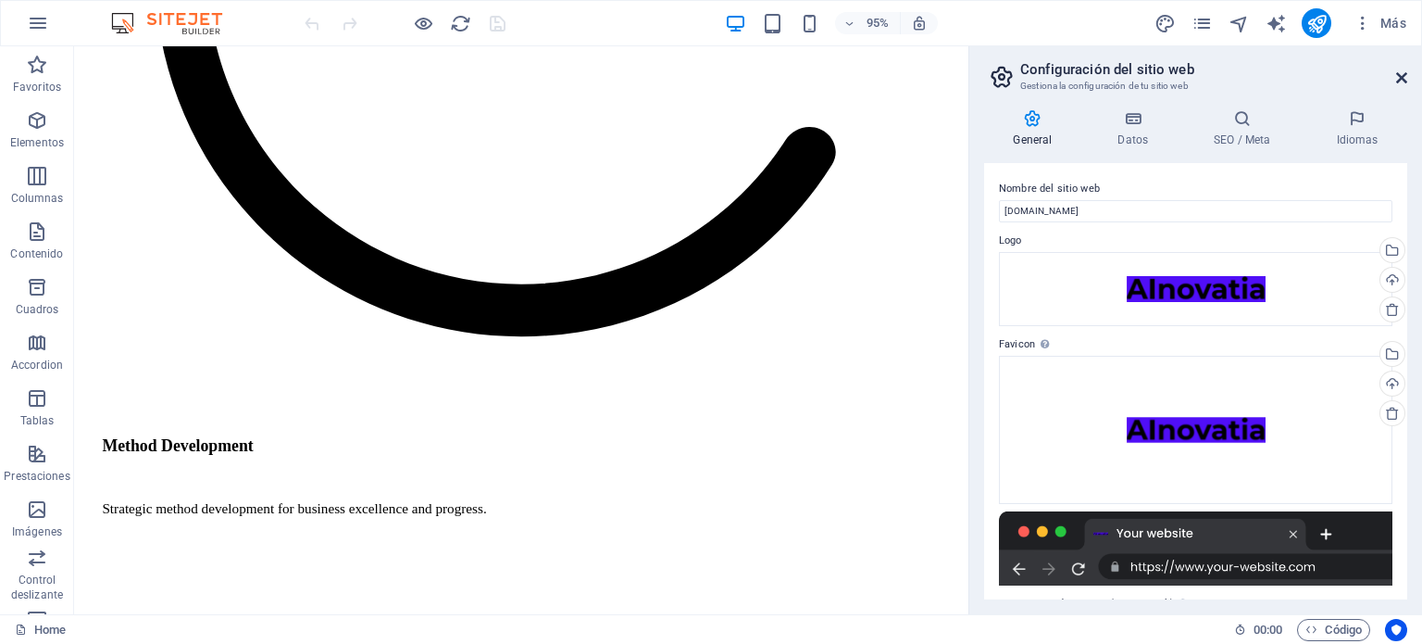
scroll to position [2786, 0]
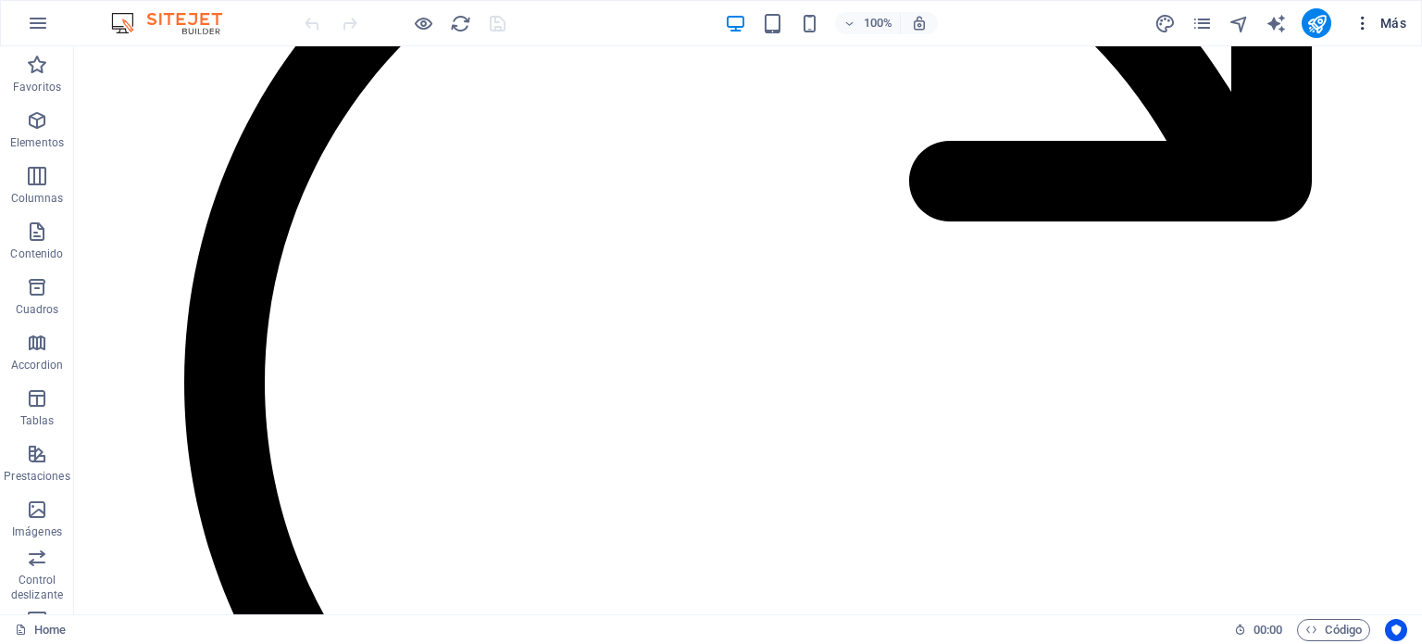
click at [1361, 26] on icon "button" at bounding box center [1363, 23] width 19 height 19
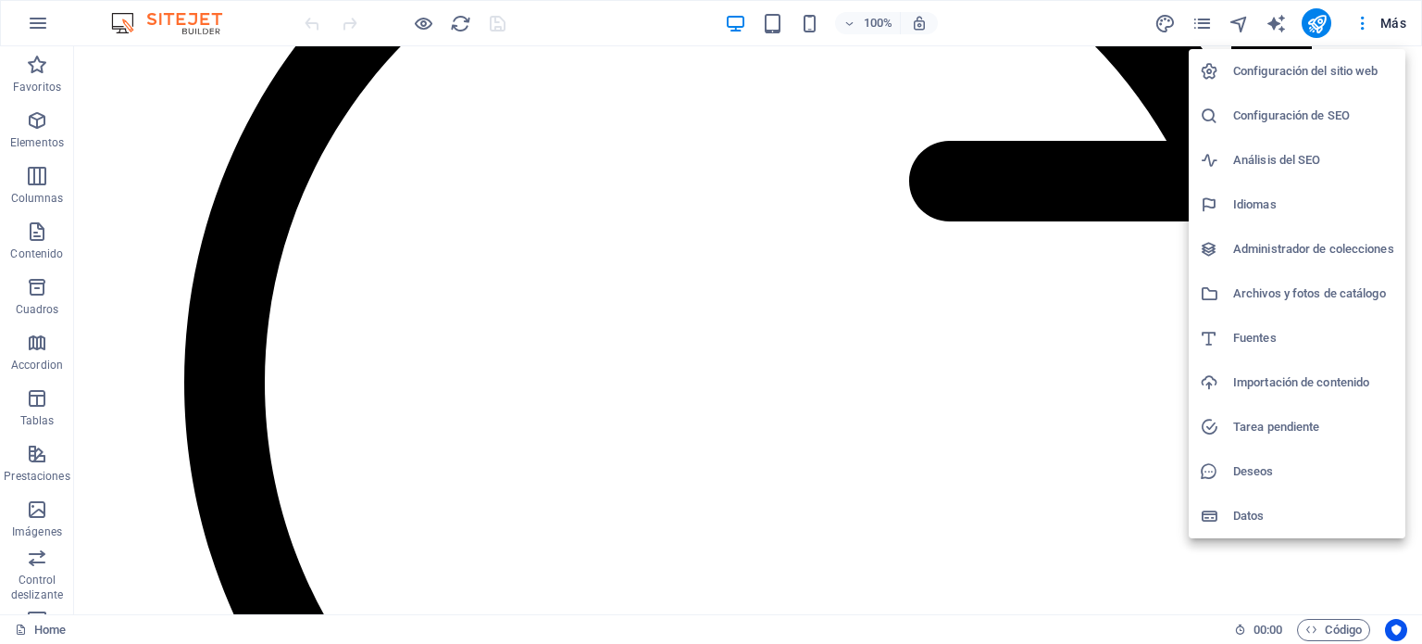
click at [1252, 520] on h6 "Datos" at bounding box center [1314, 516] width 161 height 22
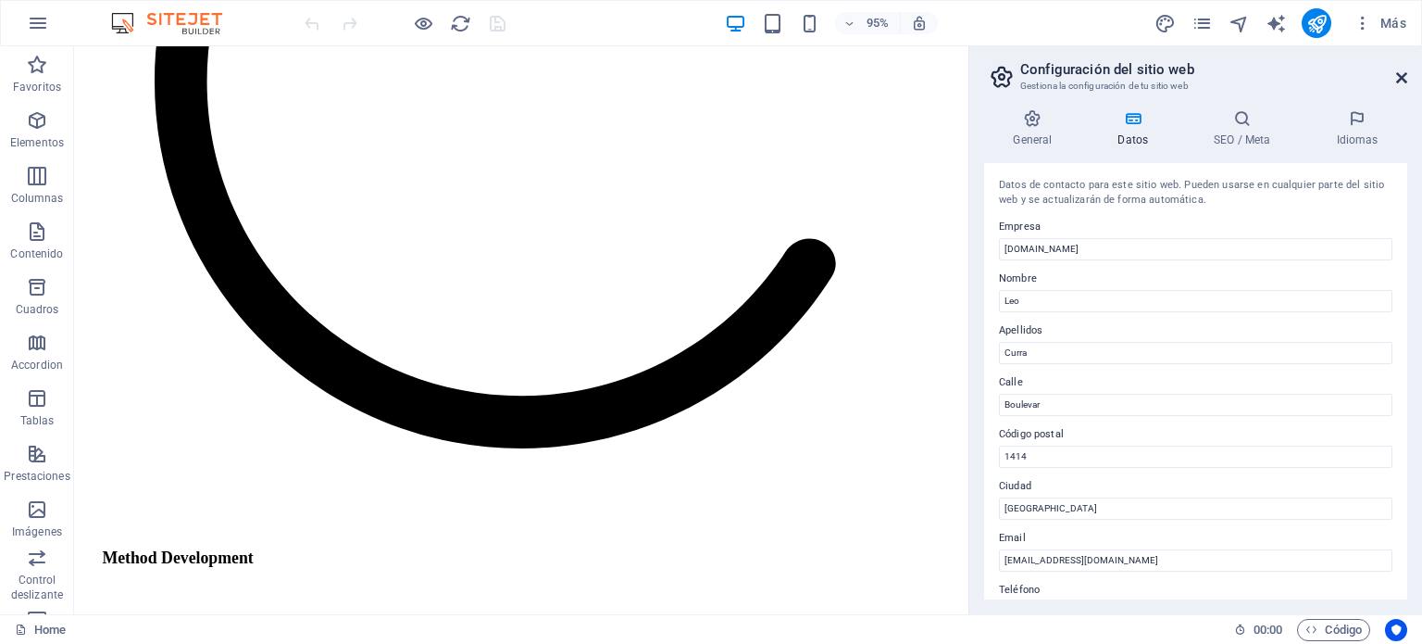
click at [1397, 78] on icon at bounding box center [1402, 77] width 11 height 15
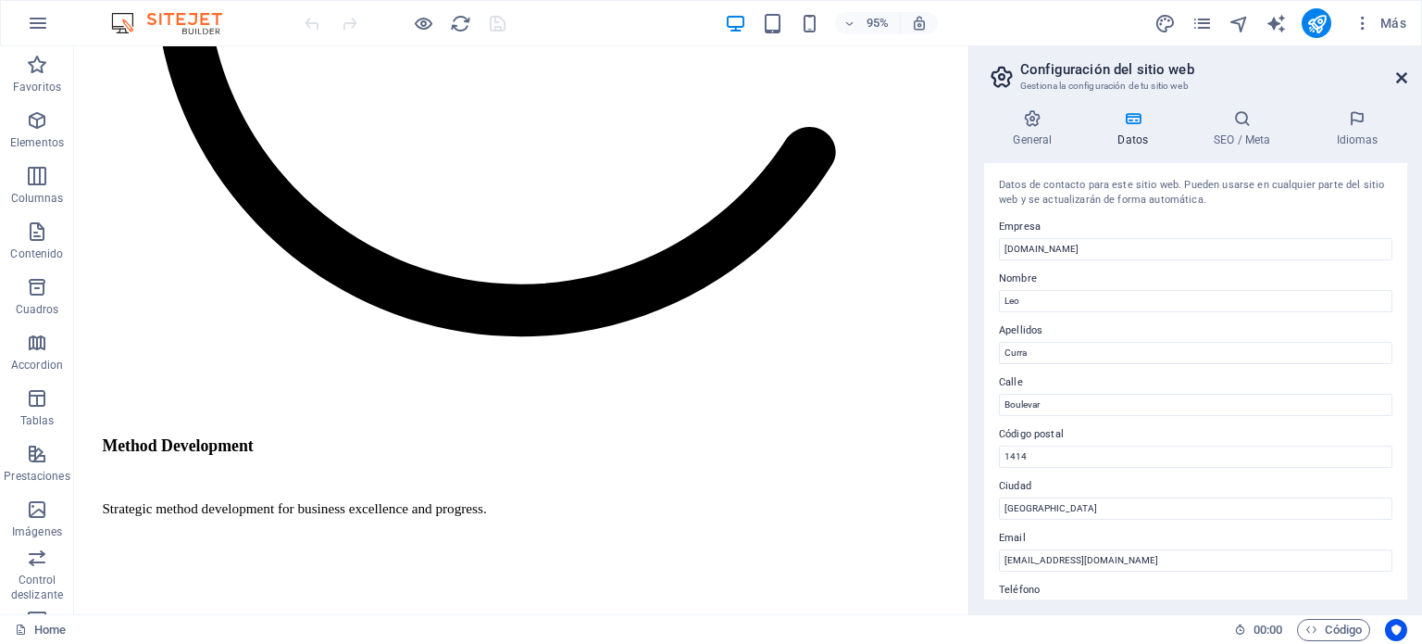
scroll to position [2786, 0]
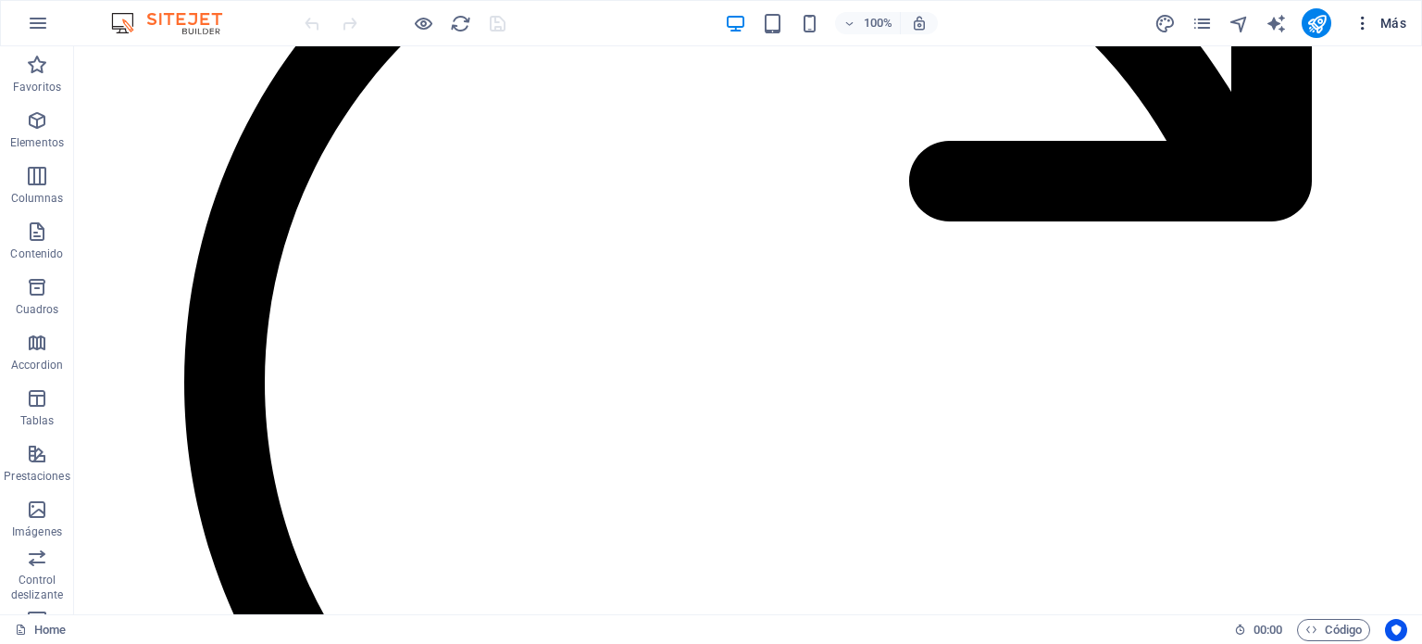
click at [1389, 24] on span "Más" at bounding box center [1380, 23] width 53 height 19
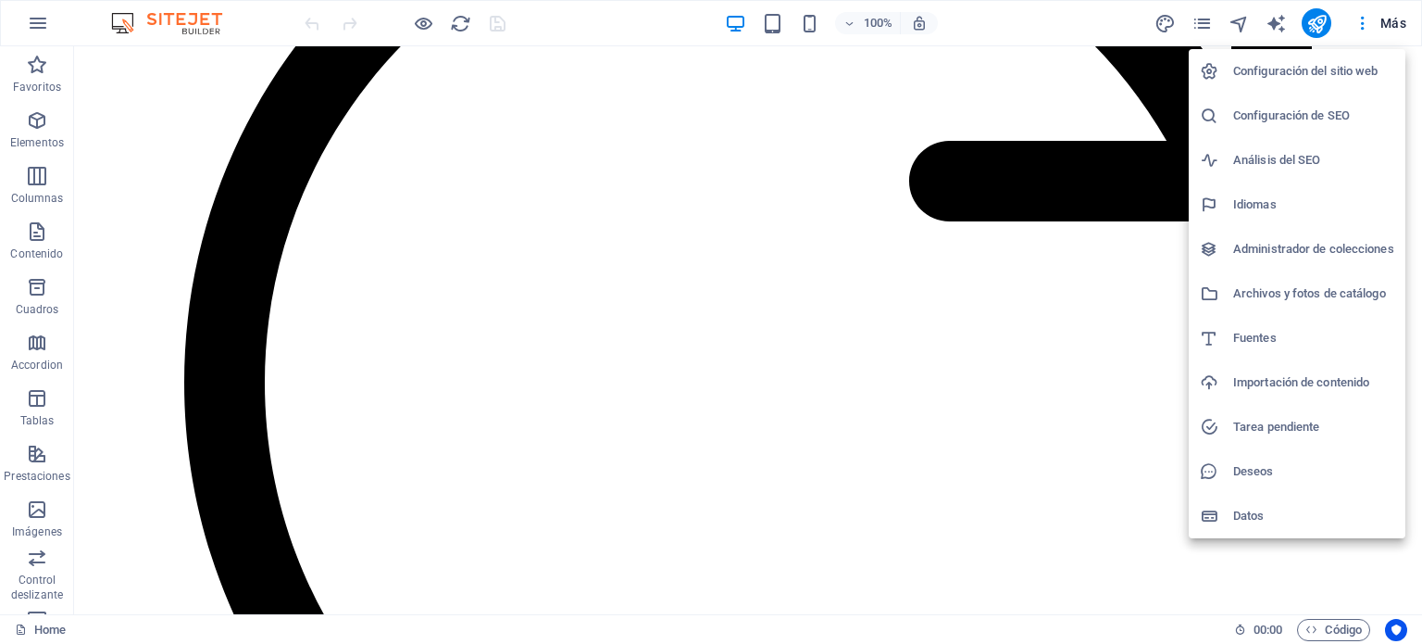
click at [1366, 24] on div at bounding box center [711, 322] width 1422 height 644
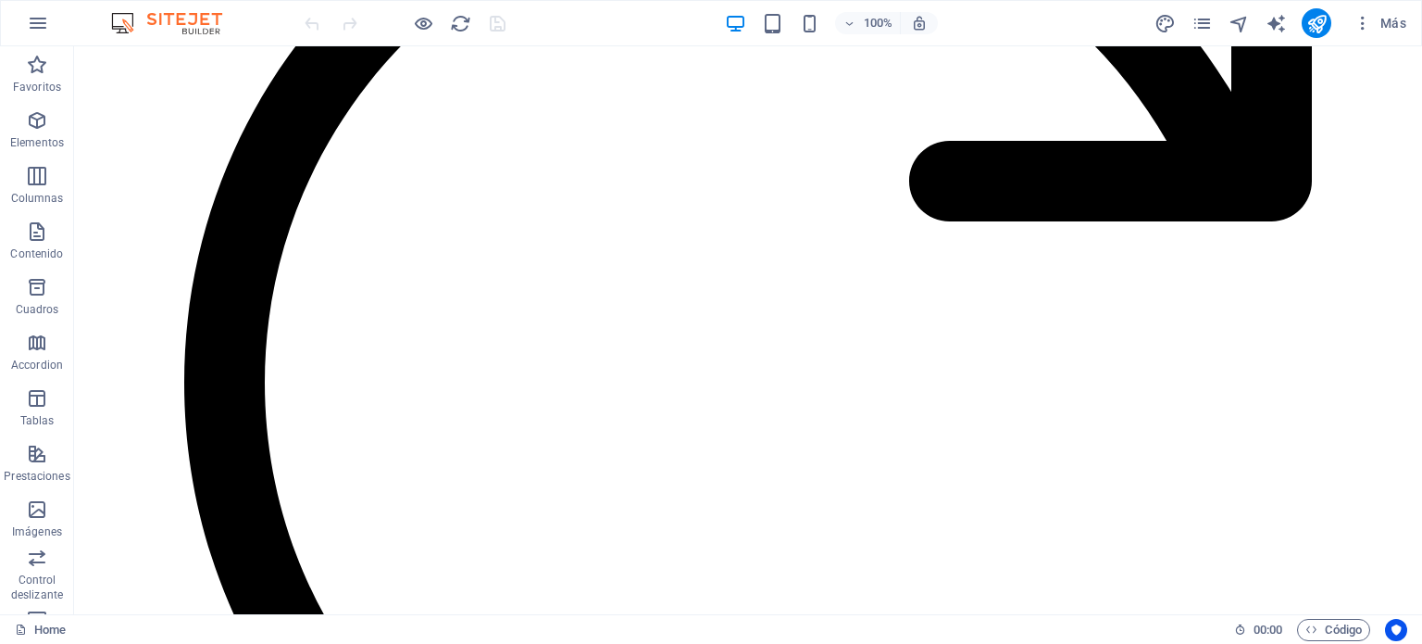
click at [1366, 24] on icon "button" at bounding box center [1363, 23] width 19 height 19
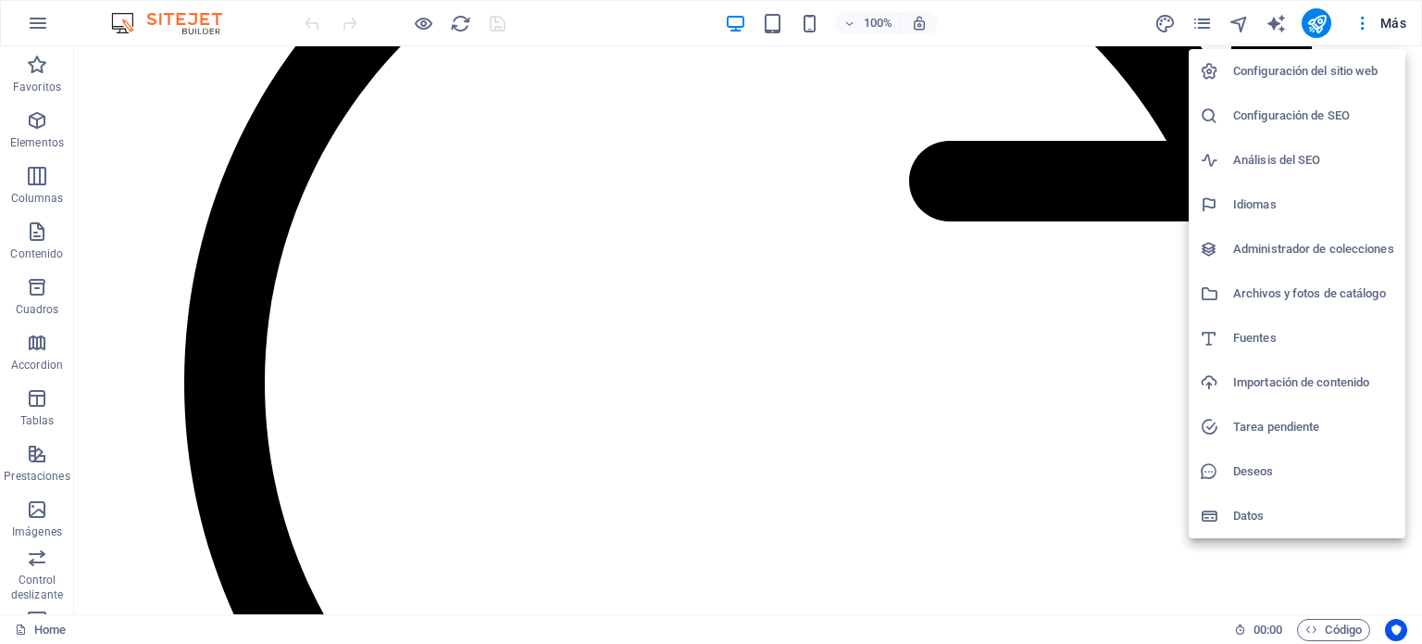
click at [1394, 22] on div at bounding box center [711, 322] width 1422 height 644
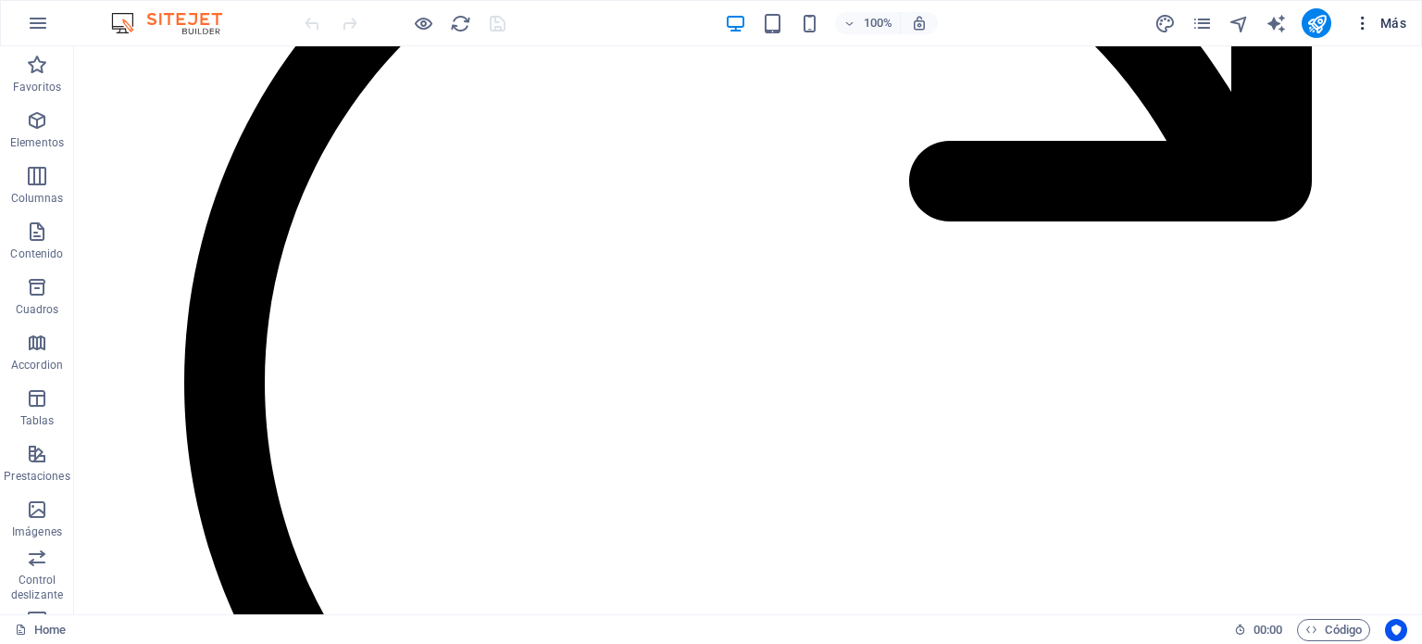
click at [1394, 22] on span "Más" at bounding box center [1380, 23] width 53 height 19
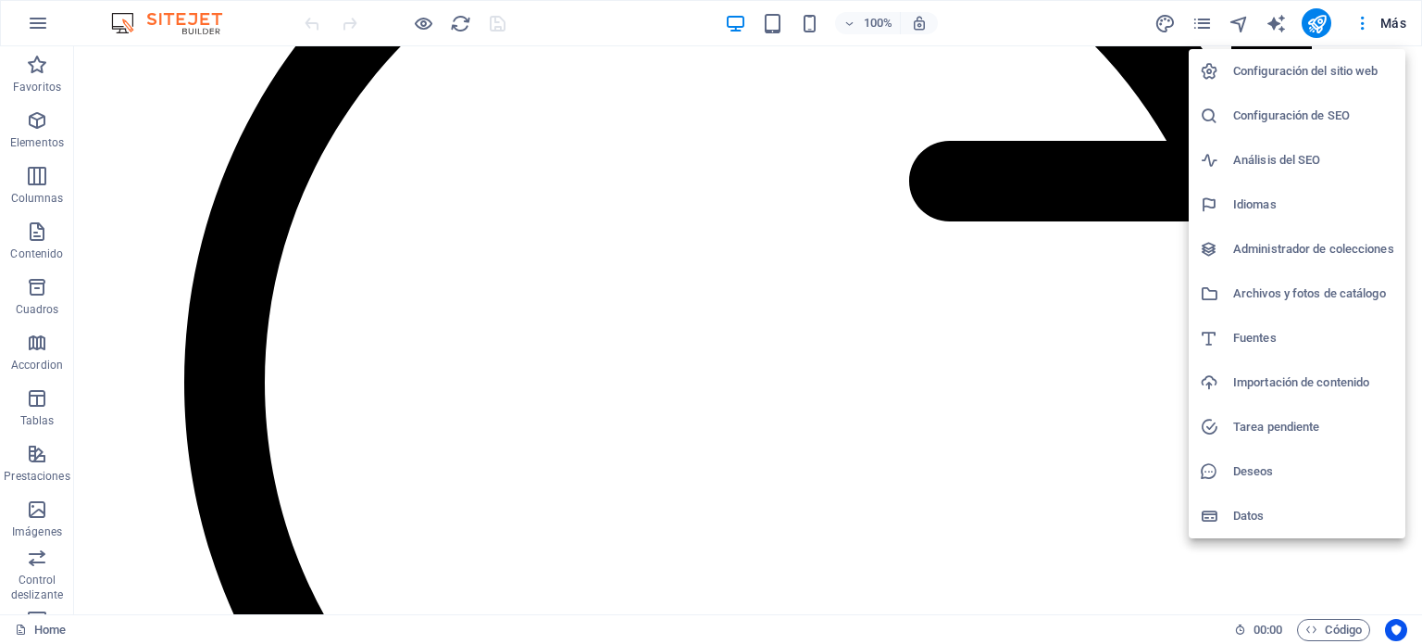
click at [1307, 284] on h6 "Archivos y fotos de catálogo" at bounding box center [1314, 293] width 161 height 22
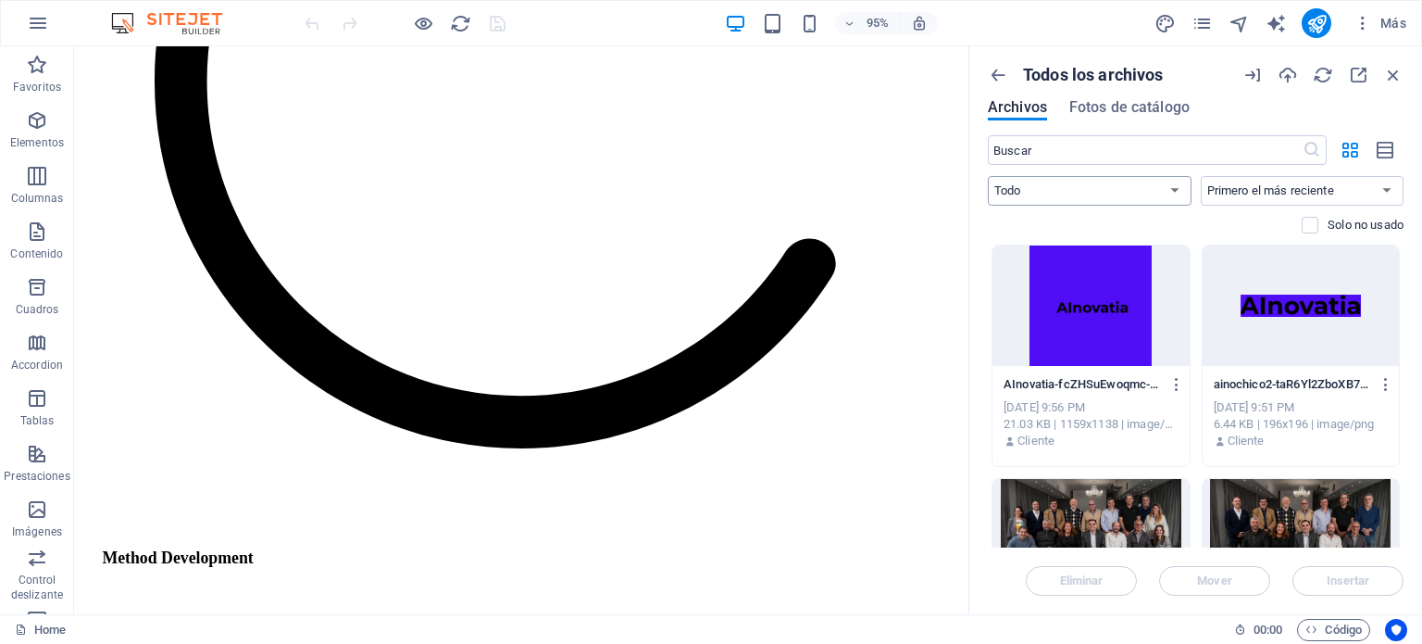
click at [1175, 192] on select "Todo Imágenes Documentos Audio Video Vector Otro" at bounding box center [1090, 191] width 204 height 30
select select "image"
click at [988, 176] on select "Todo Imágenes Documentos Audio Video Vector Otro" at bounding box center [1090, 191] width 204 height 30
click at [1334, 192] on select "Primero el más reciente Primero el más antiguo Nombre (A-Z) Nombre (Z-A) Tamaño…" at bounding box center [1303, 191] width 204 height 30
select select "oldest_first"
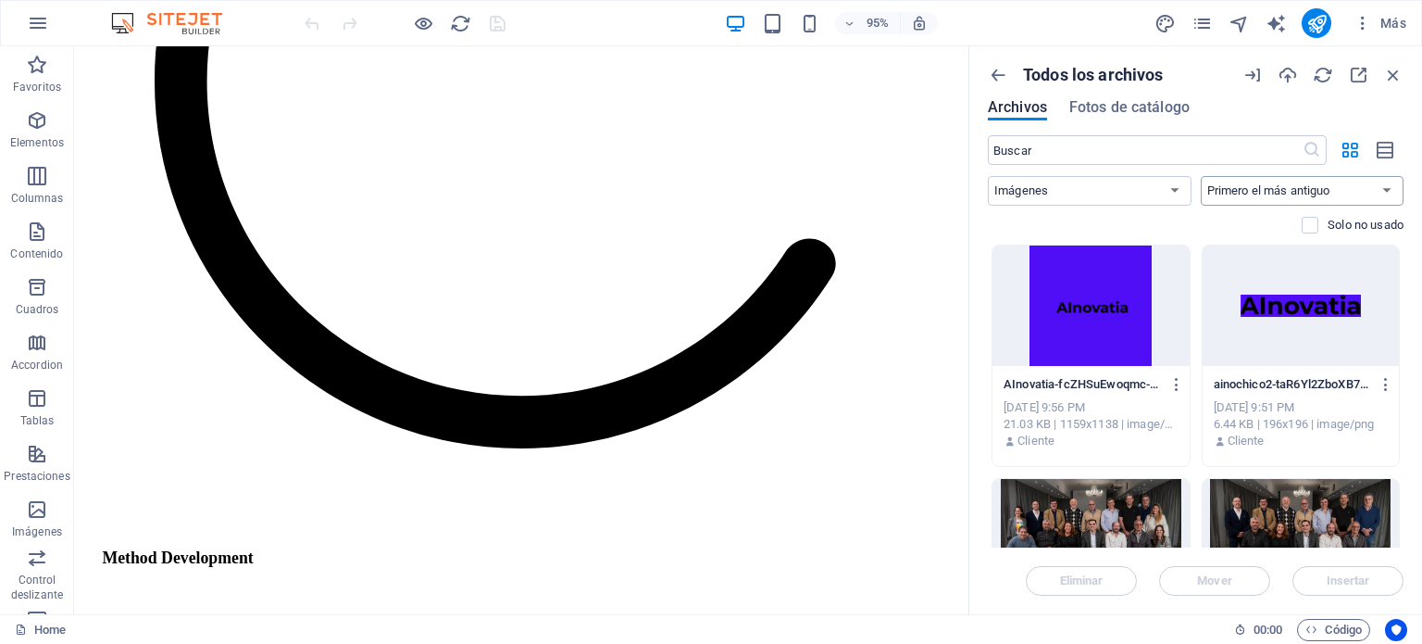
click at [1201, 176] on select "Primero el más reciente Primero el más antiguo Nombre (A-Z) Nombre (Z-A) Tamaño…" at bounding box center [1303, 191] width 204 height 30
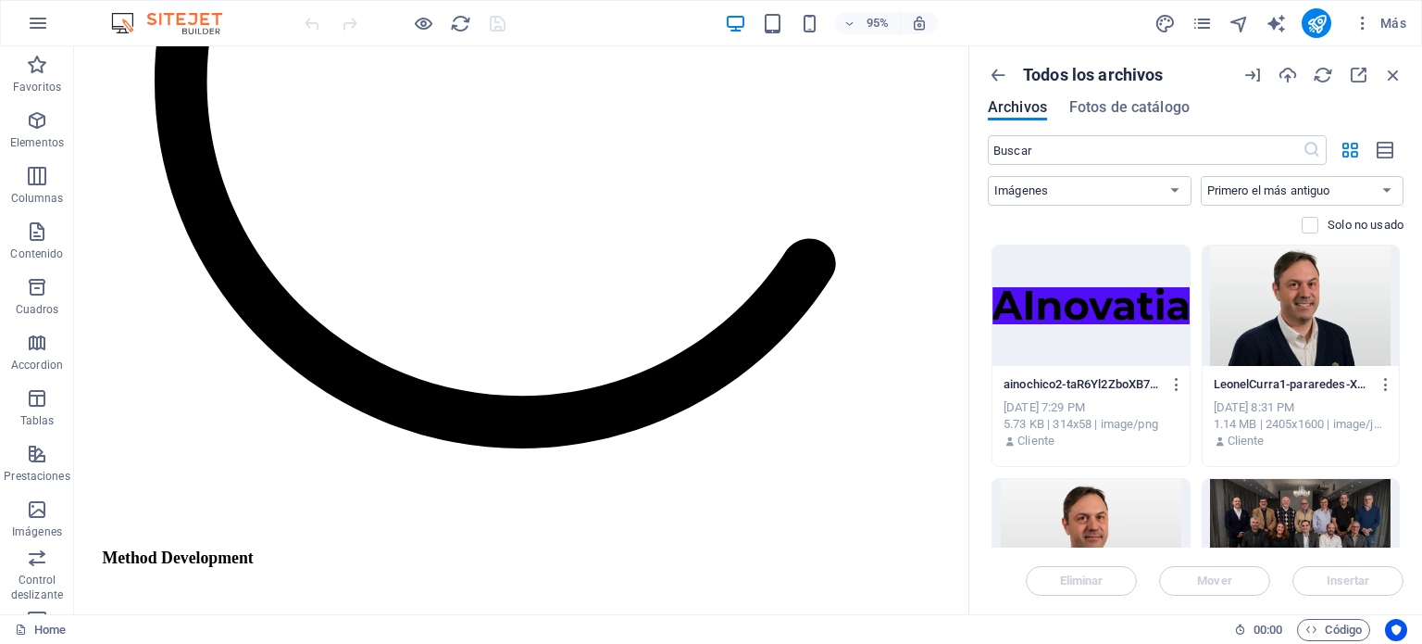
scroll to position [140, 0]
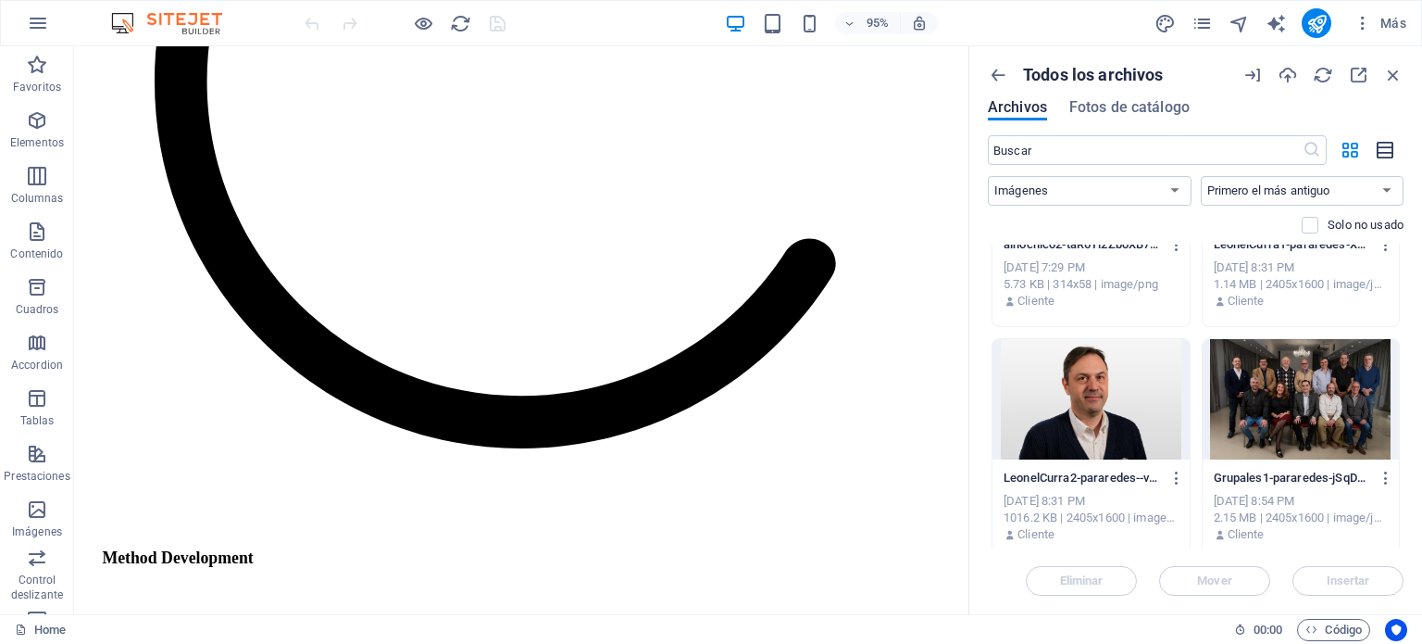
click at [1385, 150] on icon "button" at bounding box center [1386, 150] width 20 height 21
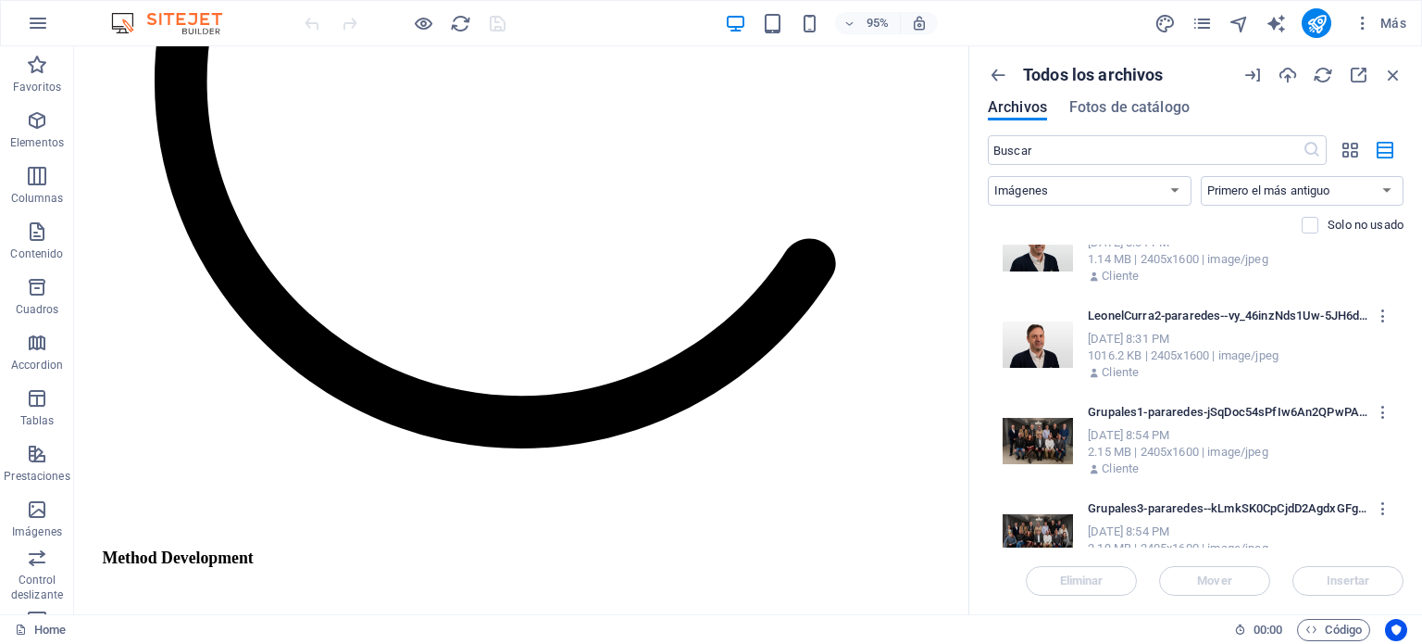
scroll to position [0, 0]
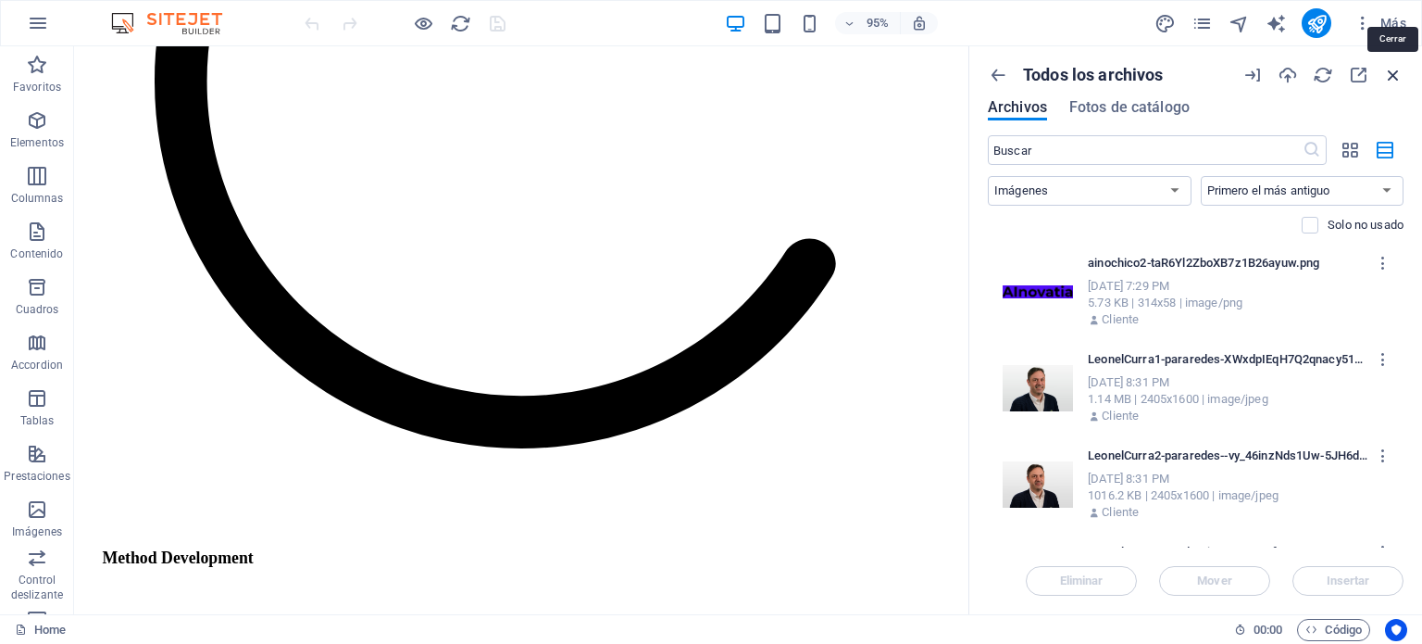
click at [1385, 73] on icon "button" at bounding box center [1394, 75] width 20 height 20
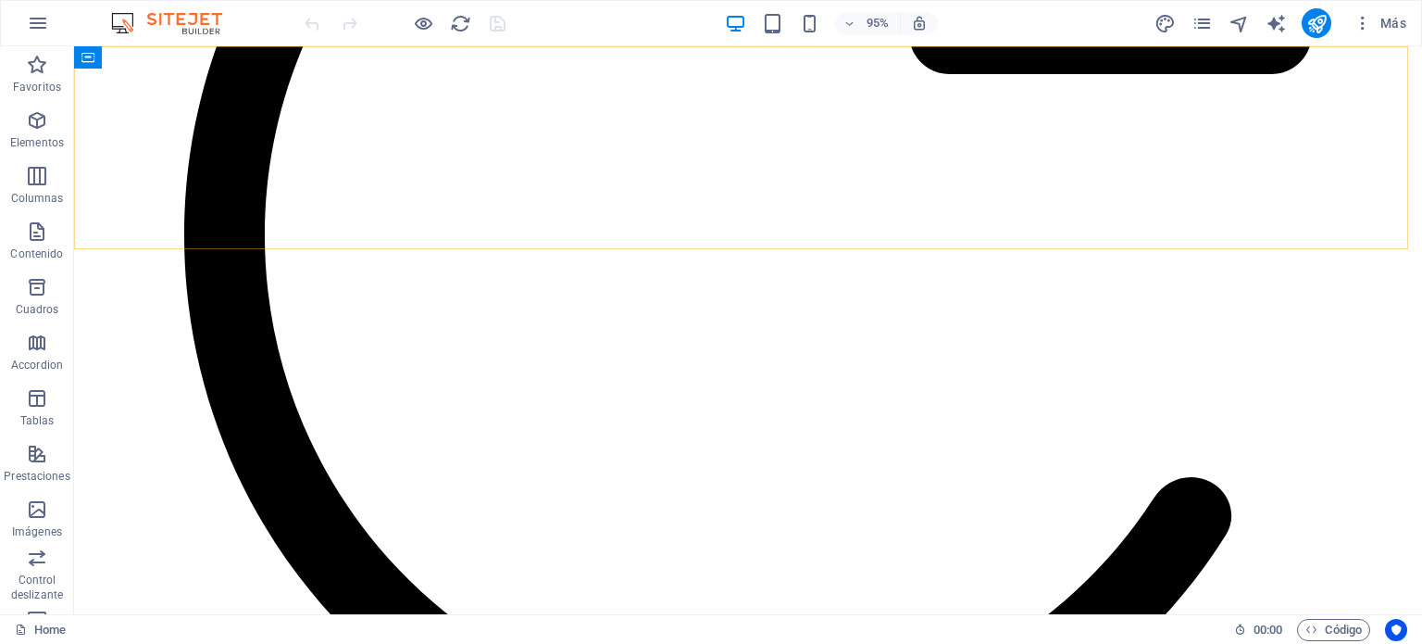
scroll to position [2786, 0]
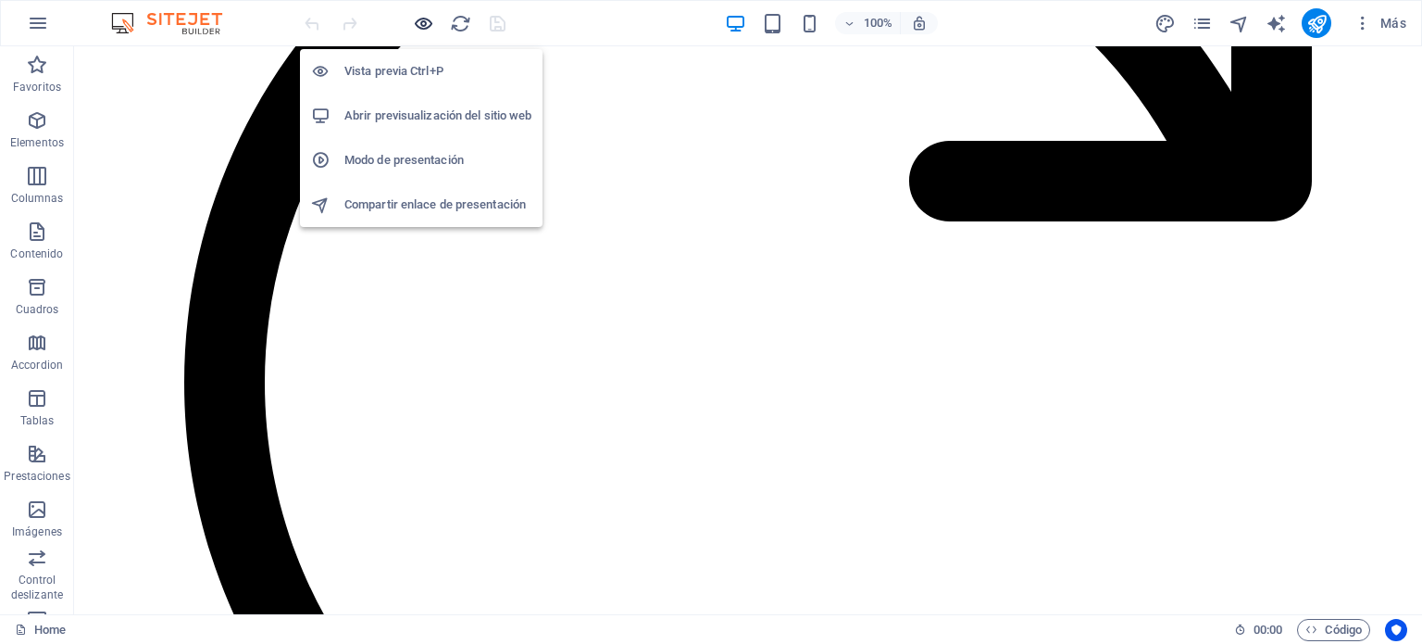
click at [424, 21] on icon "button" at bounding box center [423, 23] width 21 height 21
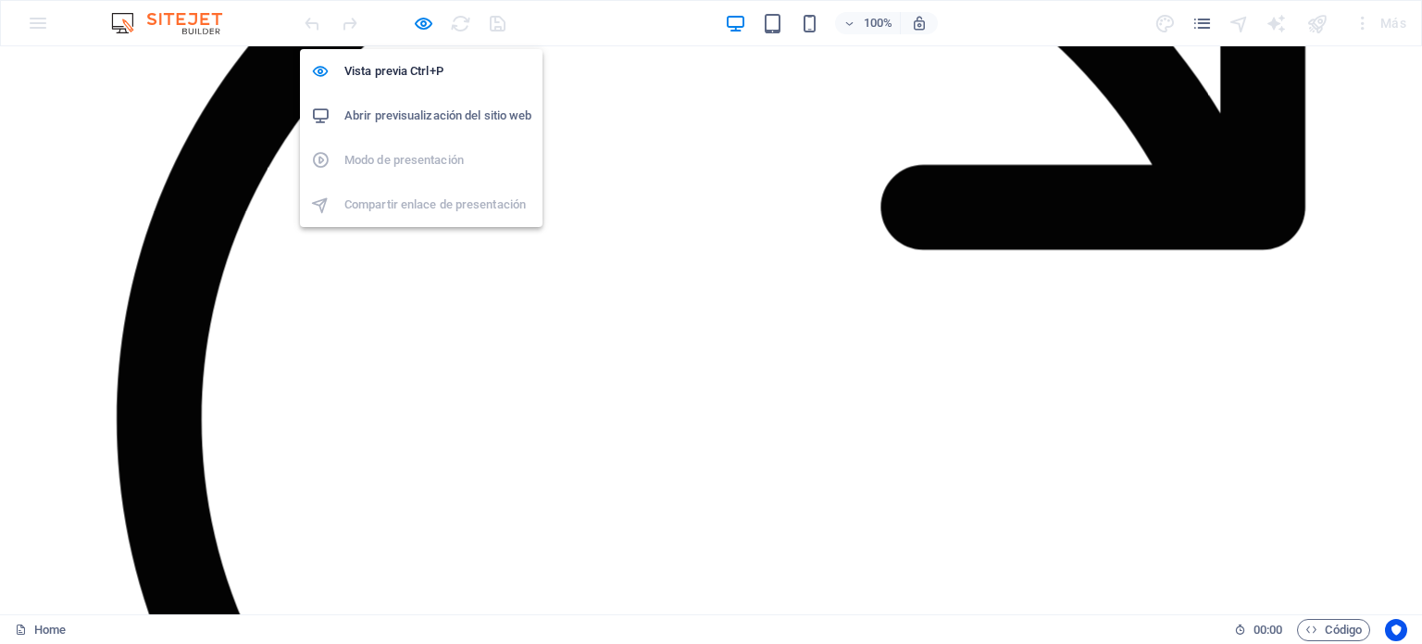
click at [412, 111] on h6 "Abrir previsualización del sitio web" at bounding box center [438, 116] width 187 height 22
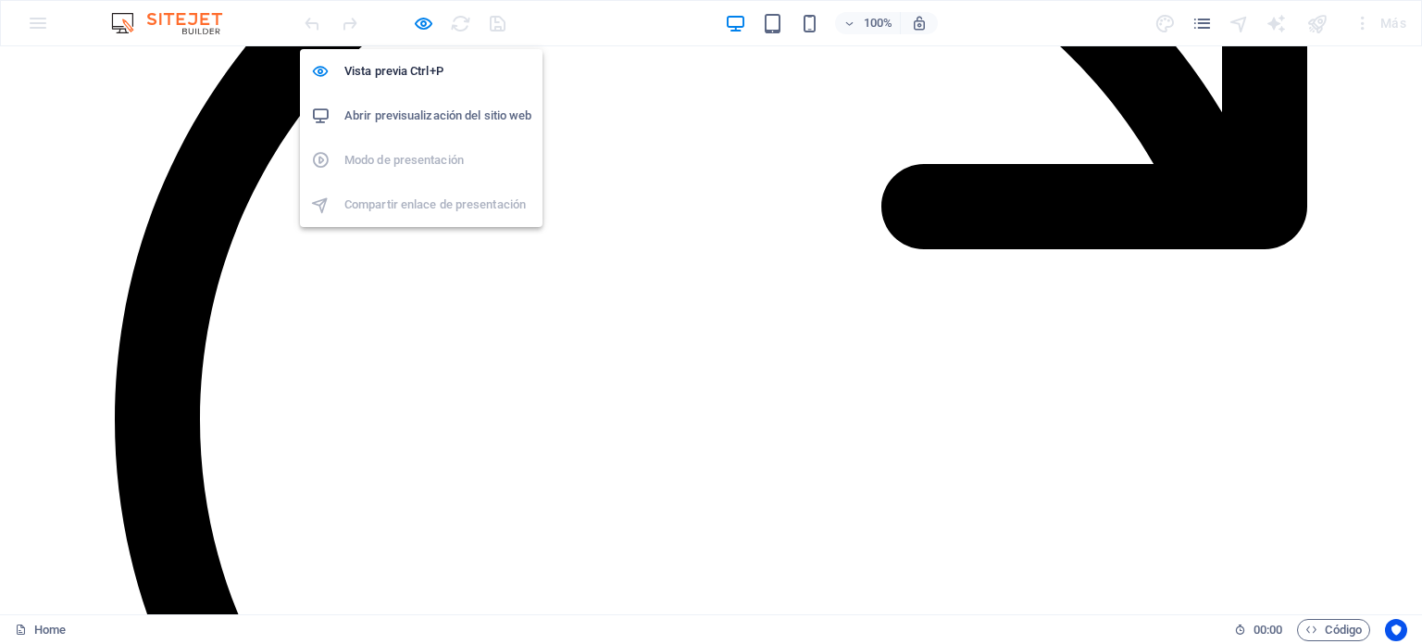
click at [408, 205] on ul "Vista previa Ctrl+P Abrir previsualización del sitio web Modo de presentación C…" at bounding box center [421, 138] width 243 height 178
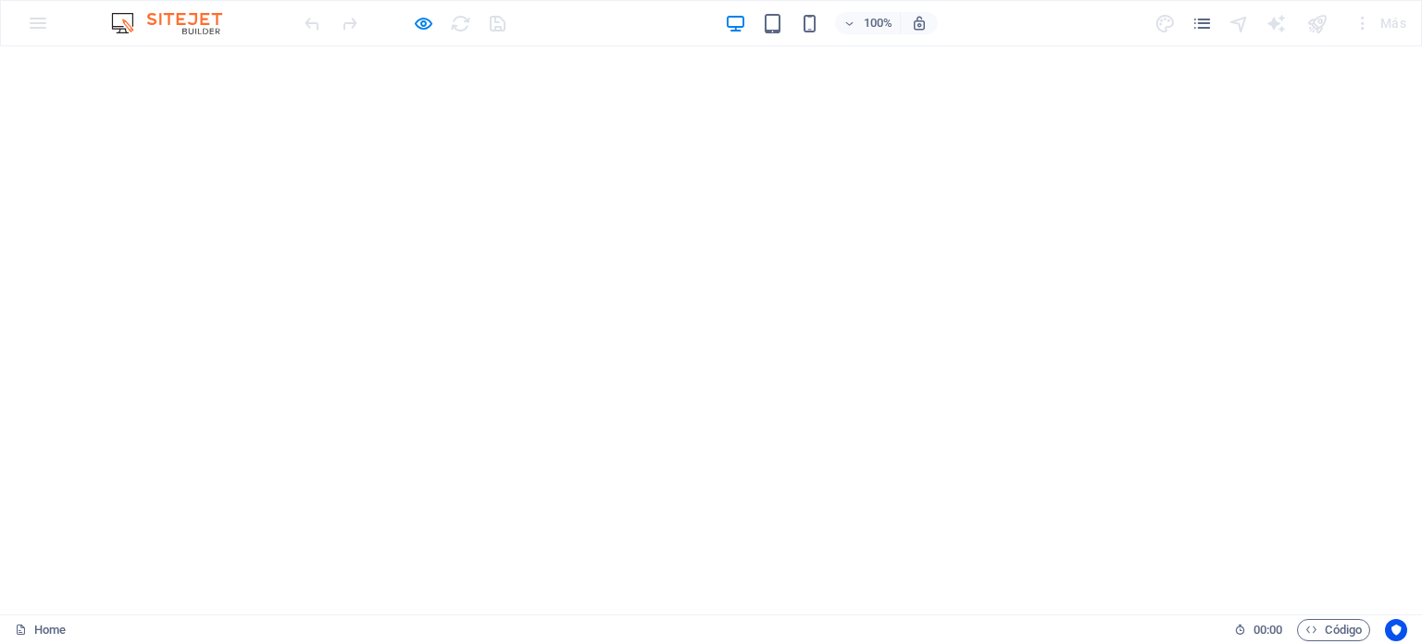
scroll to position [0, 0]
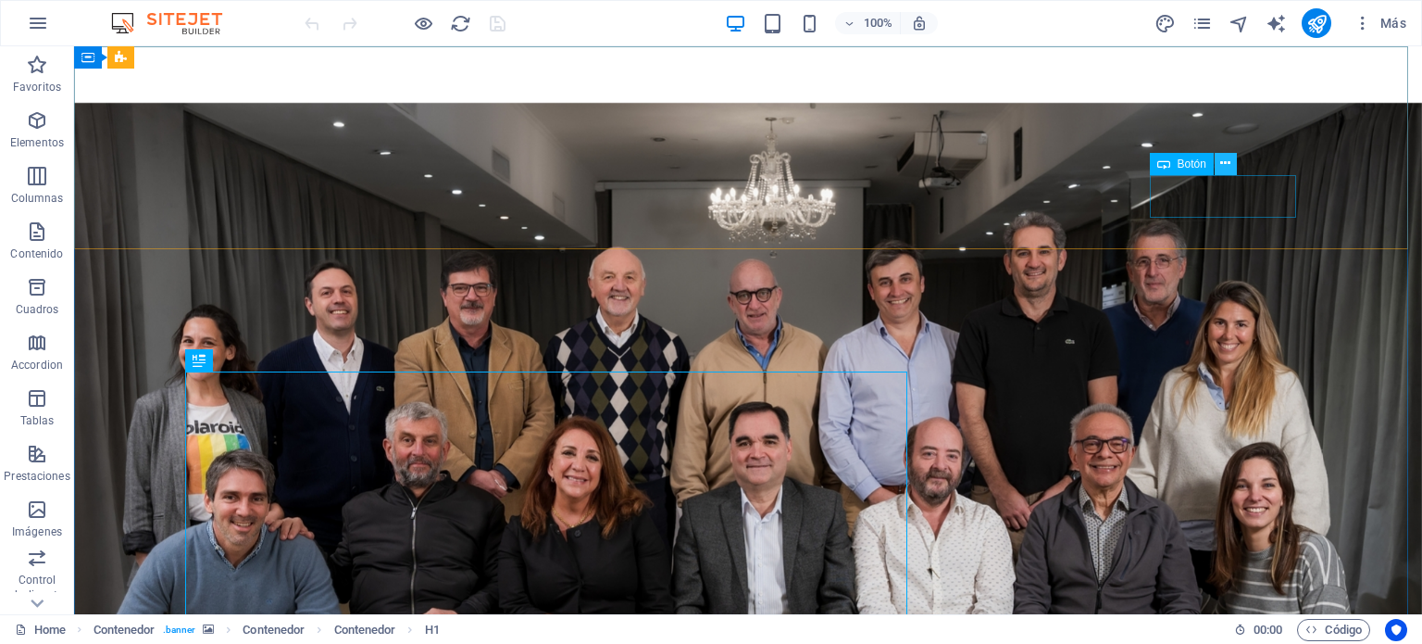
click at [1227, 166] on icon at bounding box center [1226, 163] width 10 height 19
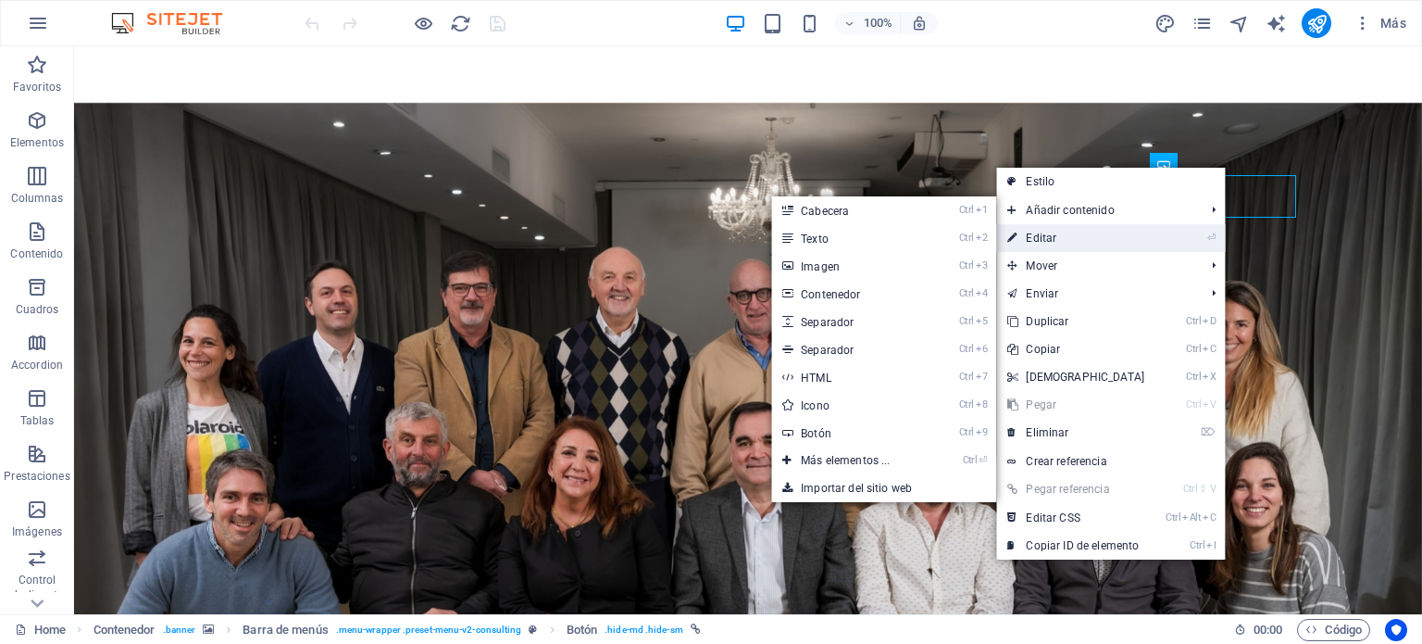
click at [1093, 235] on link "⏎ Editar" at bounding box center [1075, 238] width 159 height 28
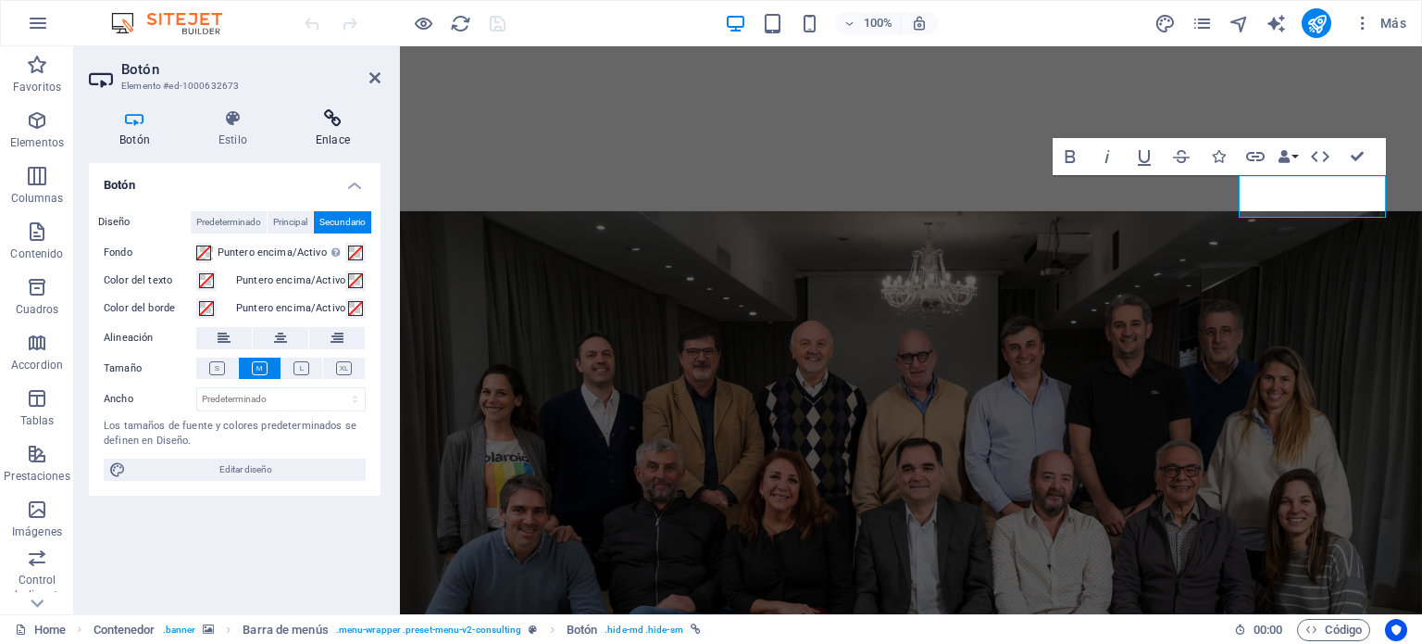
click at [330, 132] on h4 "Enlace" at bounding box center [332, 128] width 95 height 39
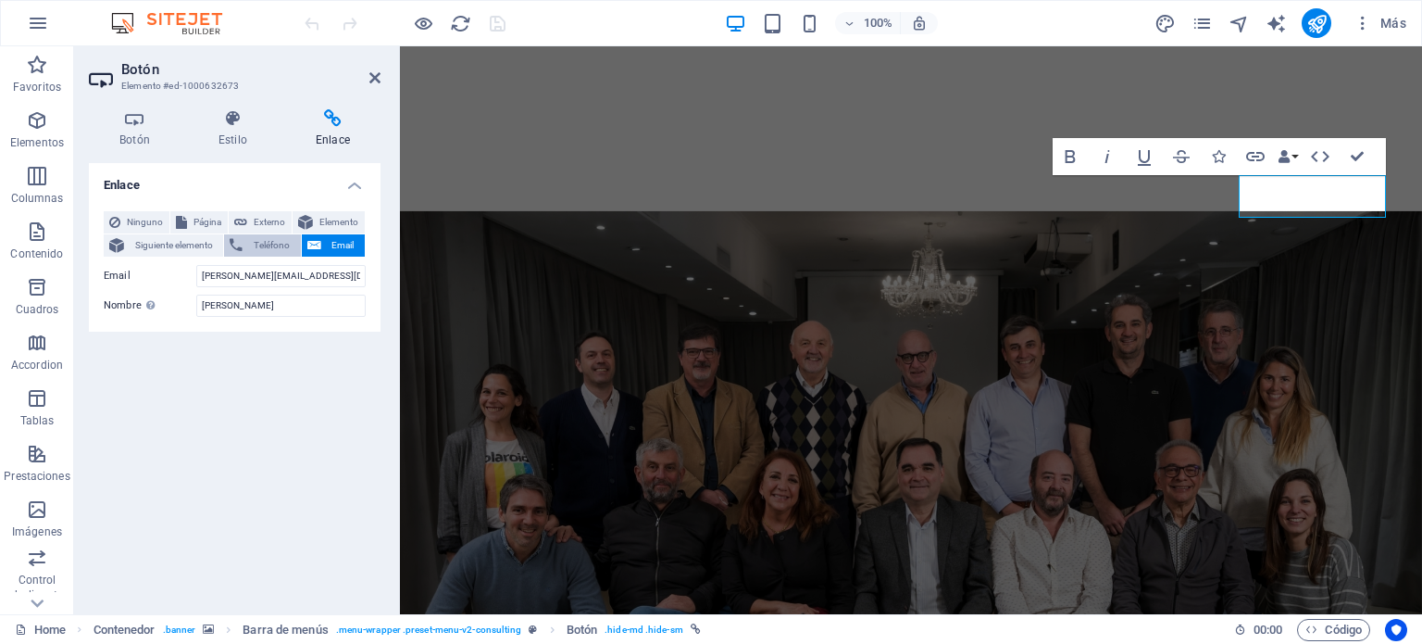
click at [270, 245] on span "Teléfono" at bounding box center [271, 245] width 46 height 22
click at [373, 81] on icon at bounding box center [375, 77] width 11 height 15
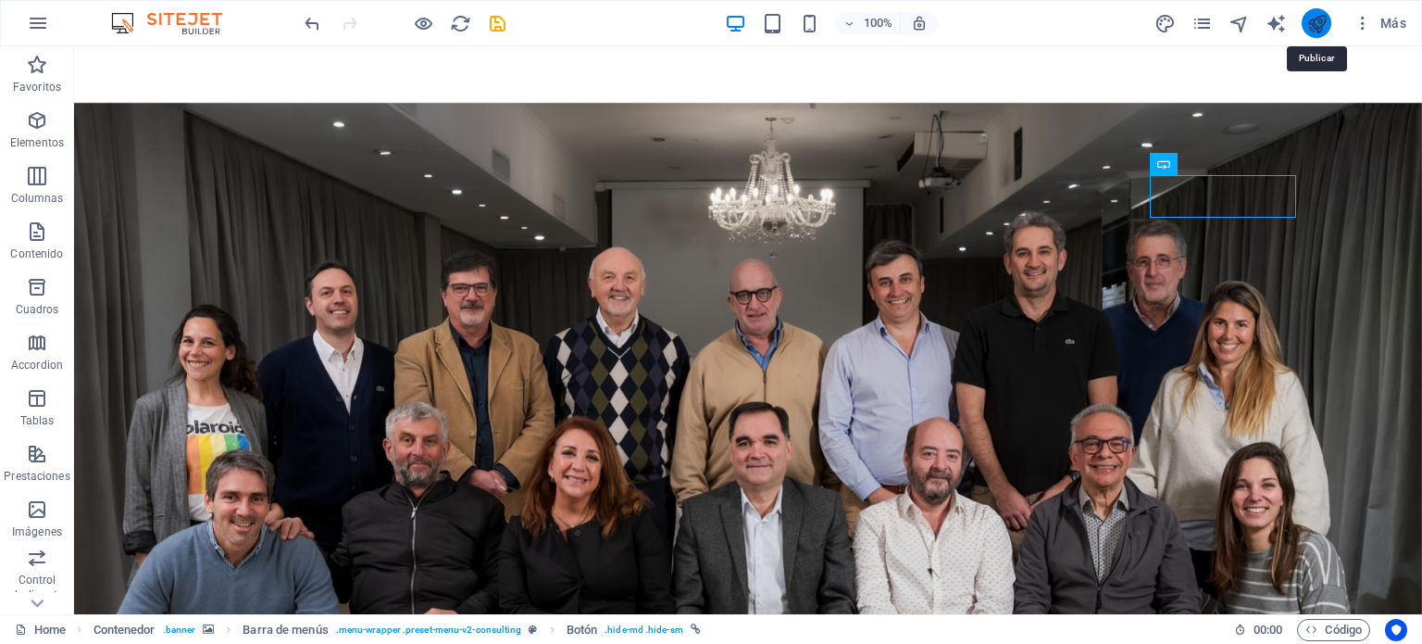
click at [1314, 31] on icon "publish" at bounding box center [1317, 23] width 21 height 21
